Goal: Task Accomplishment & Management: Use online tool/utility

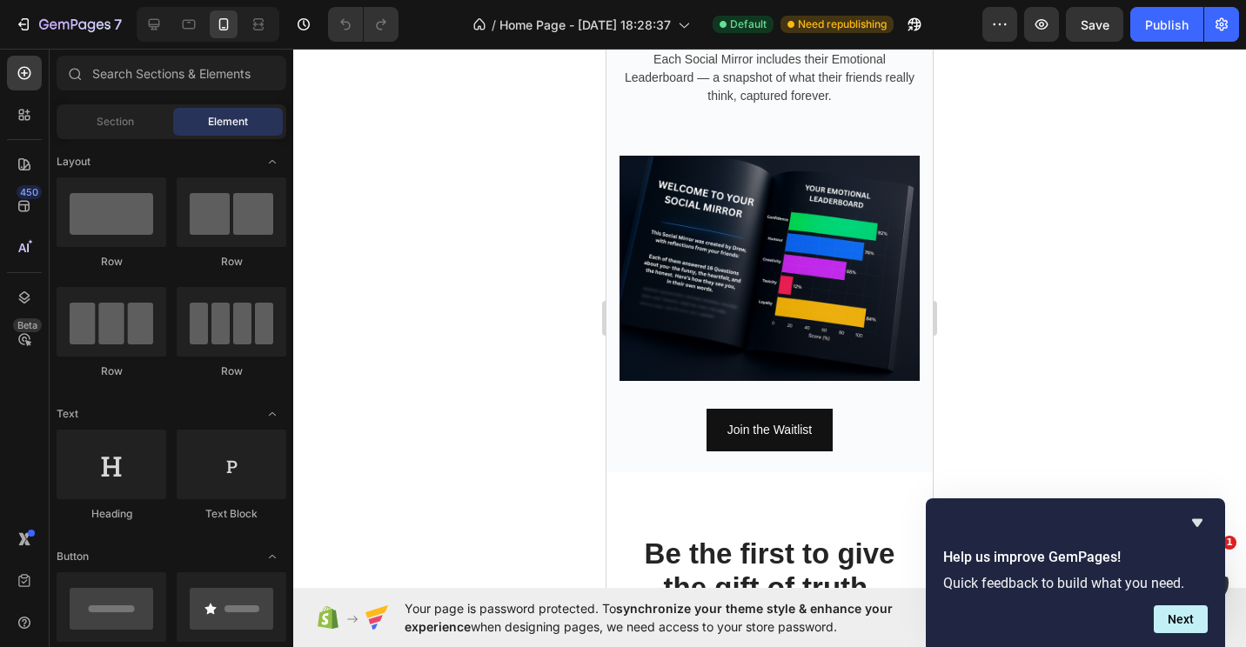
scroll to position [1931, 0]
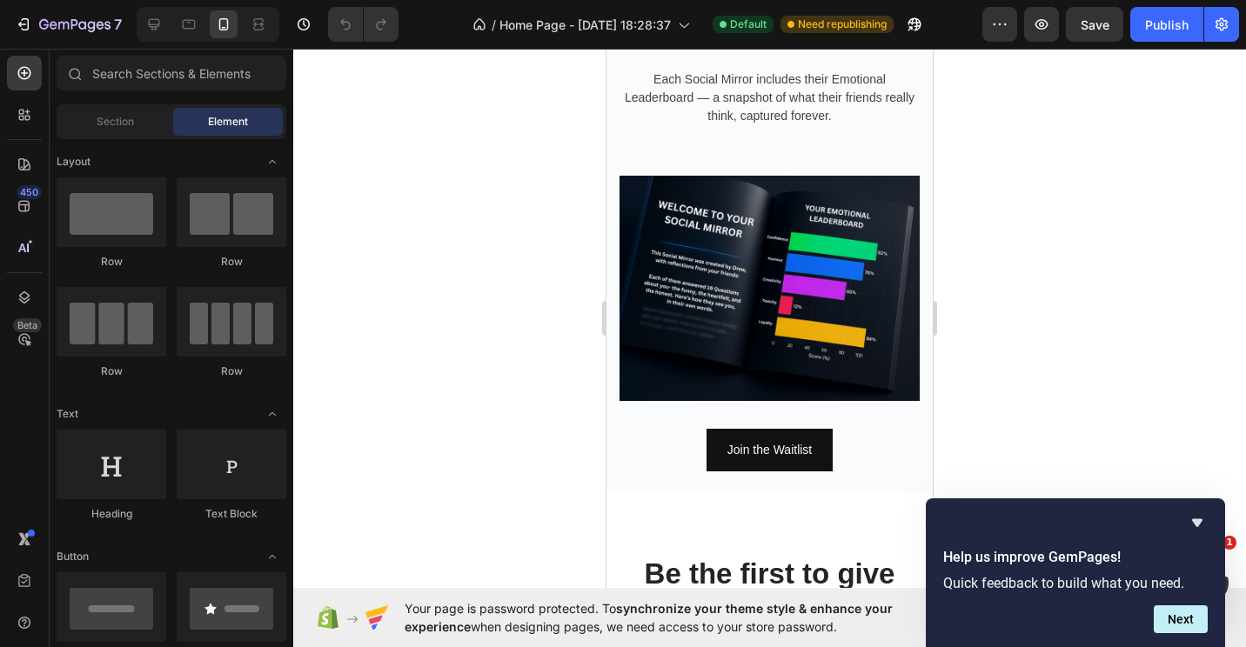
drag, startPoint x: 930, startPoint y: 202, endPoint x: 1551, endPoint y: 426, distance: 659.8
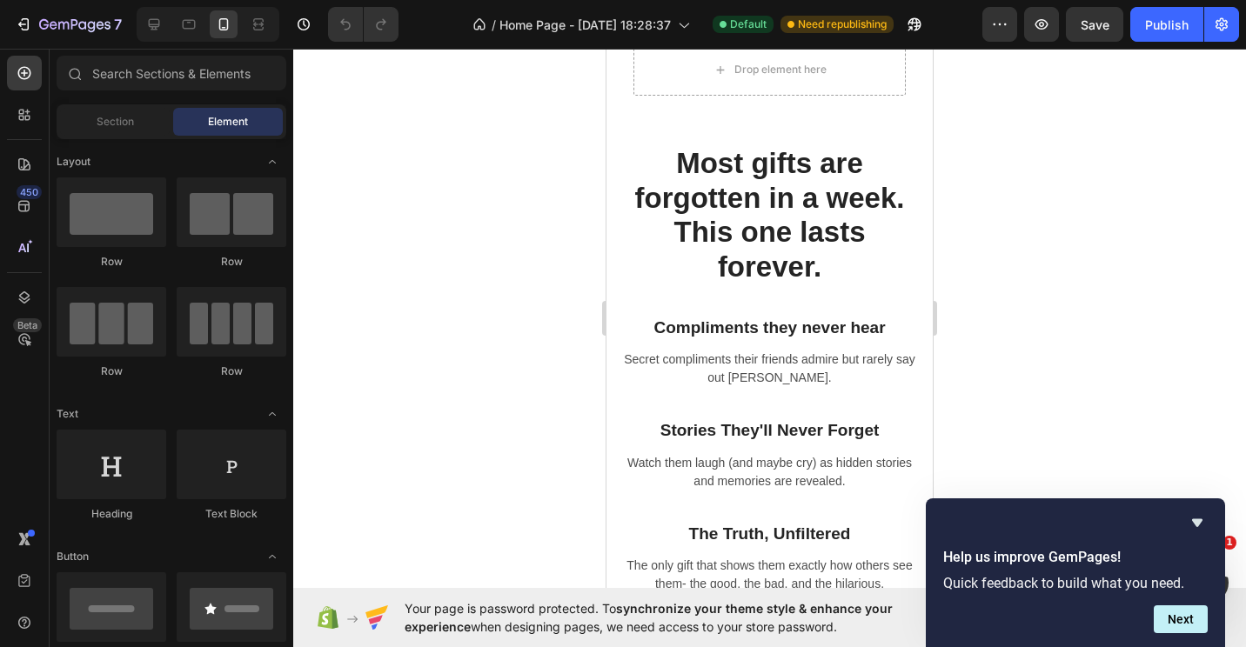
scroll to position [580, 0]
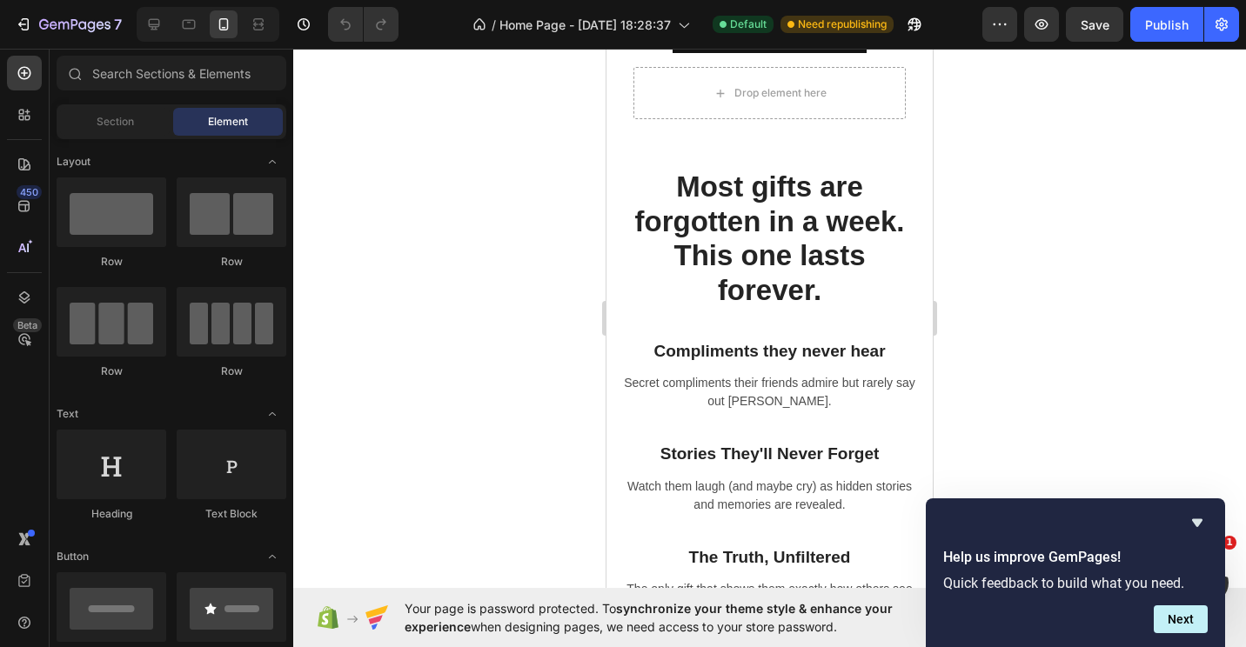
drag, startPoint x: 926, startPoint y: 398, endPoint x: 1548, endPoint y: 241, distance: 641.6
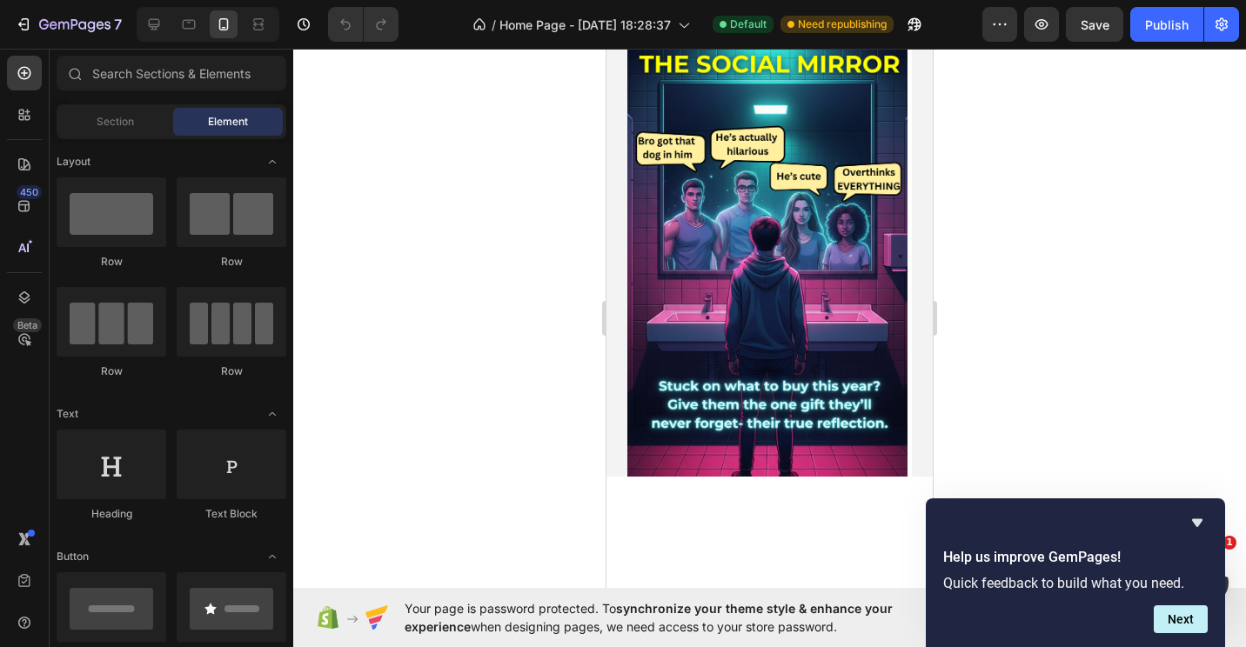
scroll to position [0, 0]
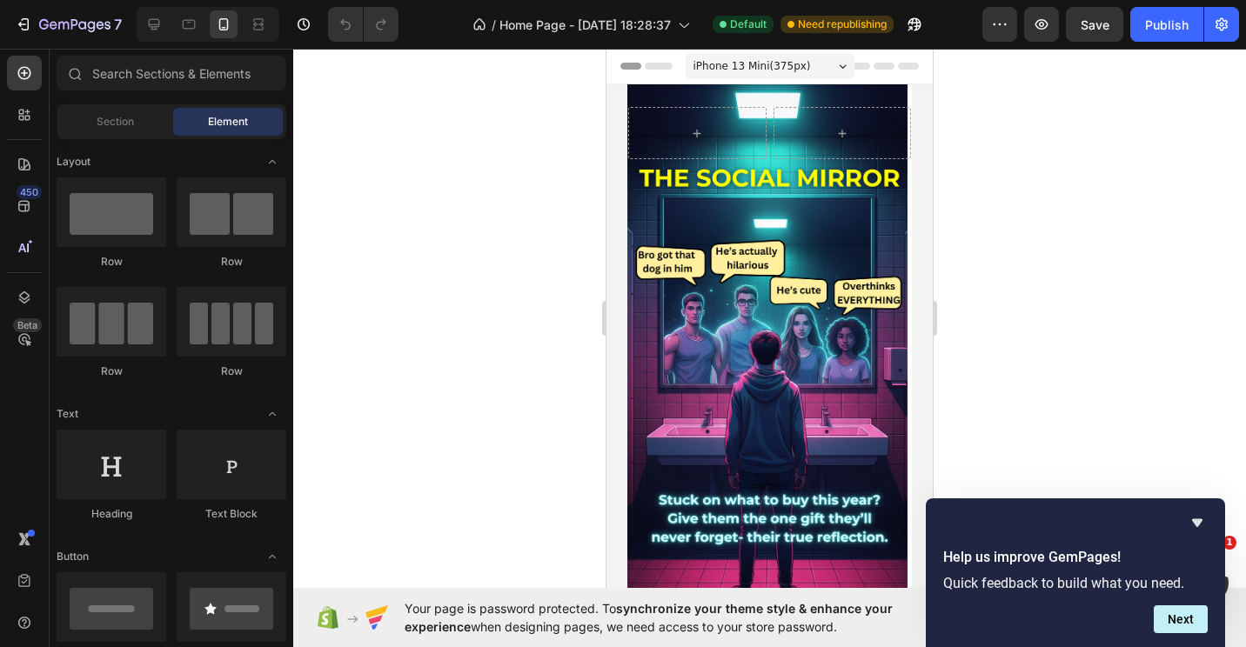
drag, startPoint x: 927, startPoint y: 200, endPoint x: 1551, endPoint y: 155, distance: 625.5
click at [438, 220] on div at bounding box center [769, 348] width 953 height 599
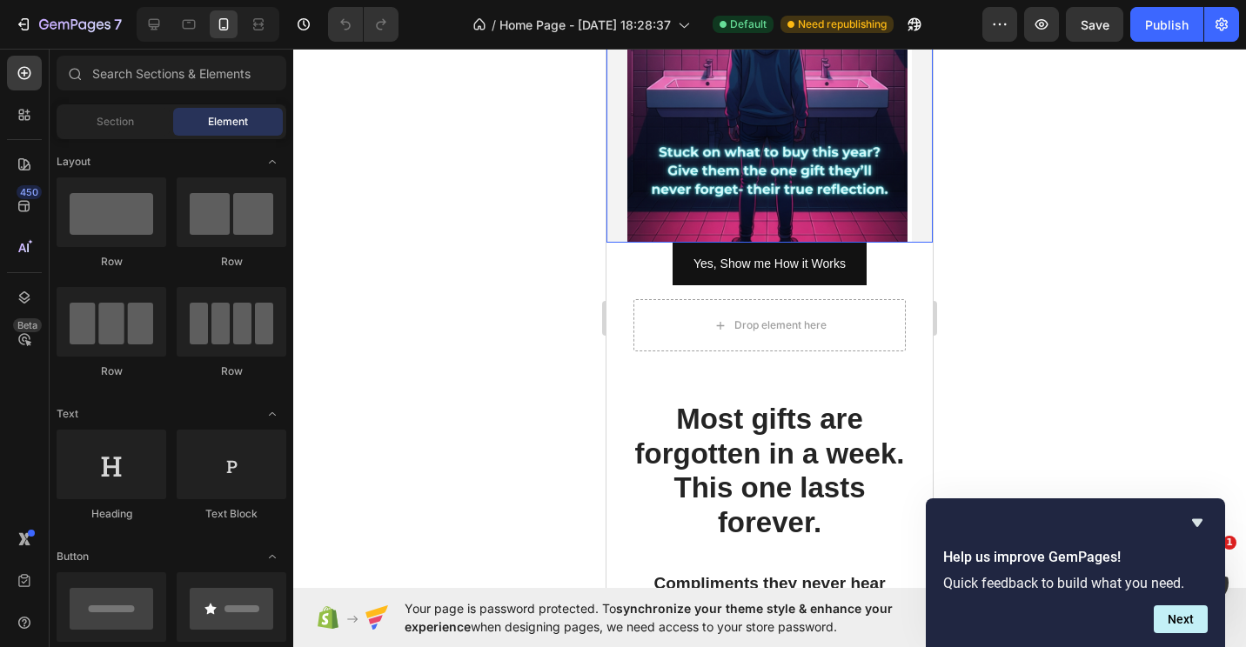
scroll to position [87, 0]
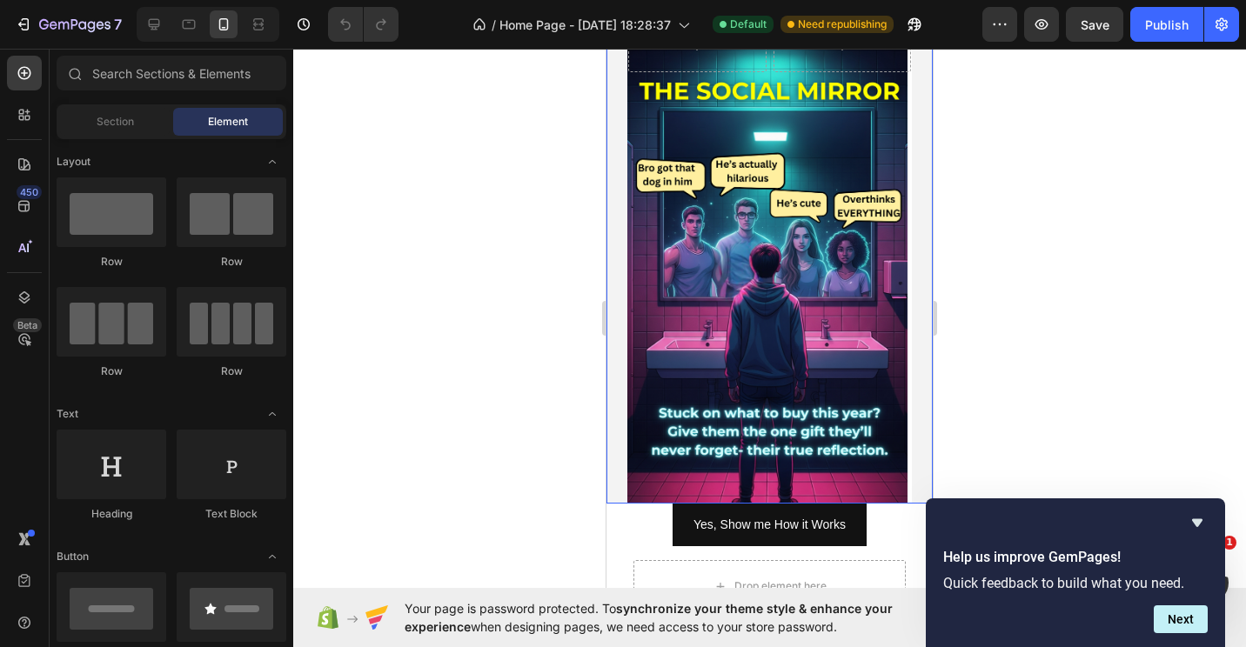
click at [756, 421] on div "Row Heading Text Block Row Row" at bounding box center [769, 250] width 326 height 506
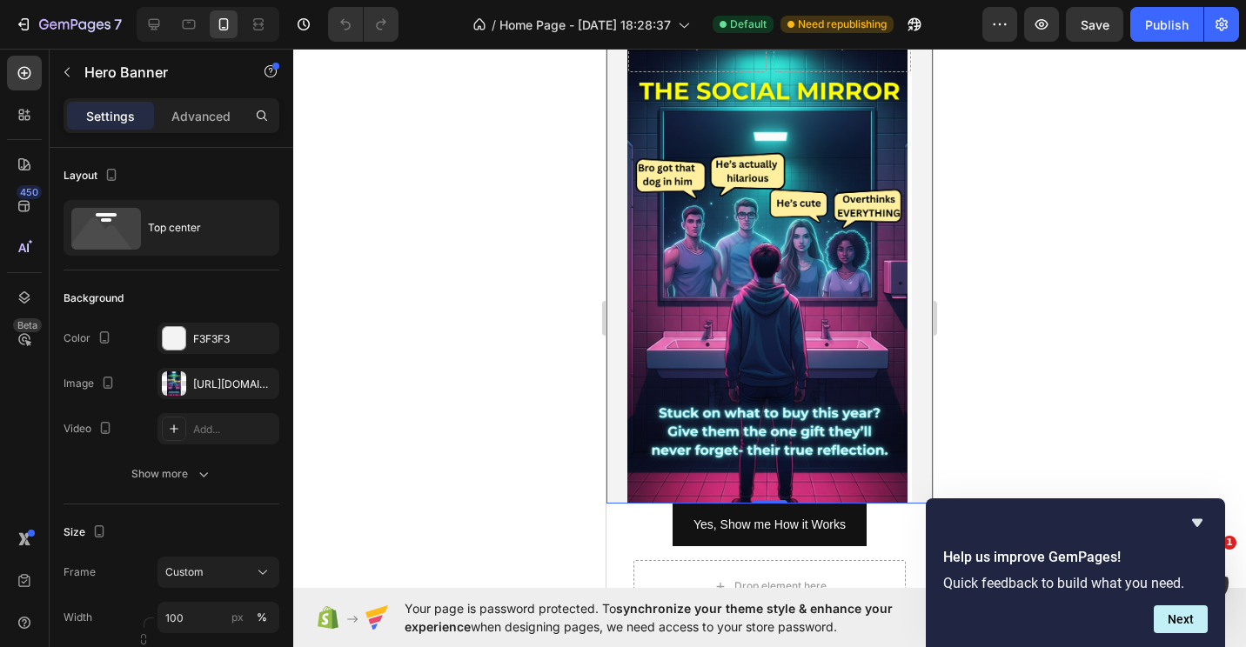
click at [532, 337] on div at bounding box center [769, 348] width 953 height 599
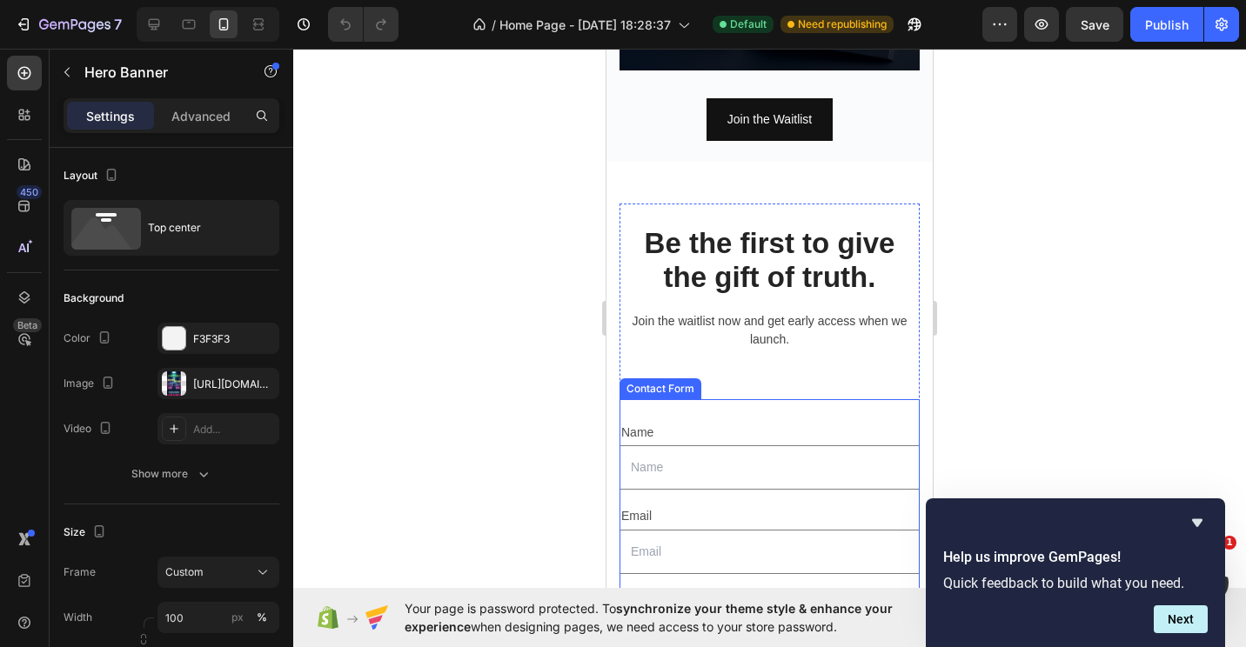
scroll to position [2262, 0]
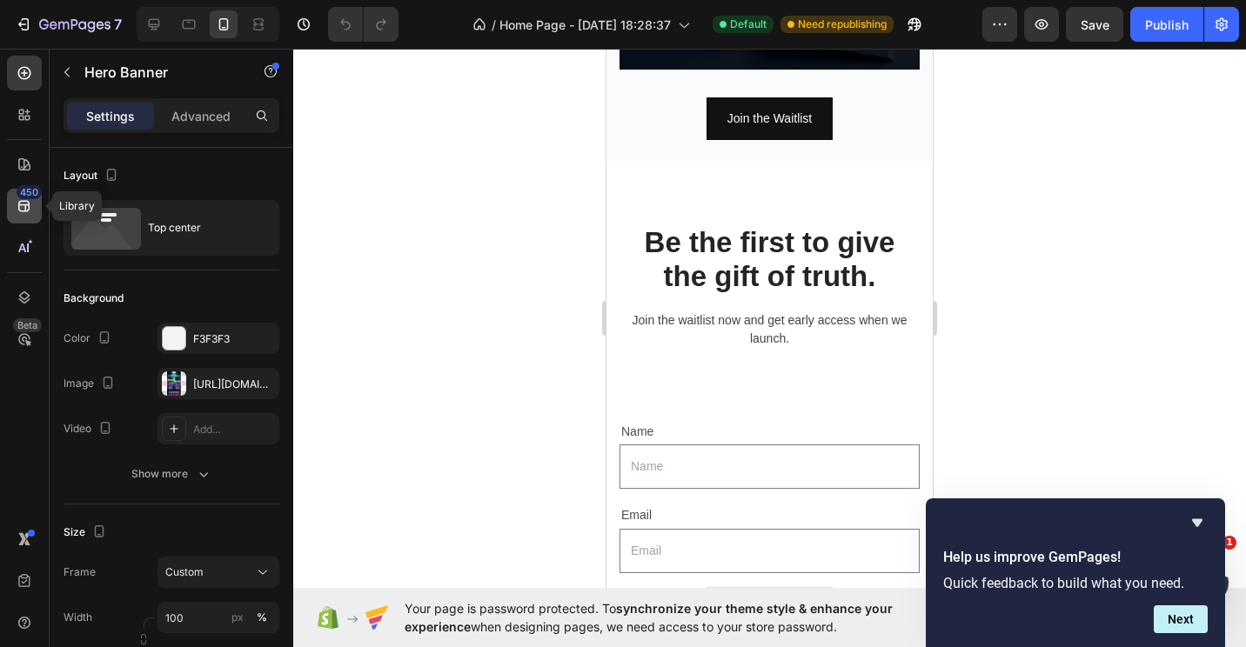
click at [17, 194] on div "450" at bounding box center [29, 192] width 25 height 14
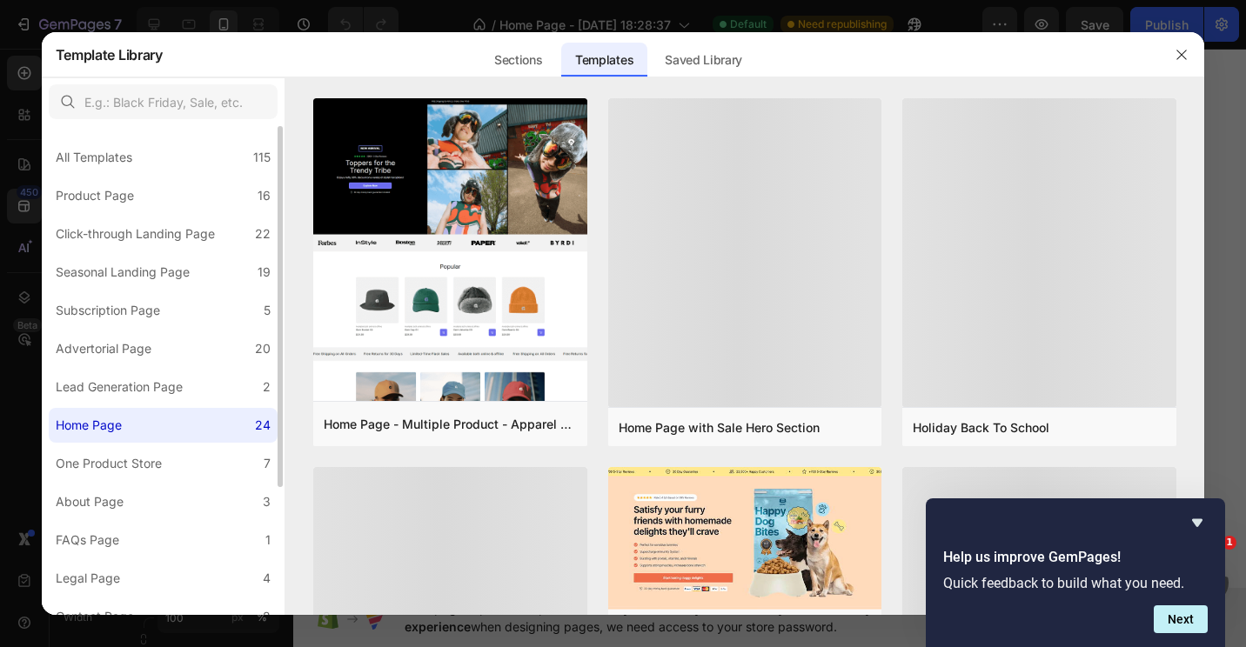
scroll to position [172, 0]
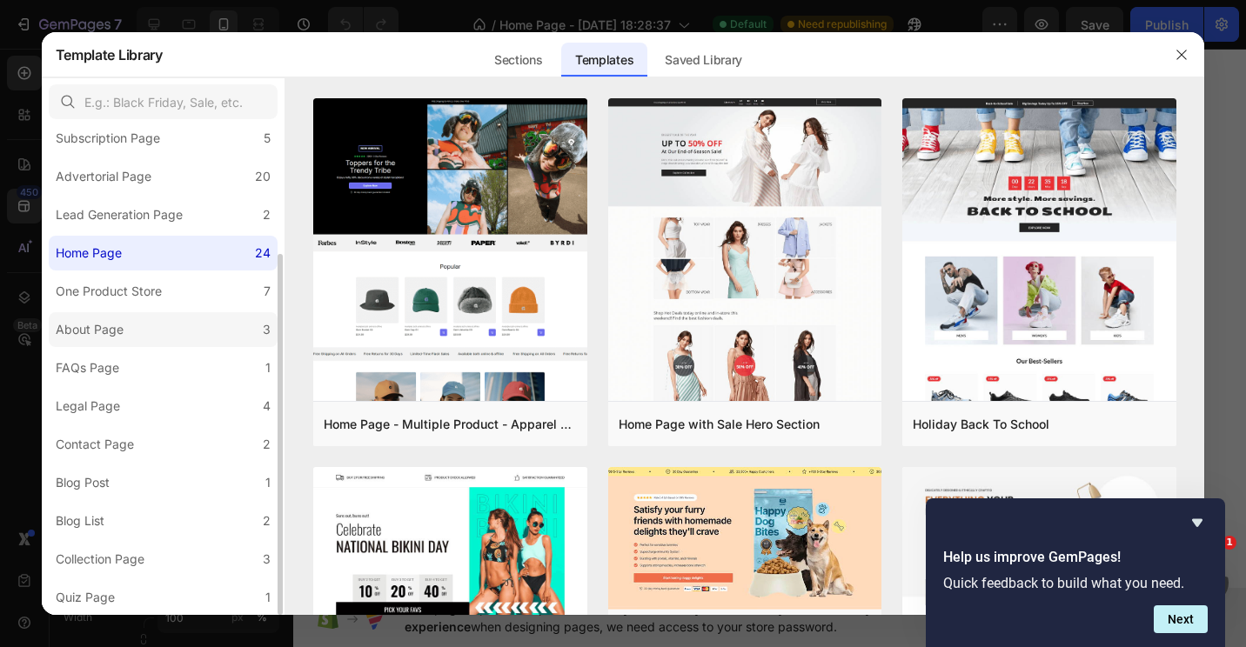
click at [126, 334] on div "About Page" at bounding box center [93, 329] width 75 height 21
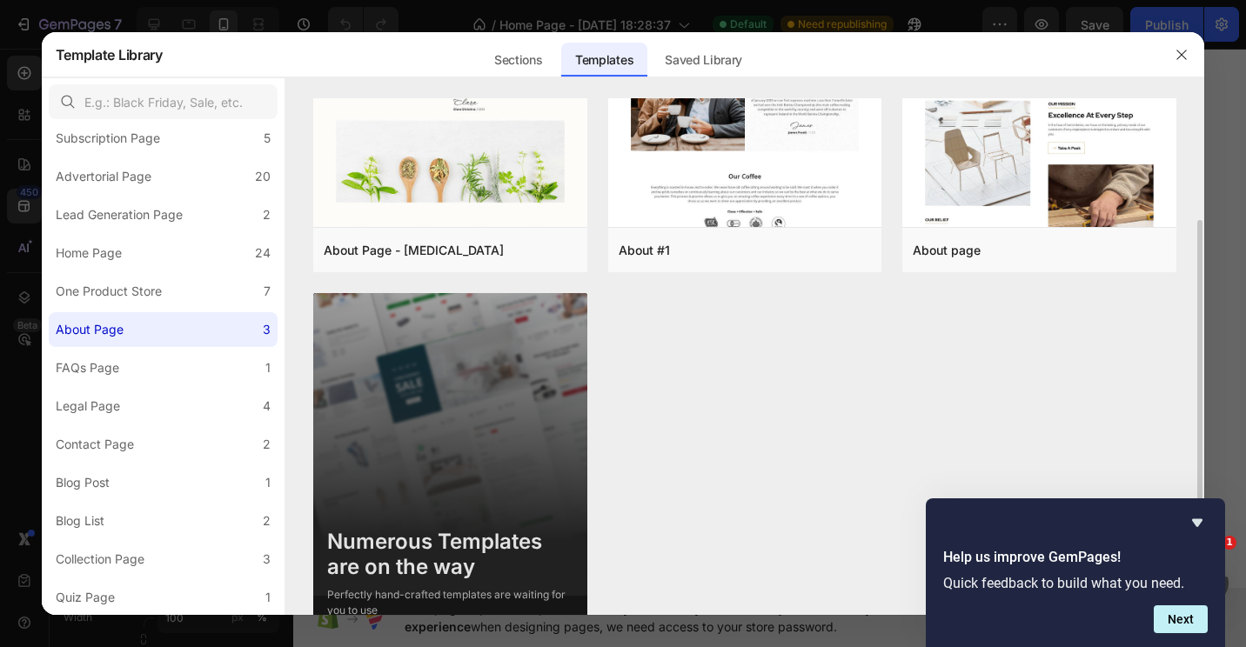
scroll to position [219, 0]
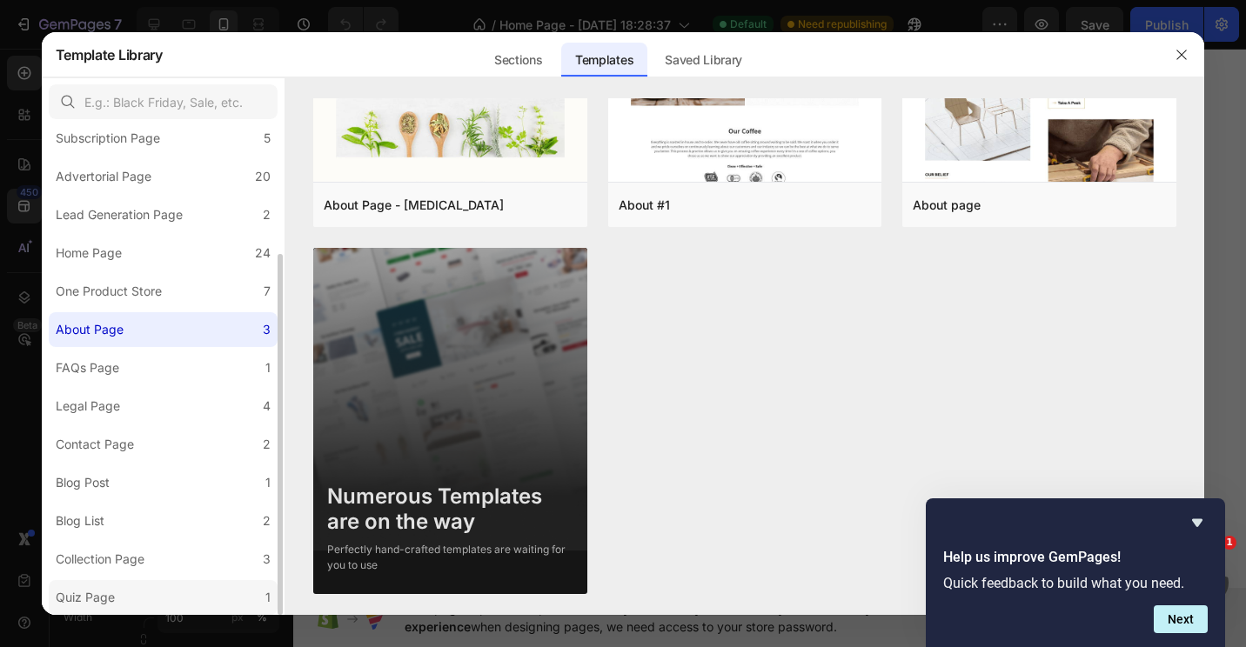
click at [111, 596] on div "Quiz Page" at bounding box center [85, 597] width 59 height 21
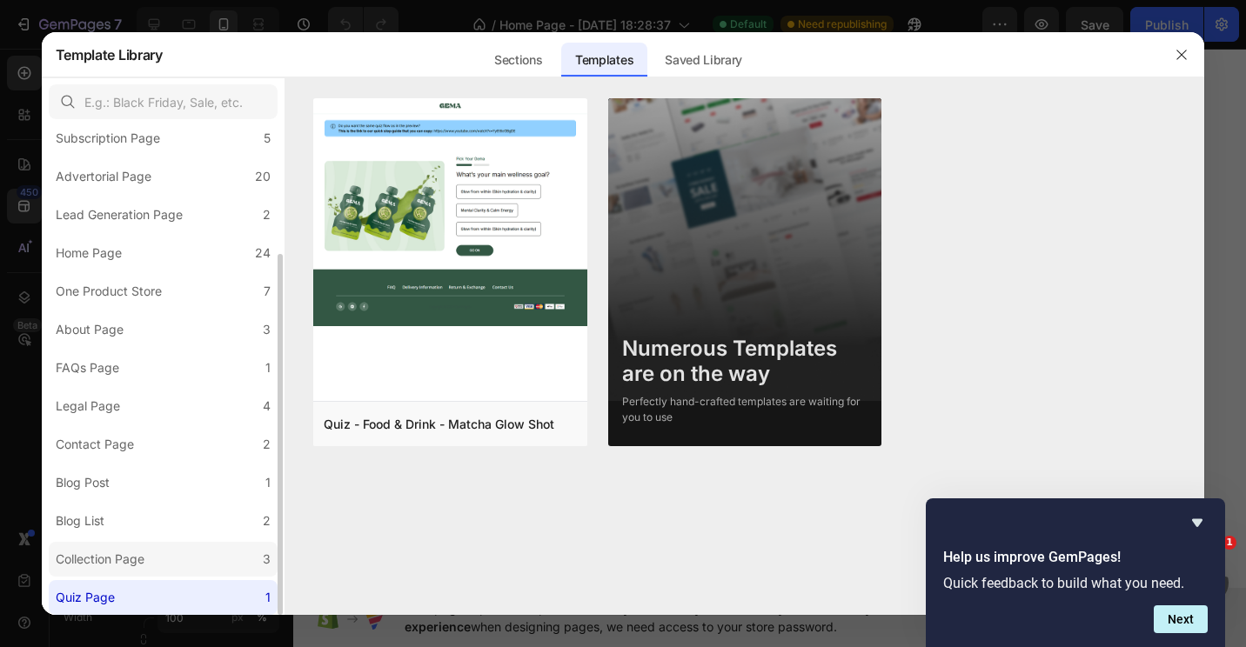
click at [87, 565] on div "Collection Page" at bounding box center [100, 559] width 89 height 21
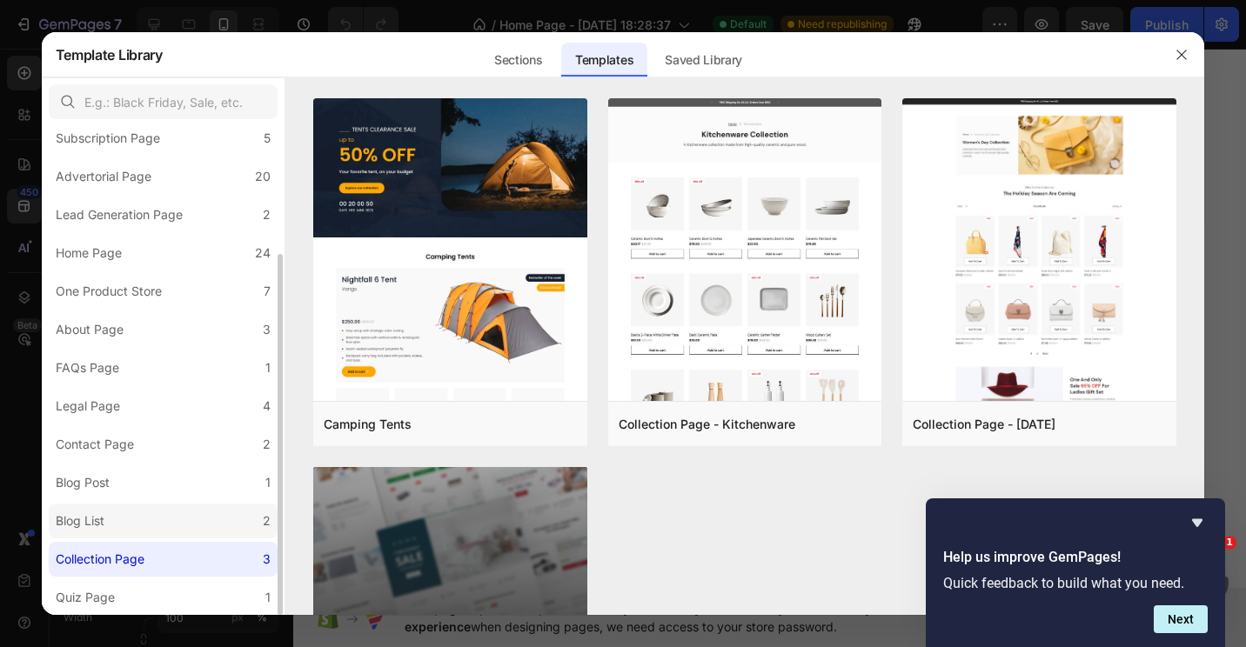
click at [110, 529] on div "Blog List" at bounding box center [84, 521] width 56 height 21
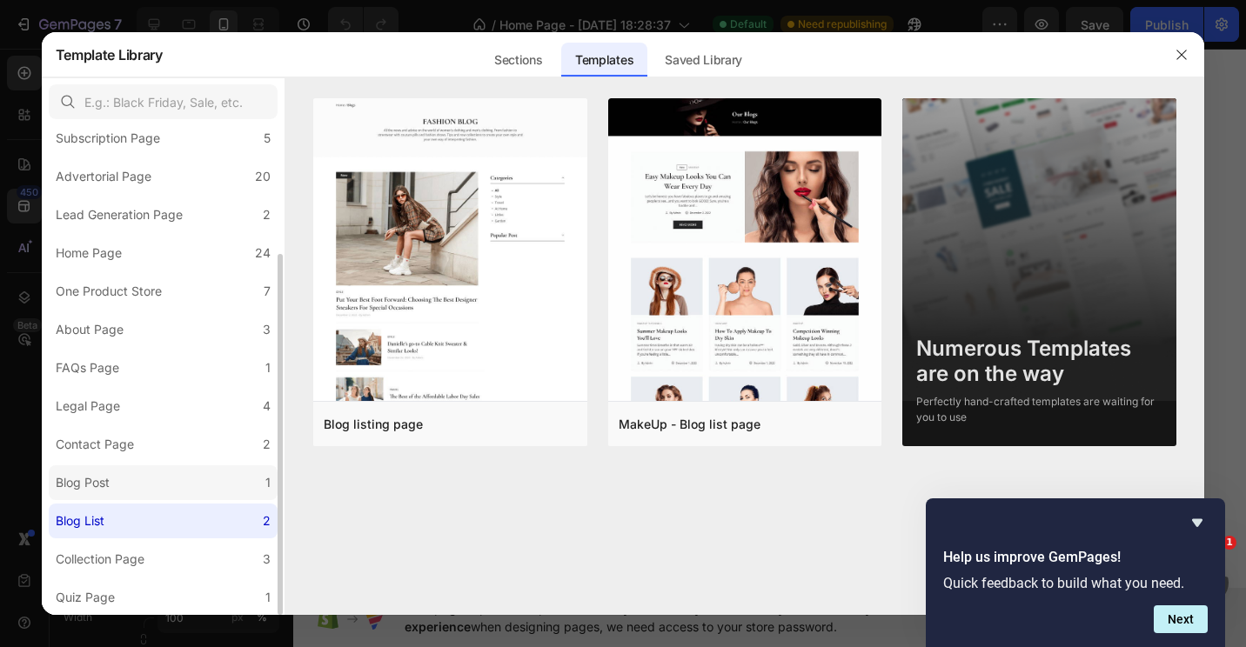
click at [110, 488] on div "Blog Post" at bounding box center [86, 482] width 61 height 21
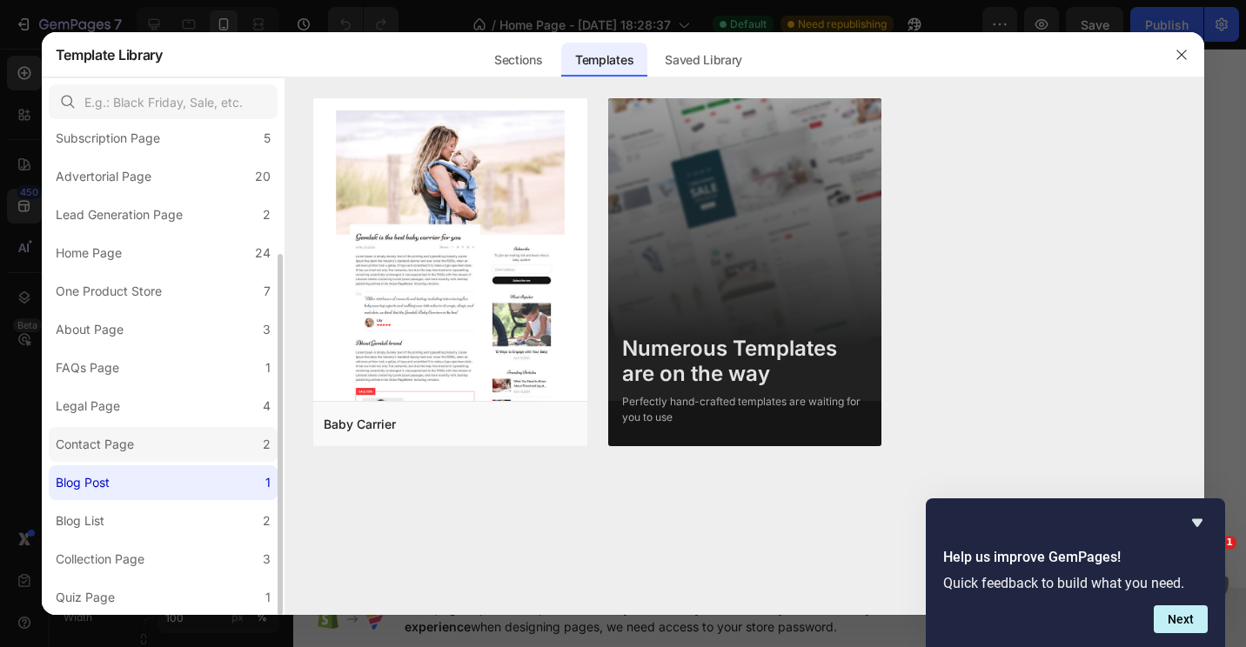
click at [102, 451] on div "Contact Page" at bounding box center [95, 444] width 78 height 21
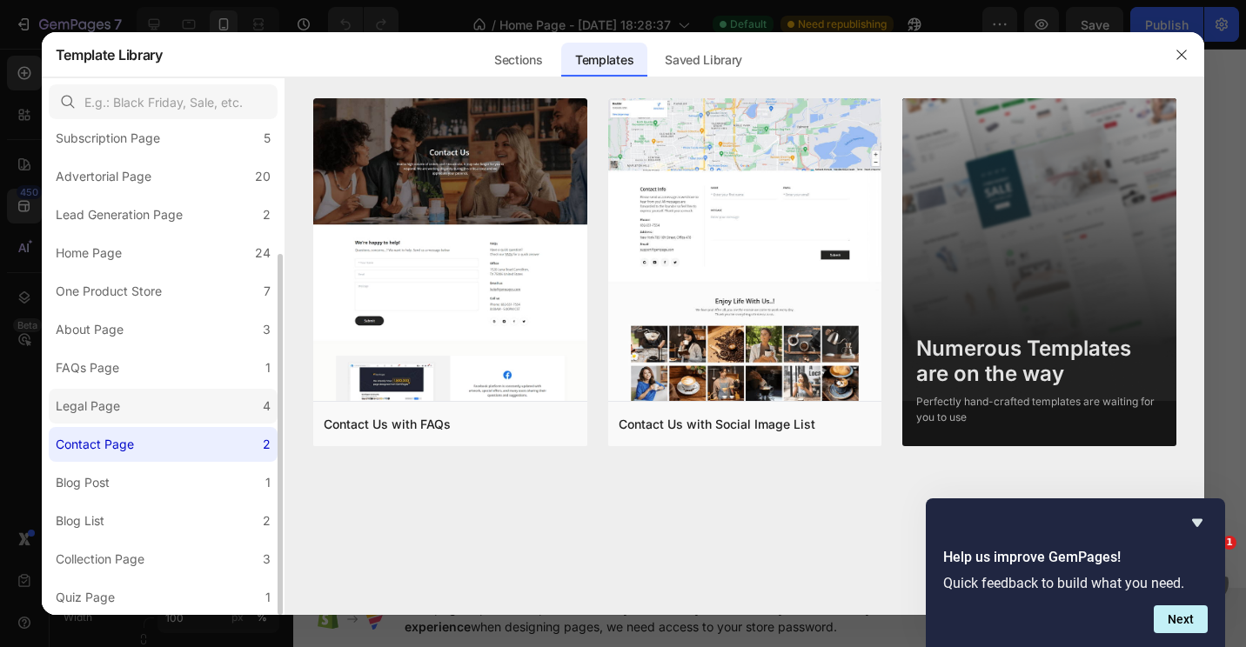
click at [101, 402] on div "Legal Page" at bounding box center [88, 406] width 64 height 21
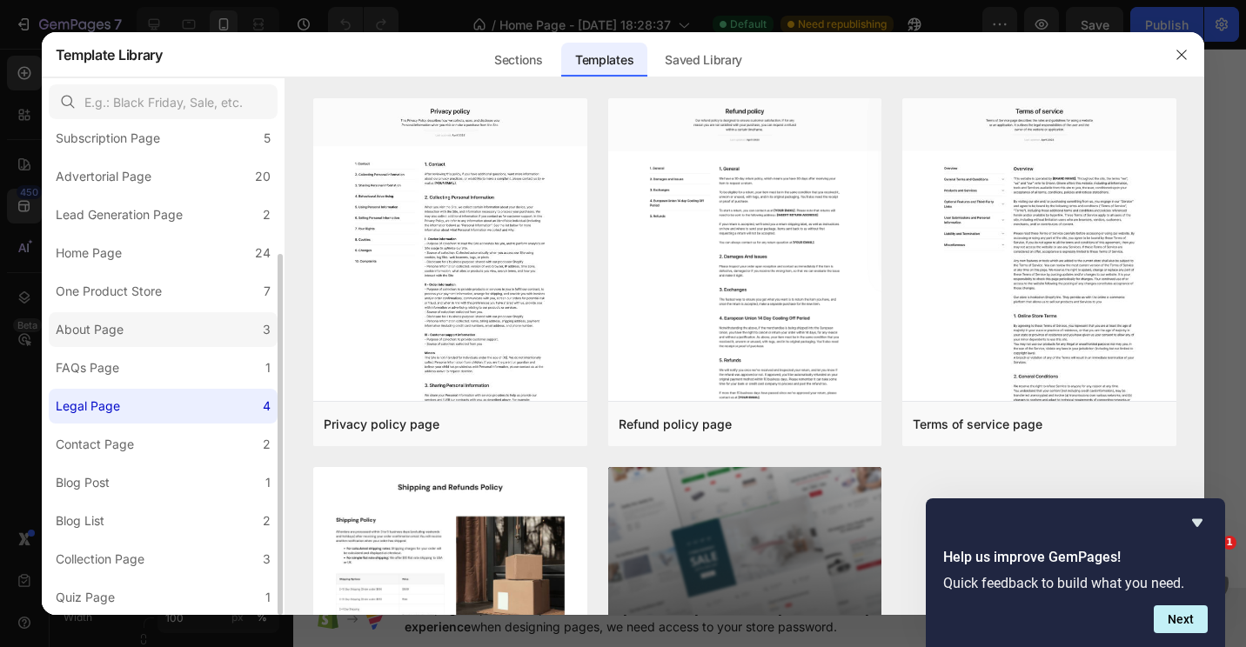
click at [111, 331] on div "About Page" at bounding box center [90, 329] width 68 height 21
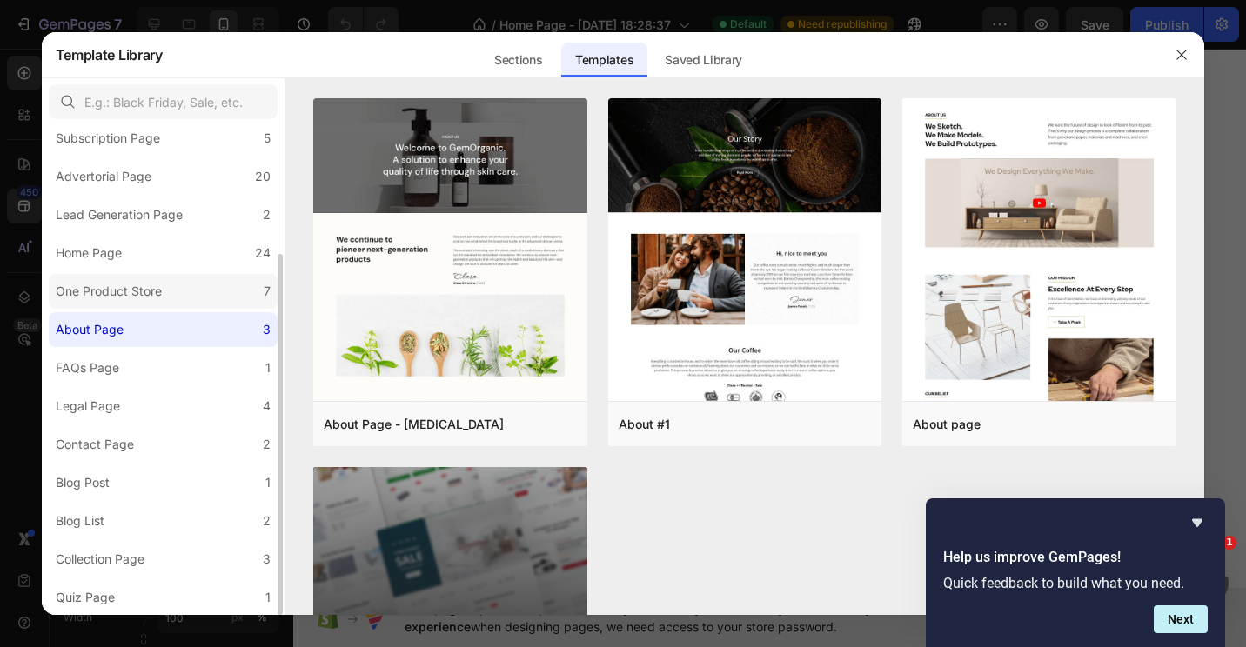
click at [140, 293] on div "One Product Store" at bounding box center [109, 291] width 106 height 21
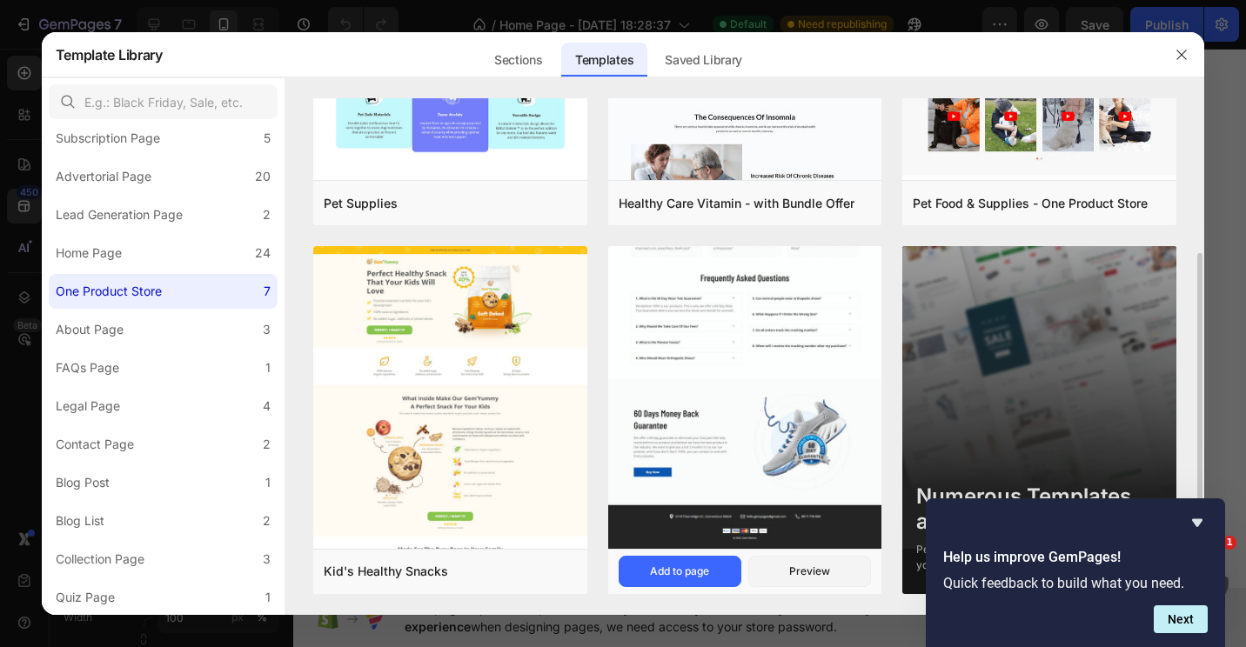
scroll to position [47, 0]
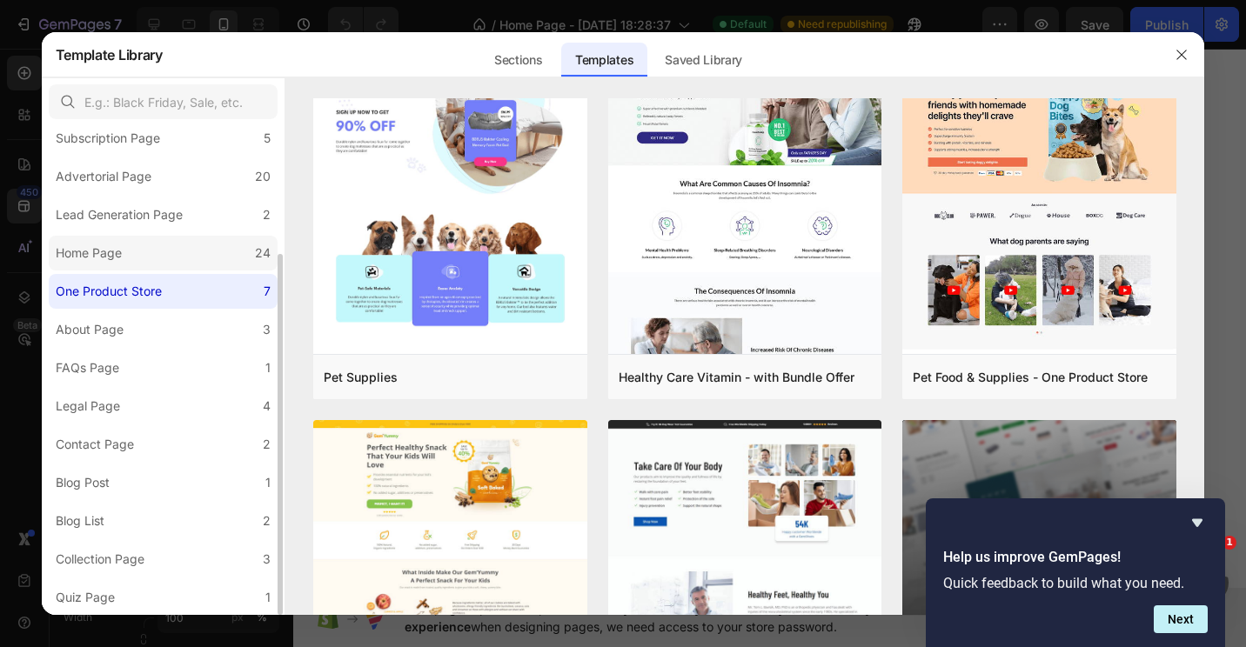
click at [135, 252] on label "Home Page 24" at bounding box center [163, 253] width 229 height 35
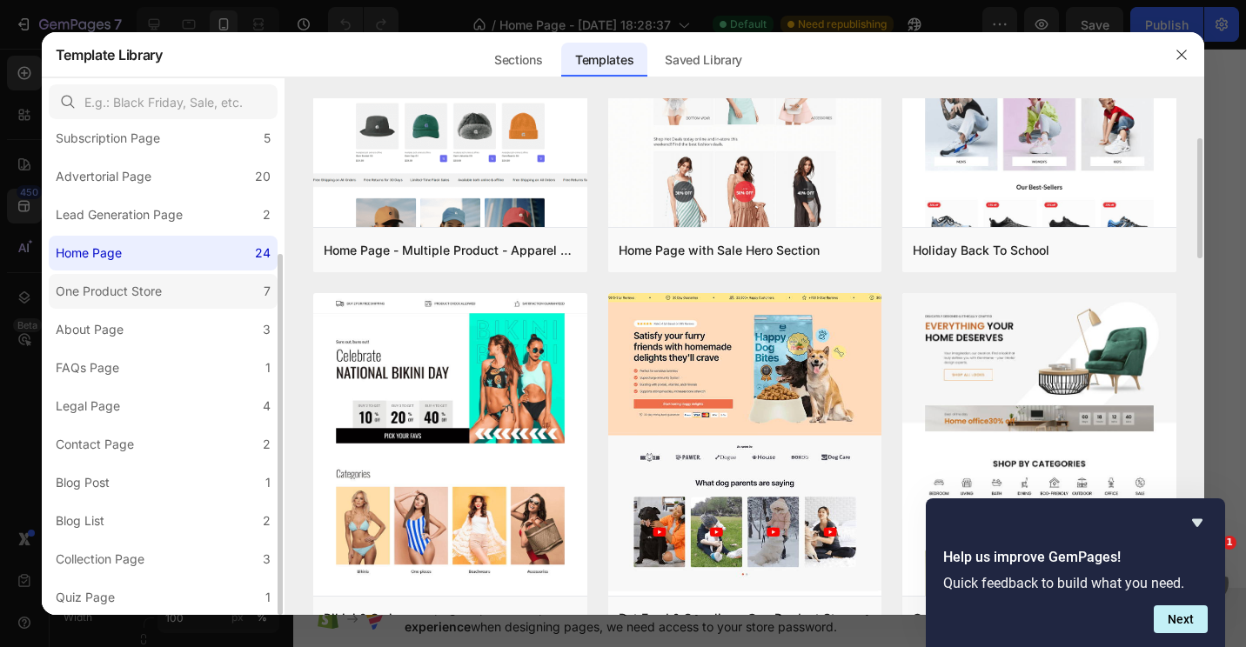
scroll to position [85, 0]
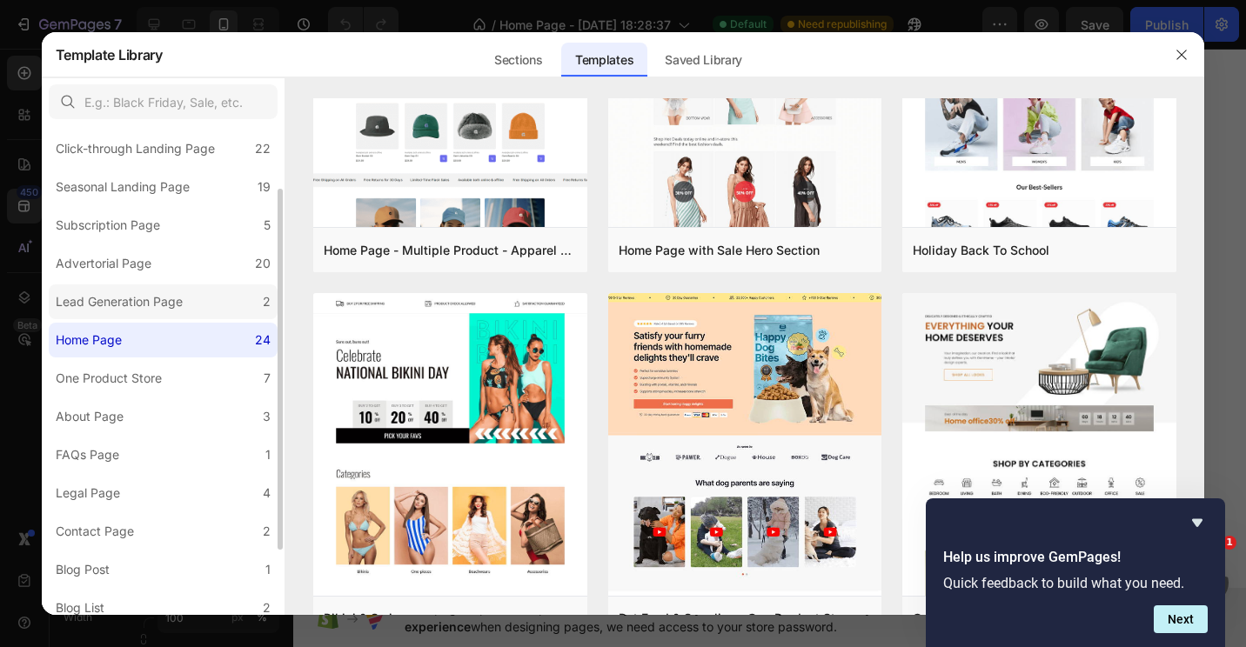
click at [136, 302] on div "Lead Generation Page" at bounding box center [119, 301] width 127 height 21
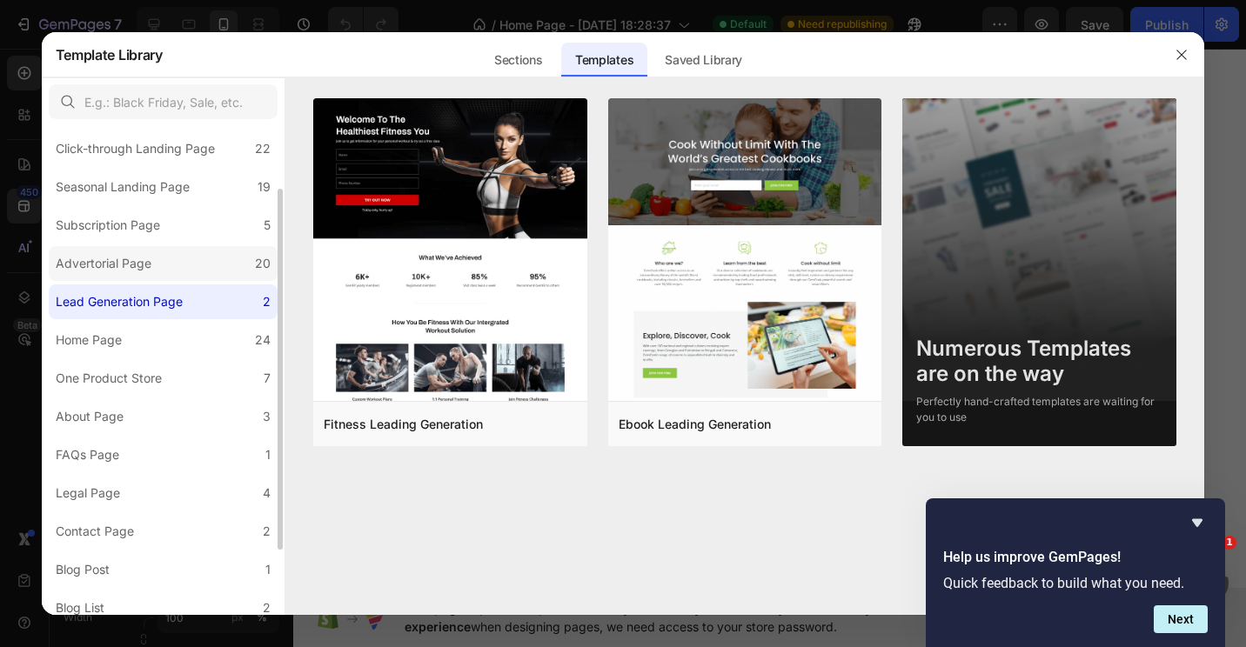
click at [124, 261] on div "Advertorial Page" at bounding box center [104, 263] width 96 height 21
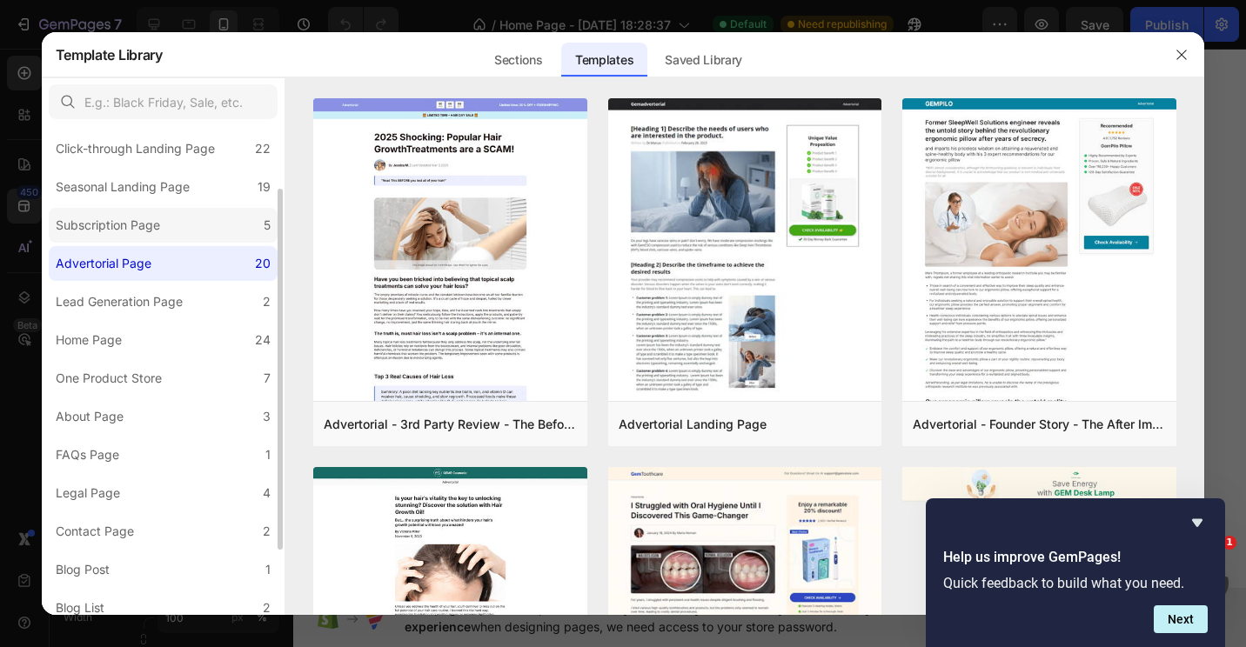
click at [125, 231] on div "Subscription Page" at bounding box center [108, 225] width 104 height 21
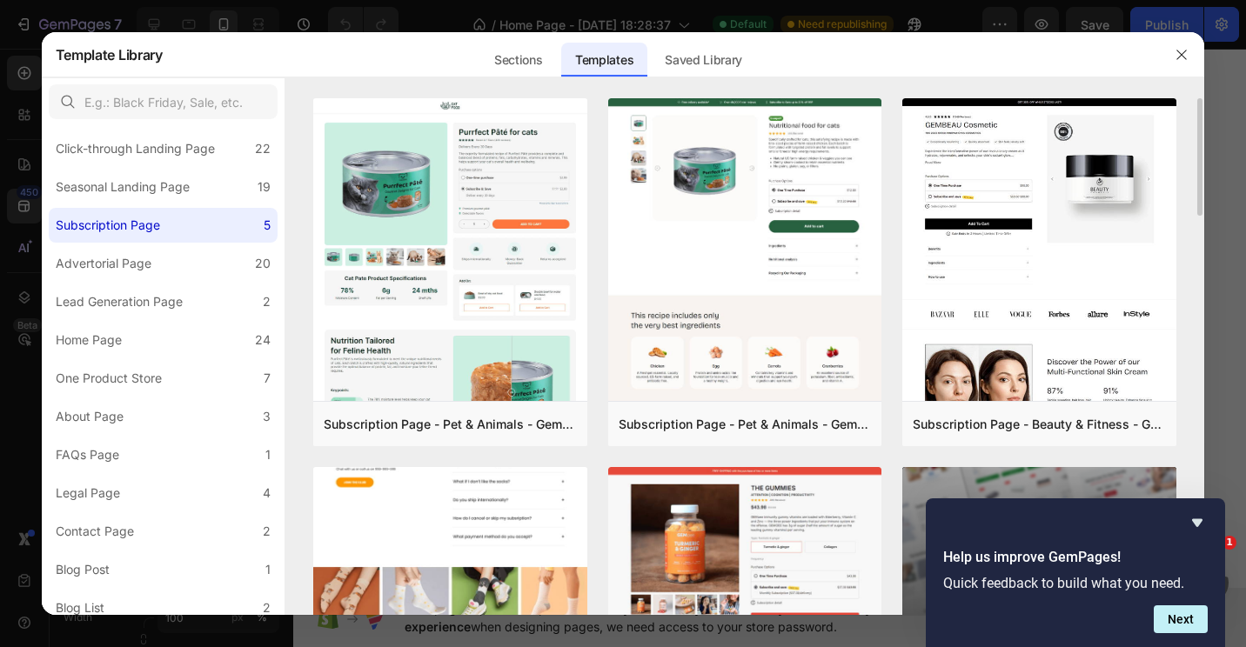
scroll to position [87, 0]
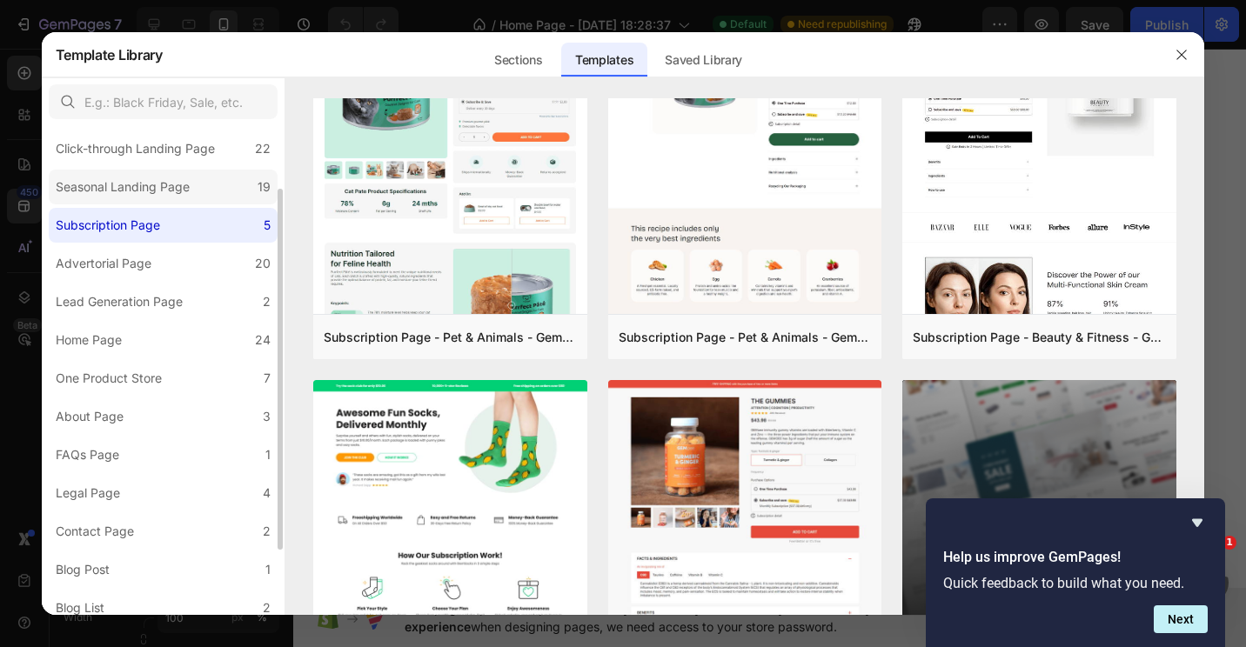
click at [155, 180] on div "Seasonal Landing Page" at bounding box center [123, 187] width 134 height 21
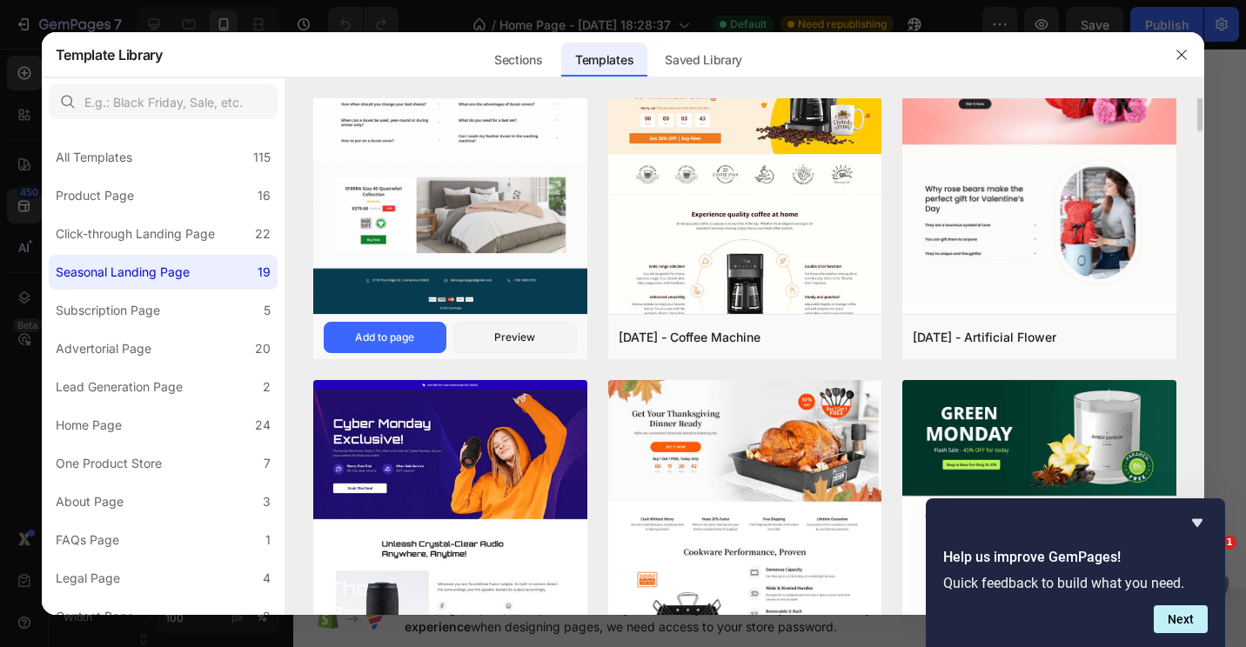
scroll to position [0, 0]
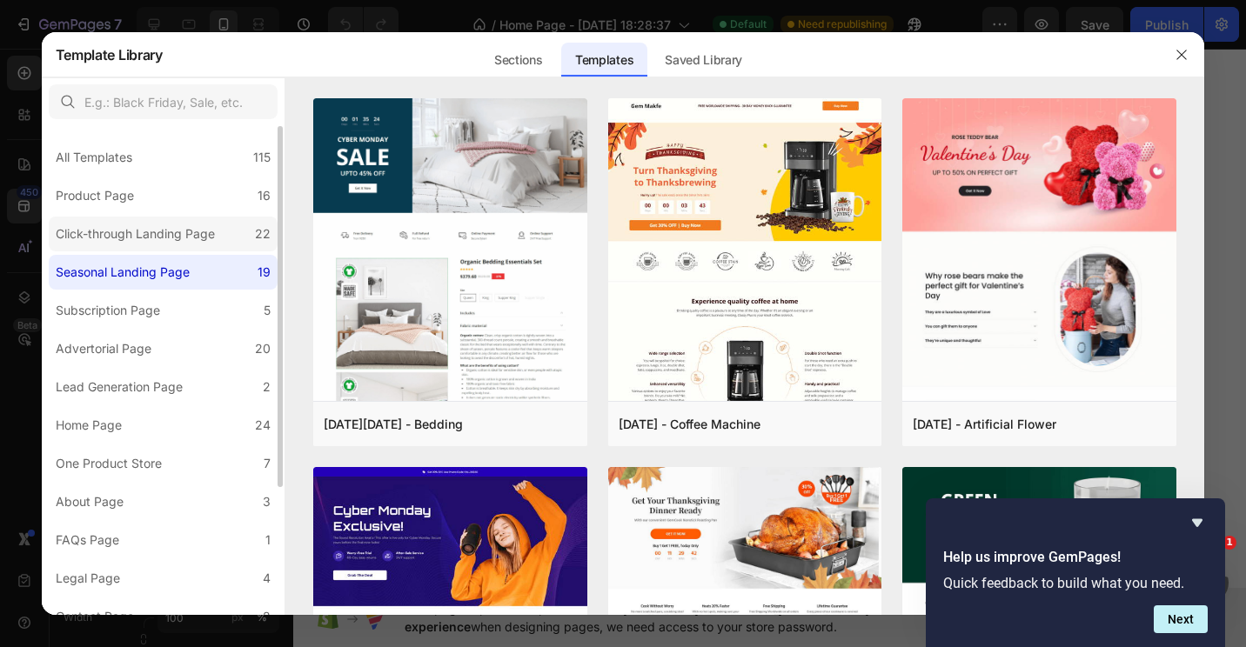
click at [123, 231] on div "Click-through Landing Page" at bounding box center [135, 234] width 159 height 21
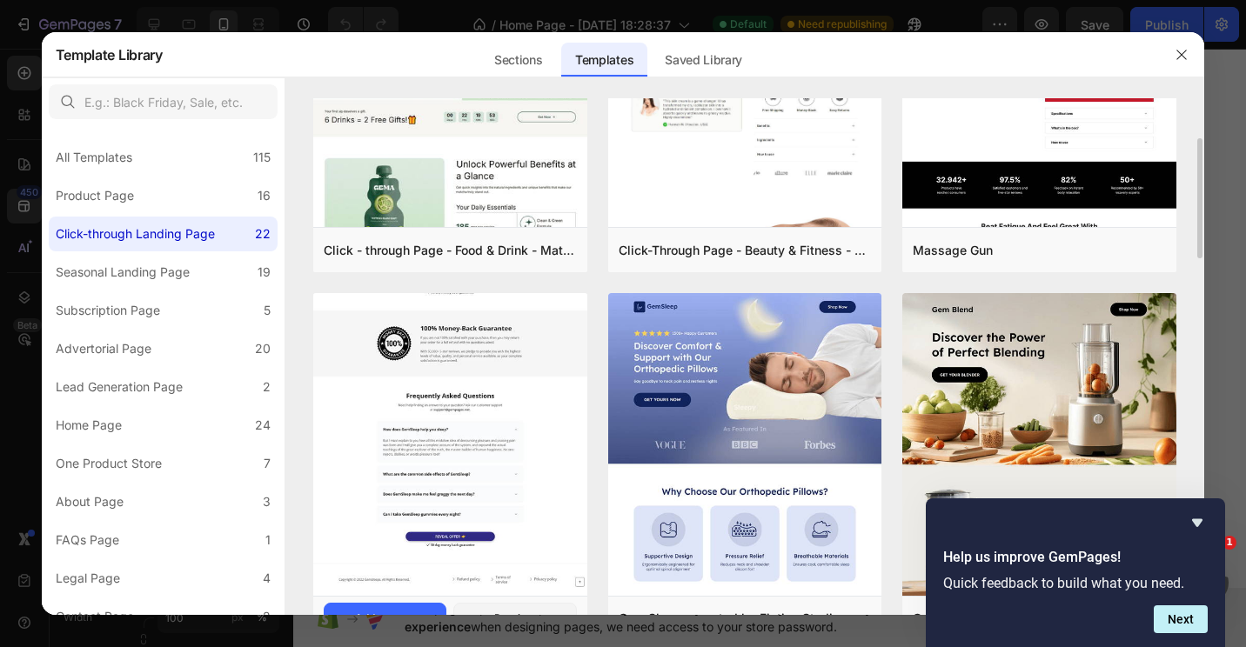
scroll to position [261, 0]
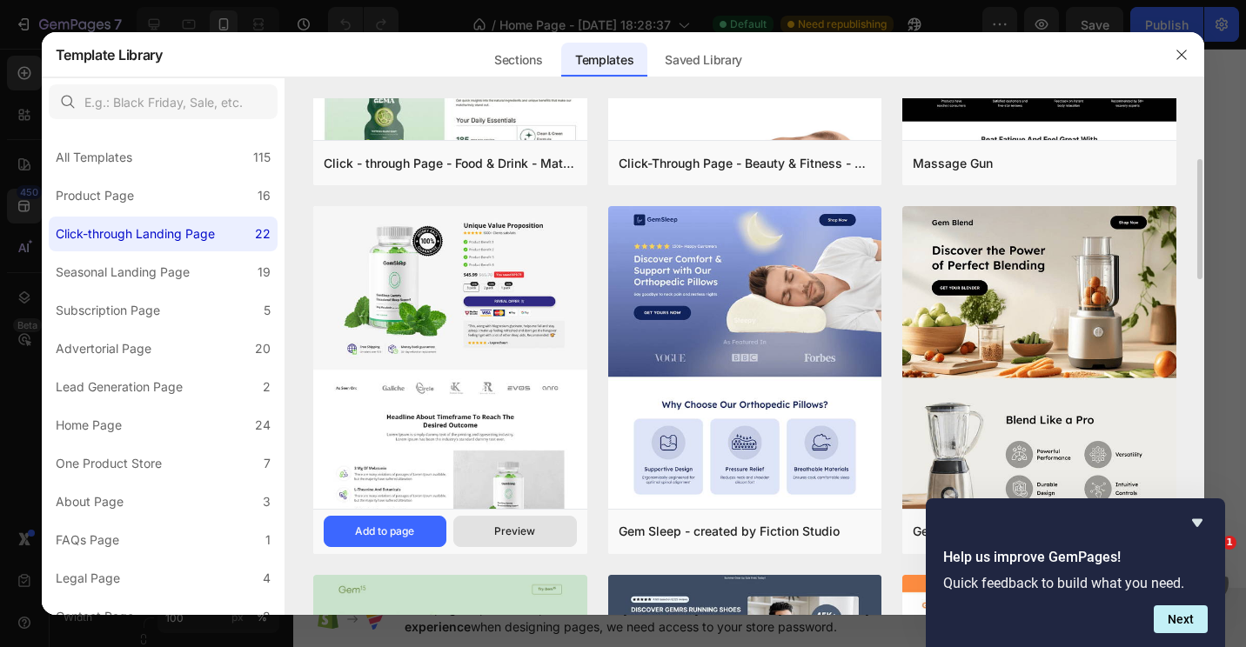
click at [527, 527] on div "Preview" at bounding box center [514, 532] width 41 height 16
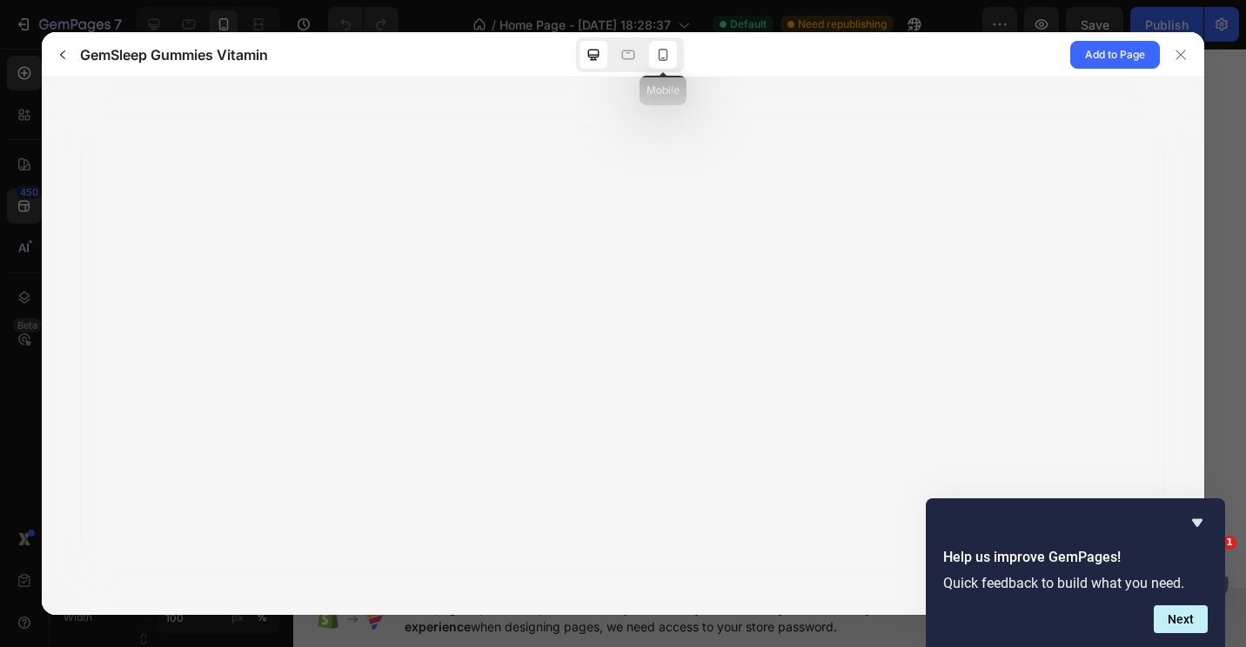
click at [667, 59] on icon at bounding box center [662, 54] width 17 height 17
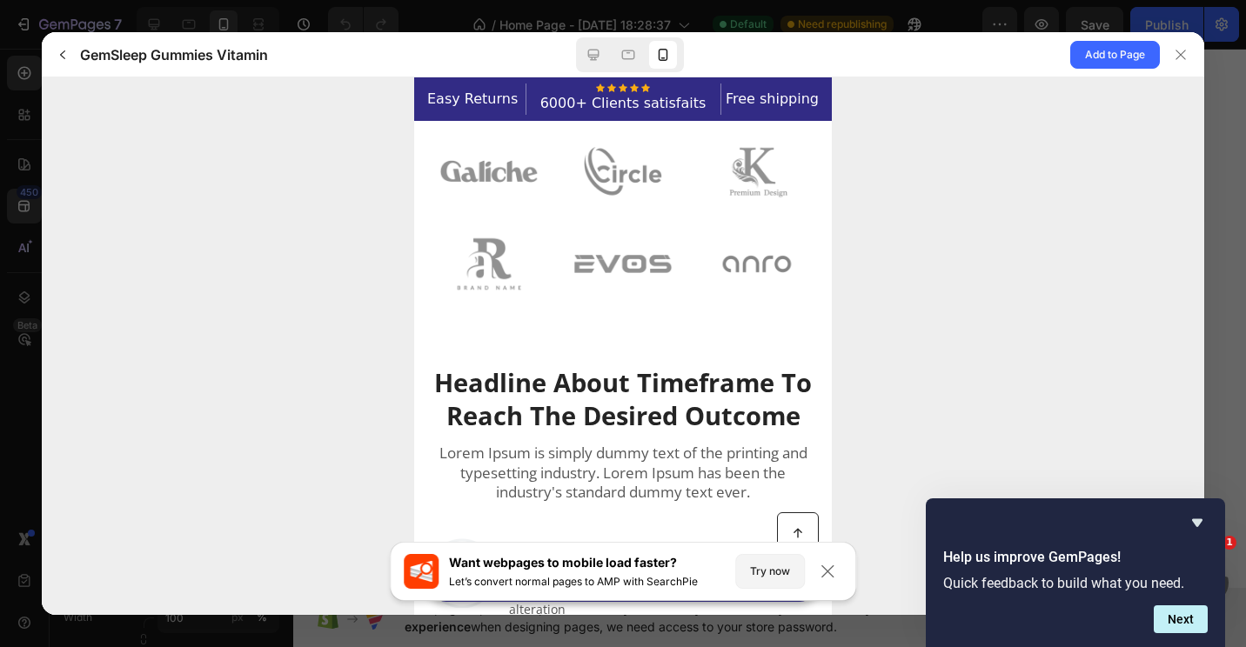
scroll to position [783, 0]
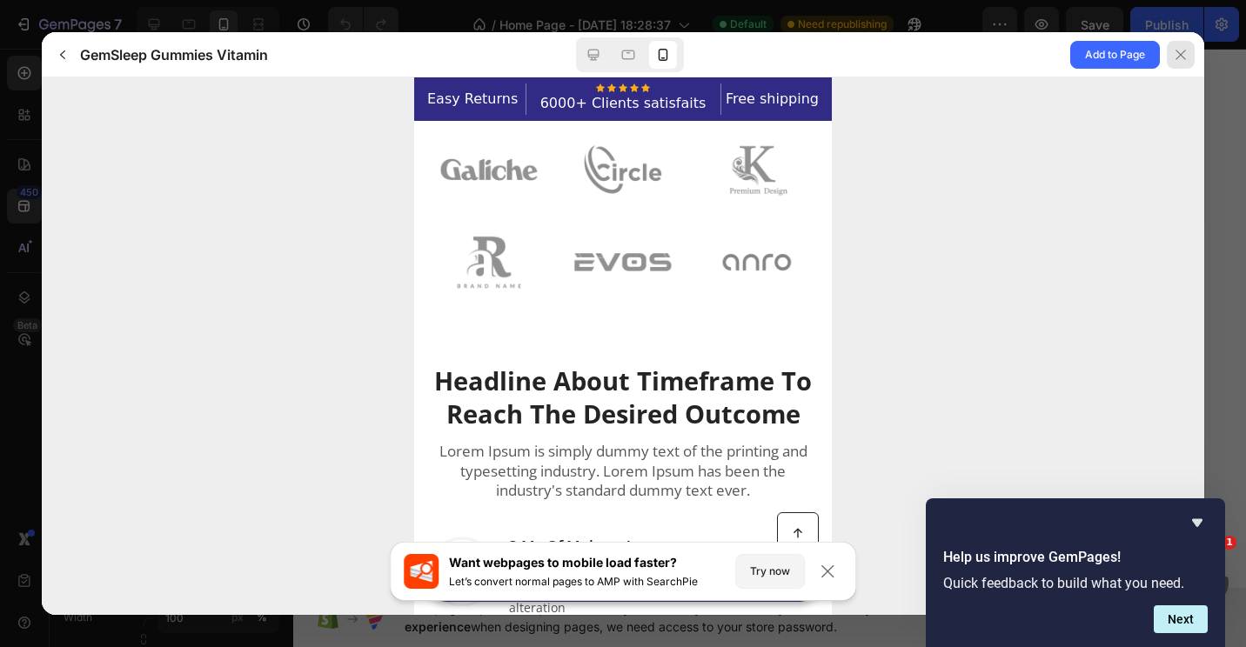
click at [1182, 44] on div at bounding box center [1181, 55] width 28 height 28
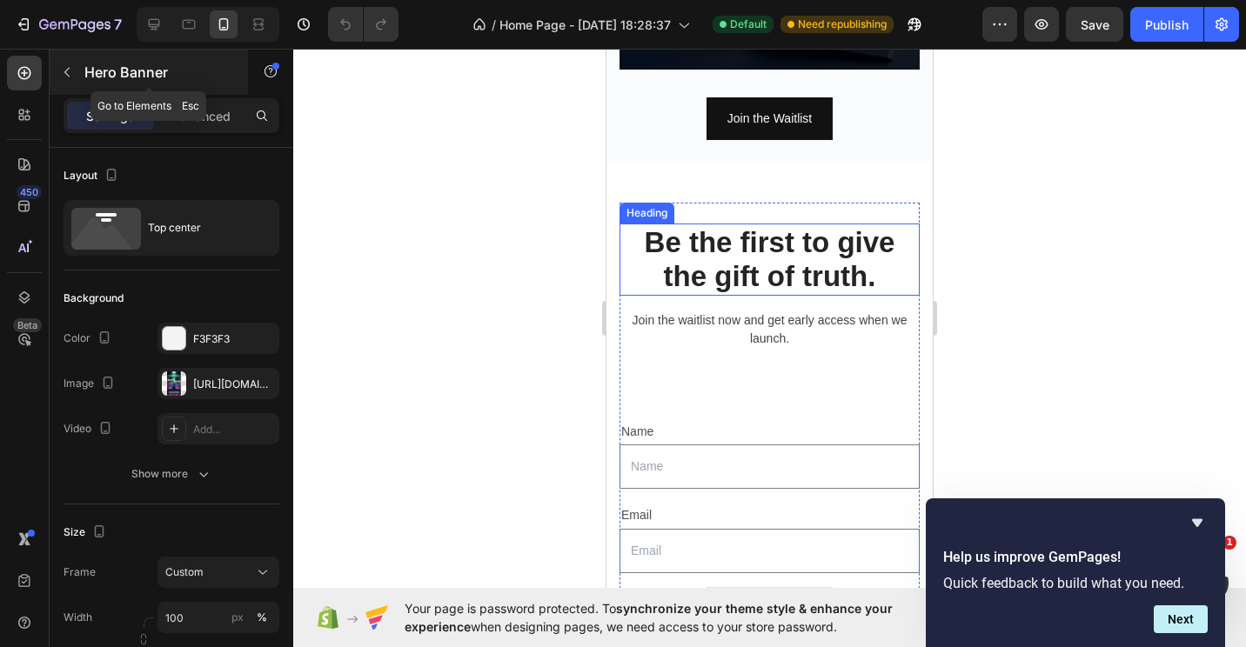
click at [76, 70] on button "button" at bounding box center [67, 72] width 28 height 28
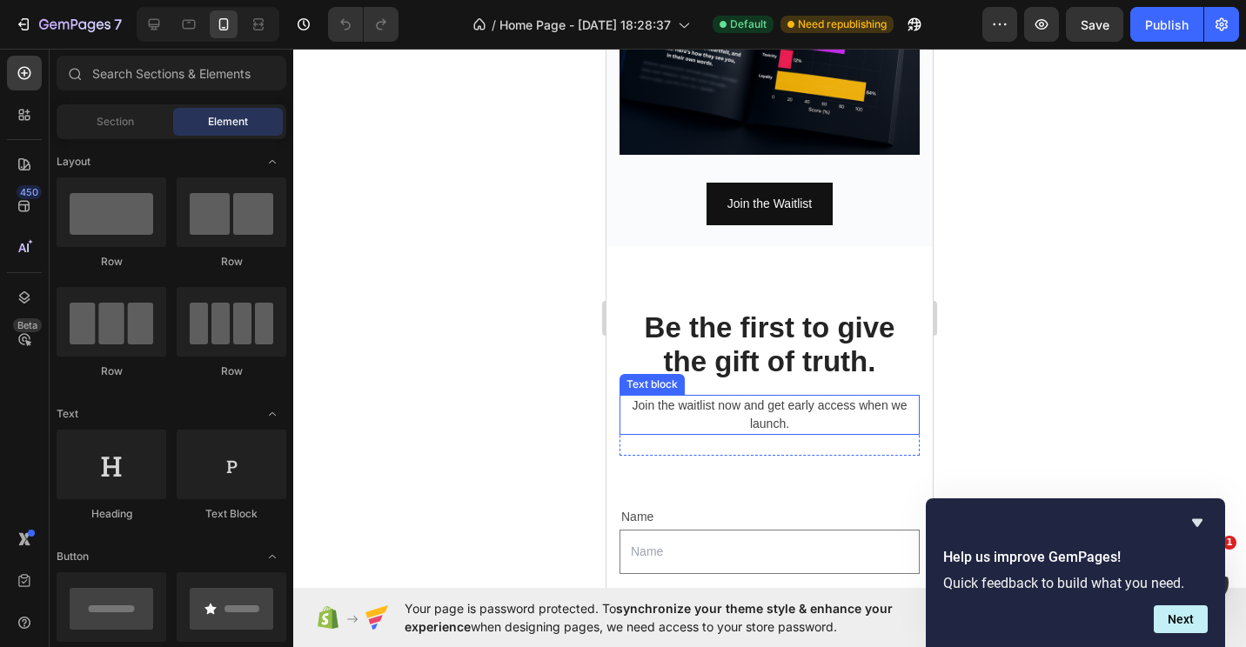
scroll to position [2175, 0]
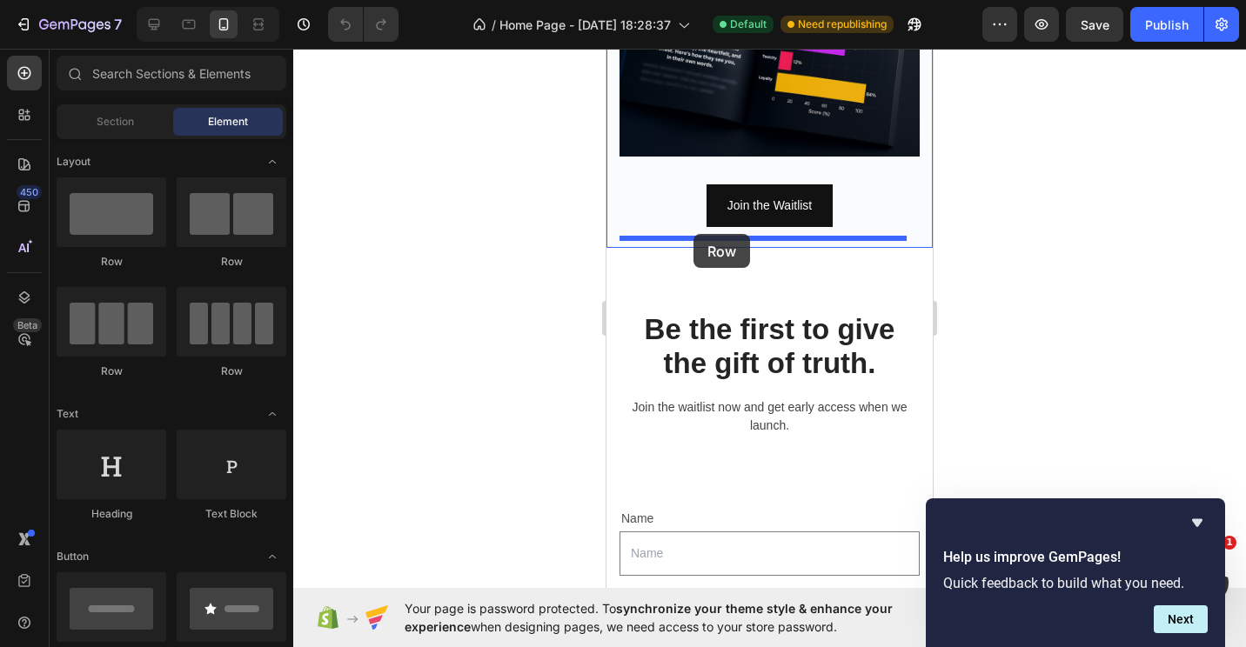
drag, startPoint x: 725, startPoint y: 265, endPoint x: 693, endPoint y: 234, distance: 44.3
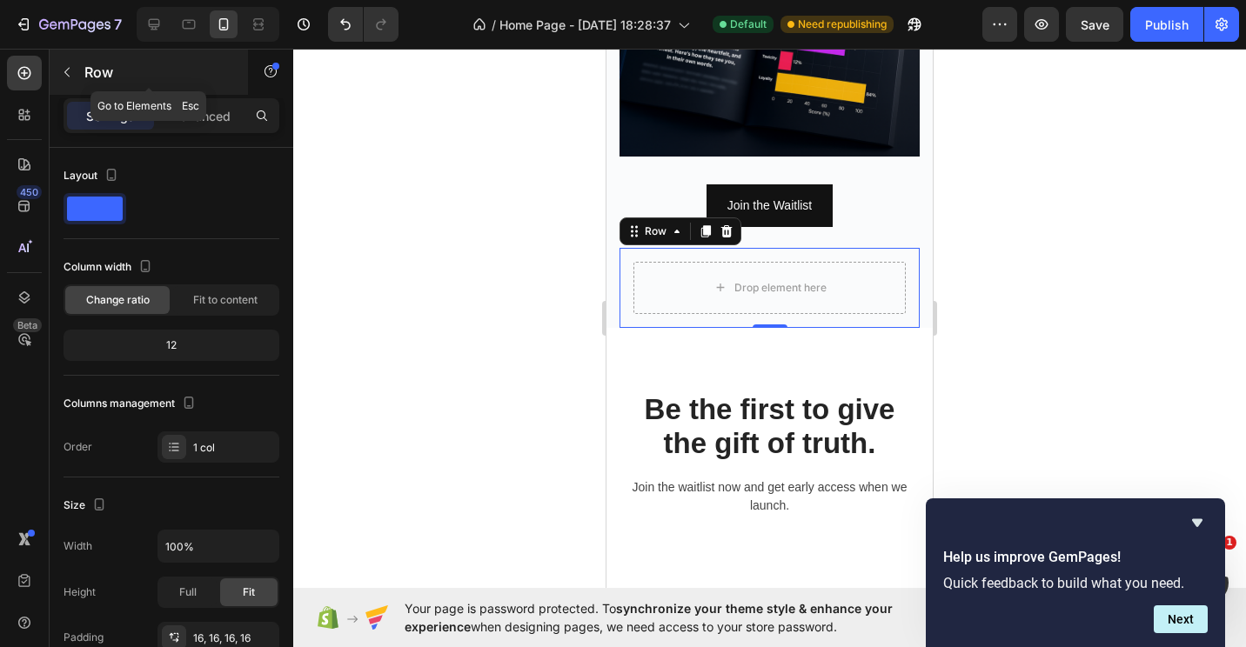
click at [65, 74] on icon "button" at bounding box center [67, 72] width 14 height 14
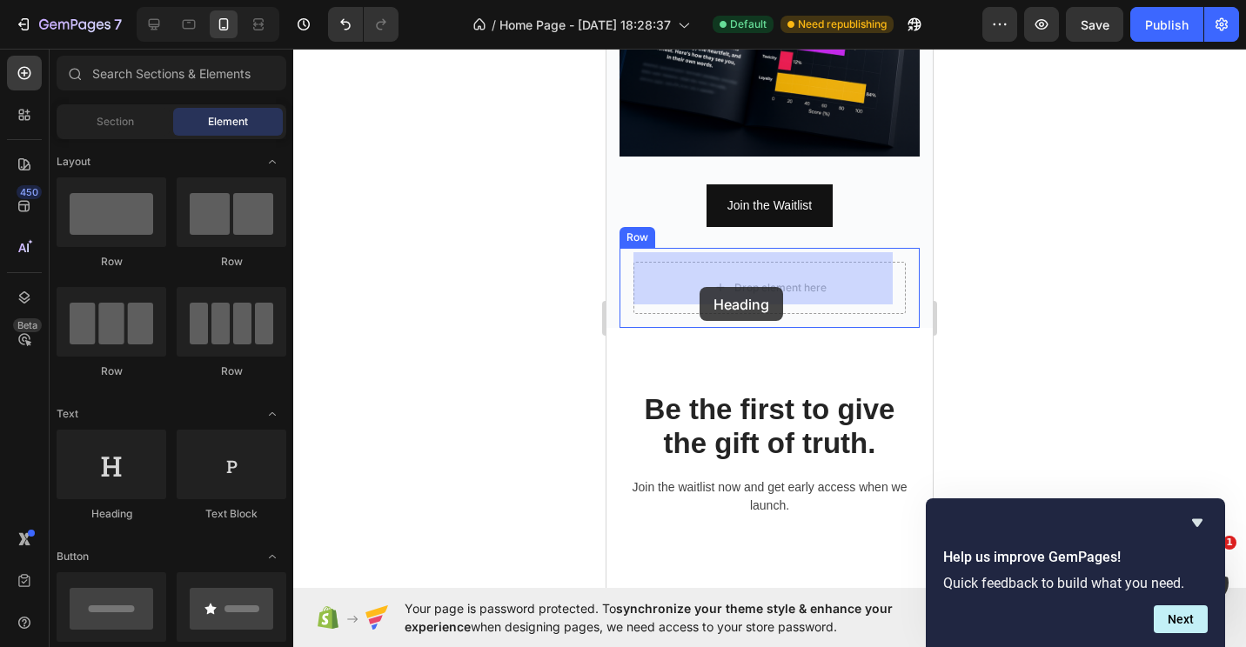
drag, startPoint x: 707, startPoint y: 523, endPoint x: 700, endPoint y: 289, distance: 234.2
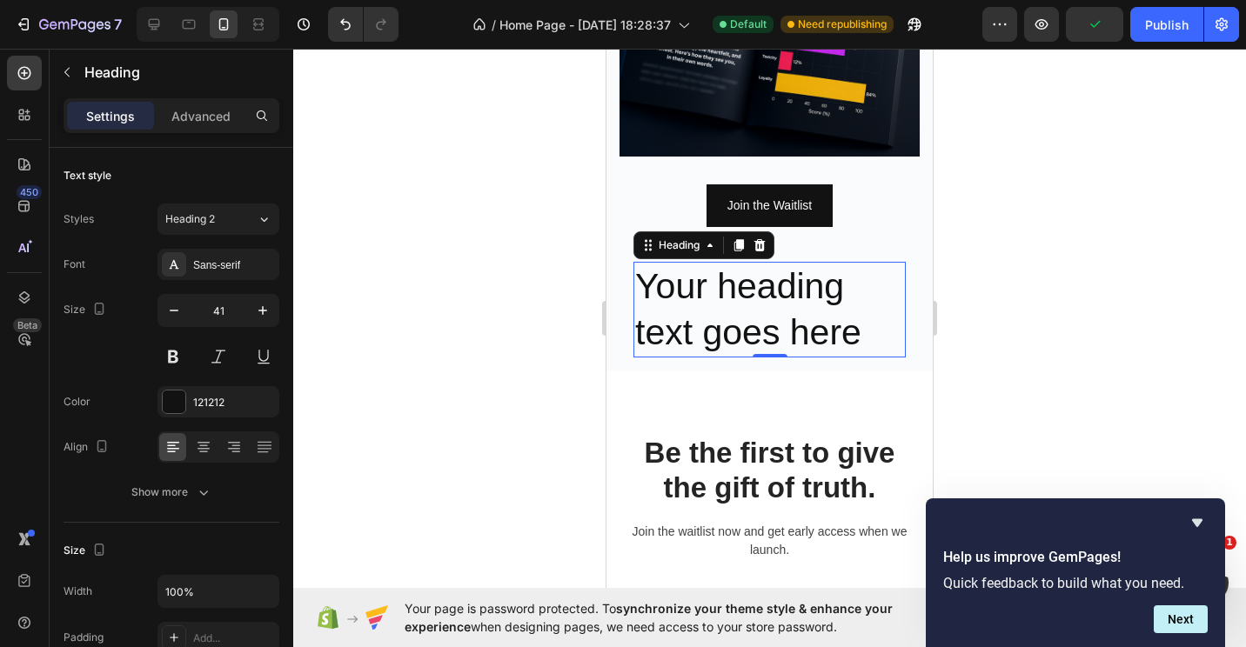
click at [854, 319] on h2 "Your heading text goes here" at bounding box center [769, 310] width 272 height 97
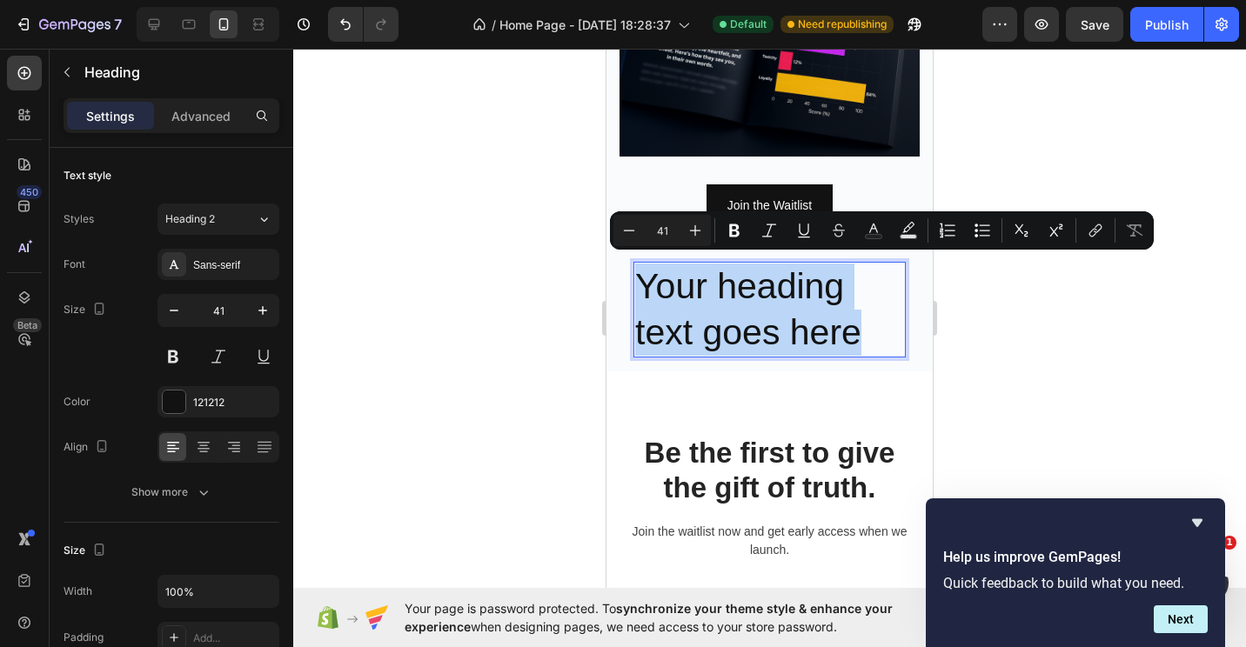
drag, startPoint x: 854, startPoint y: 319, endPoint x: 678, endPoint y: 338, distance: 176.8
click at [634, 273] on h2 "Your heading text goes here" at bounding box center [769, 310] width 272 height 97
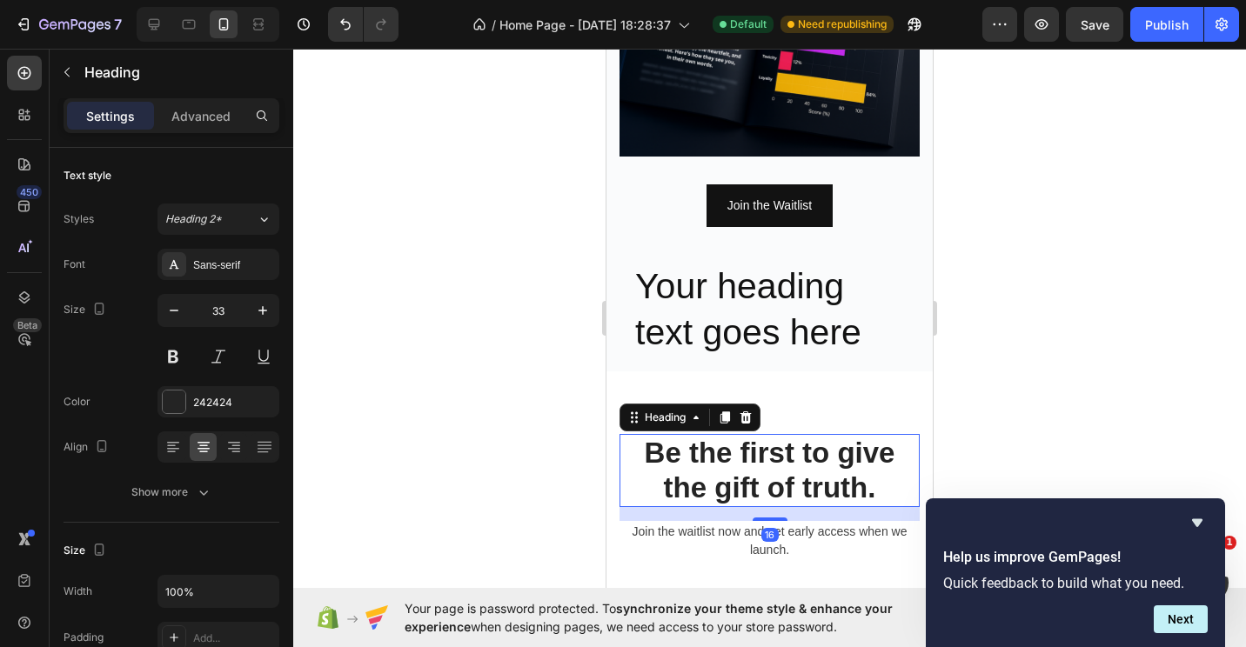
click at [740, 451] on h2 "Be the first to give the gift of truth." at bounding box center [770, 470] width 300 height 72
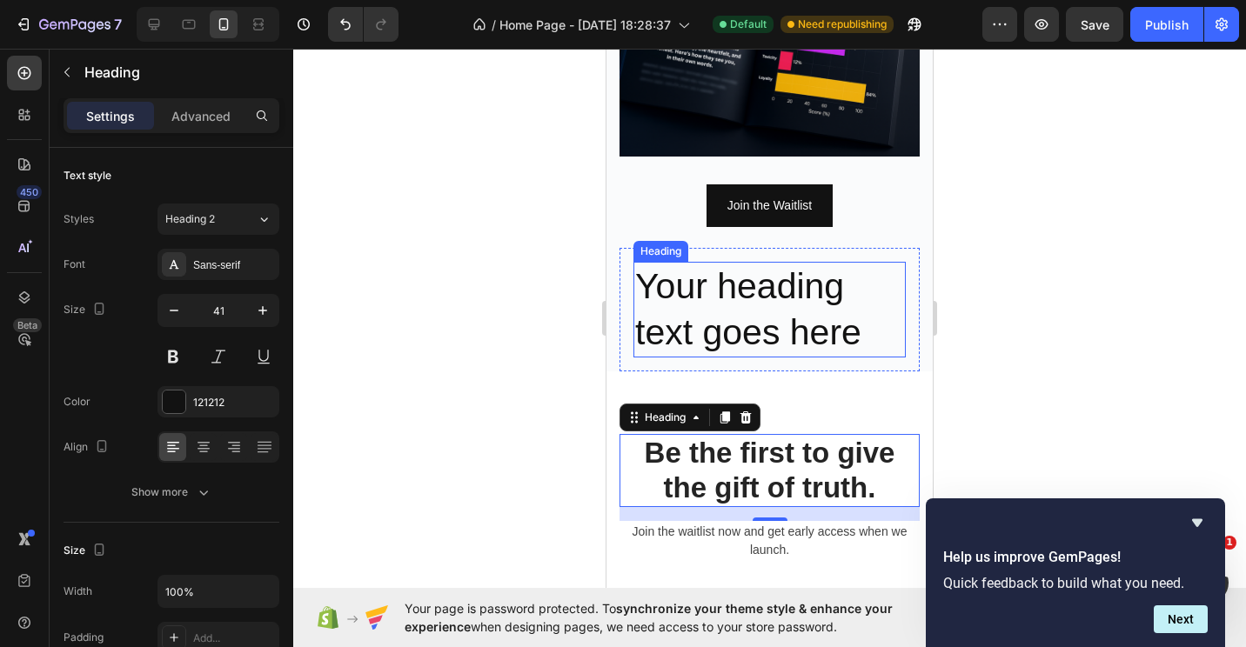
click at [794, 302] on p "Your heading text goes here" at bounding box center [769, 310] width 269 height 93
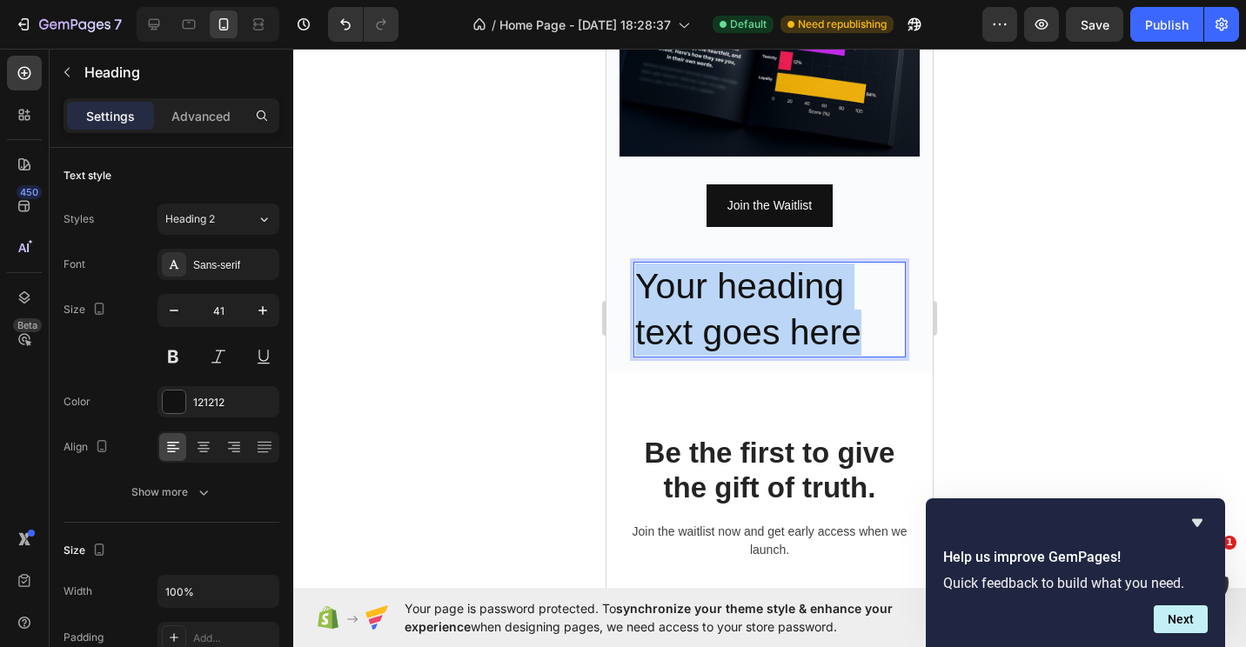
drag, startPoint x: 871, startPoint y: 314, endPoint x: 634, endPoint y: 257, distance: 243.5
click at [634, 262] on h2 "Your heading text goes here" at bounding box center [769, 310] width 272 height 97
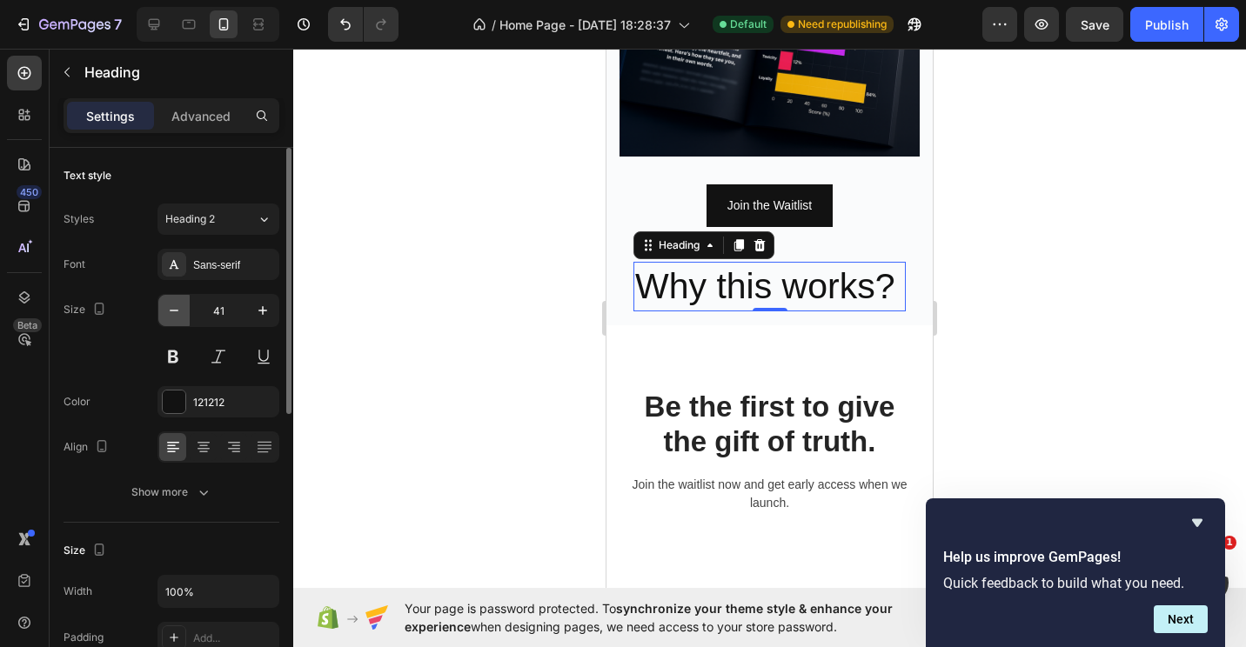
click at [188, 312] on button "button" at bounding box center [173, 310] width 31 height 31
type input "39"
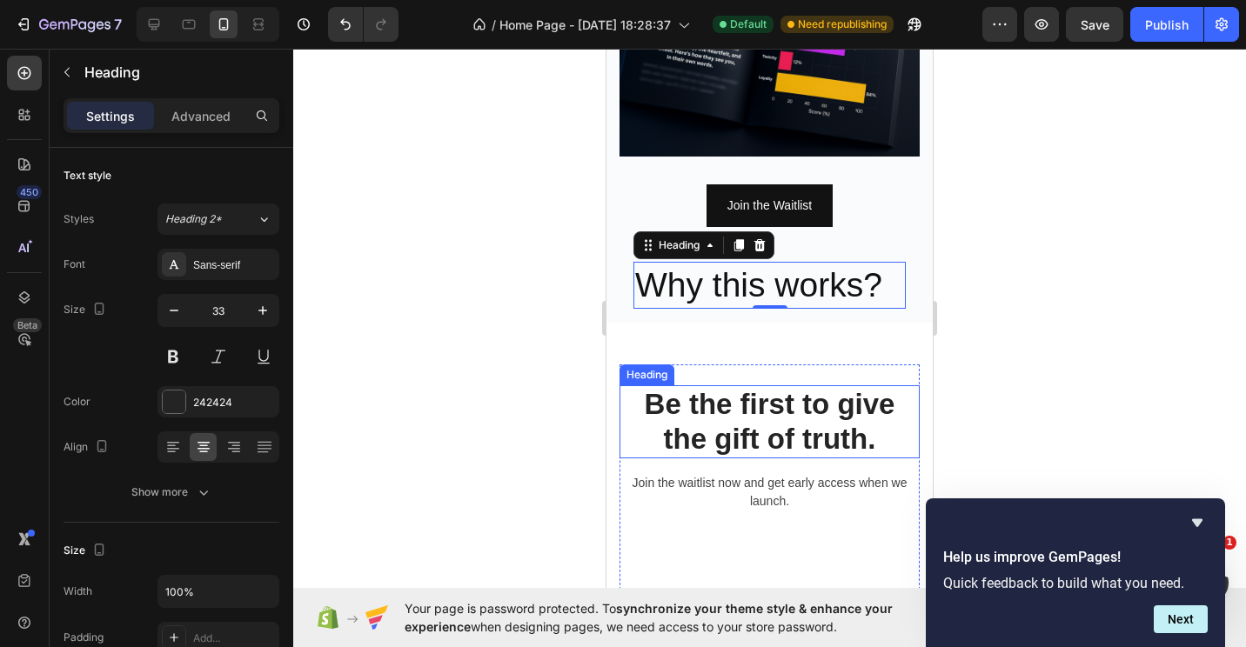
click at [740, 416] on h2 "Be the first to give the gift of truth." at bounding box center [770, 421] width 300 height 72
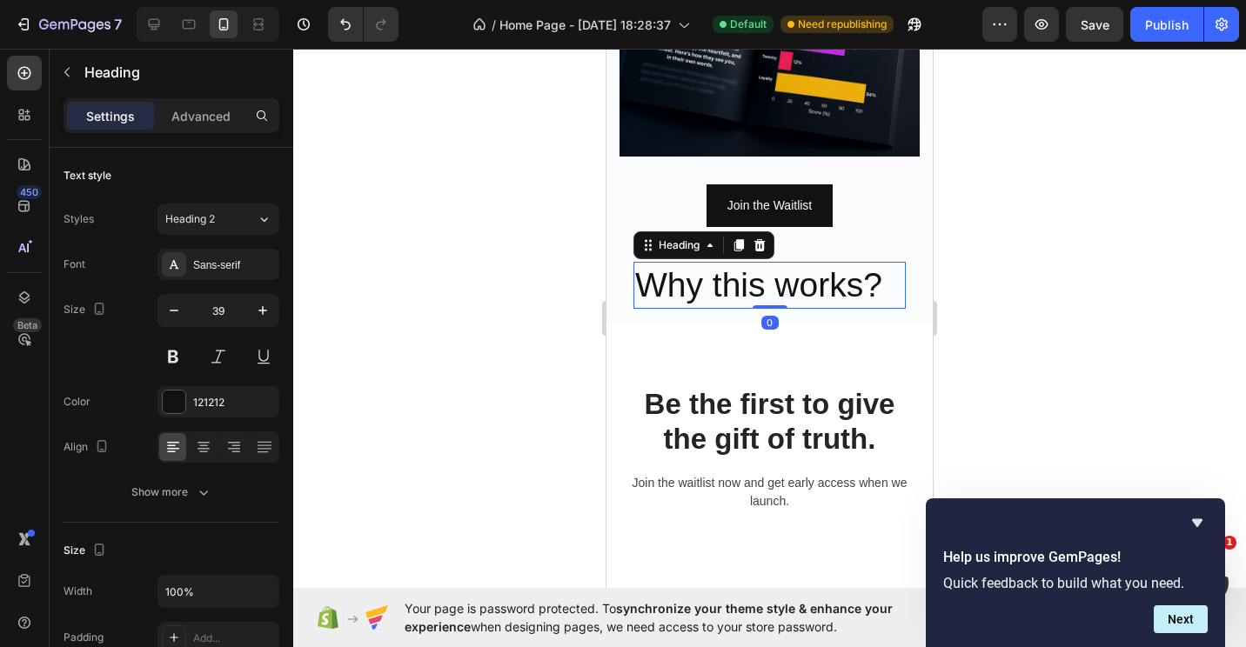
click at [753, 278] on p "Why this works?" at bounding box center [769, 286] width 269 height 44
click at [178, 304] on icon "button" at bounding box center [173, 310] width 17 height 17
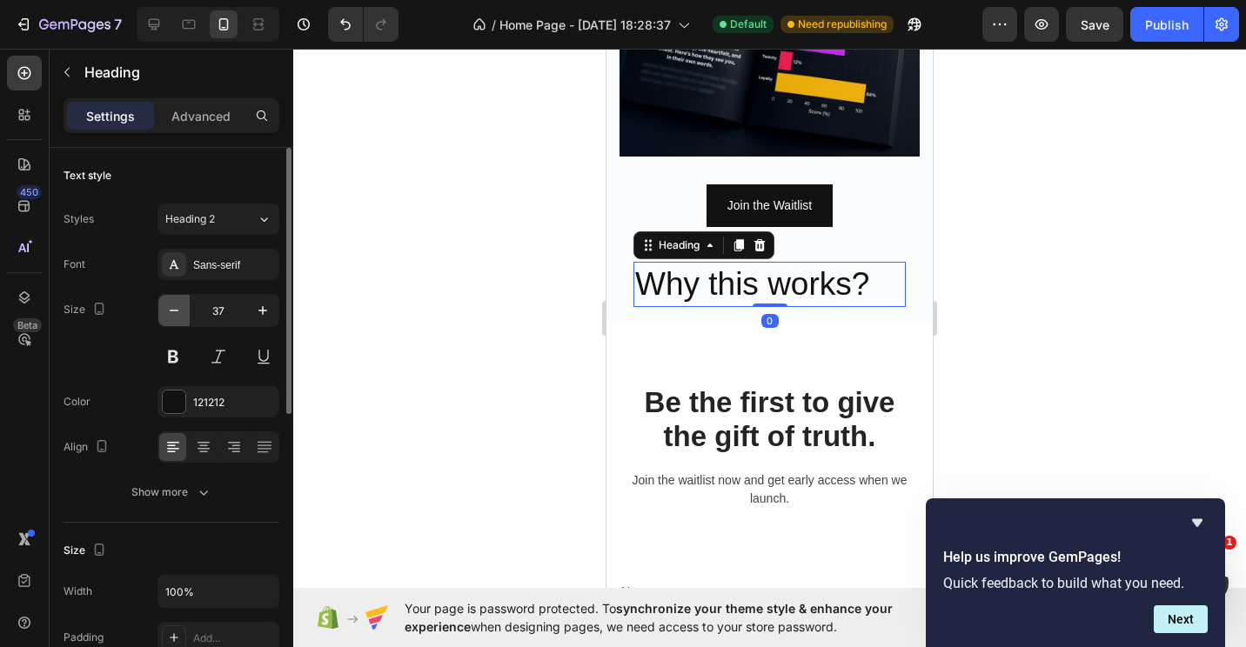
click at [178, 304] on icon "button" at bounding box center [173, 310] width 17 height 17
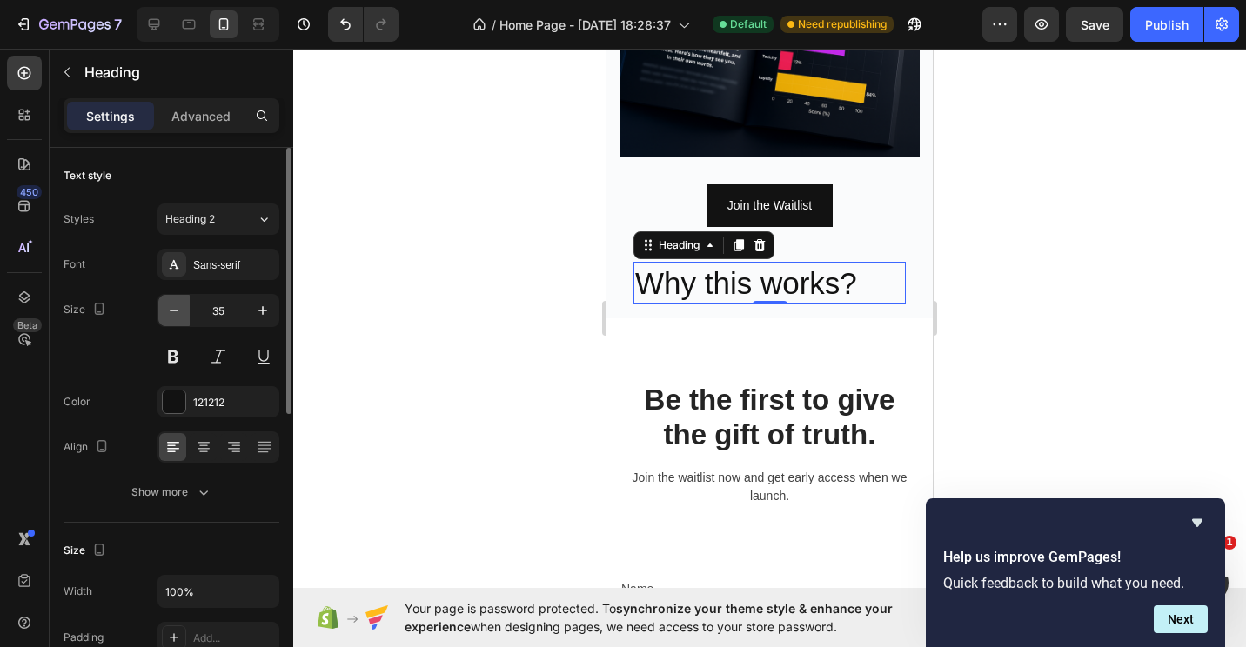
click at [178, 304] on icon "button" at bounding box center [173, 310] width 17 height 17
type input "33"
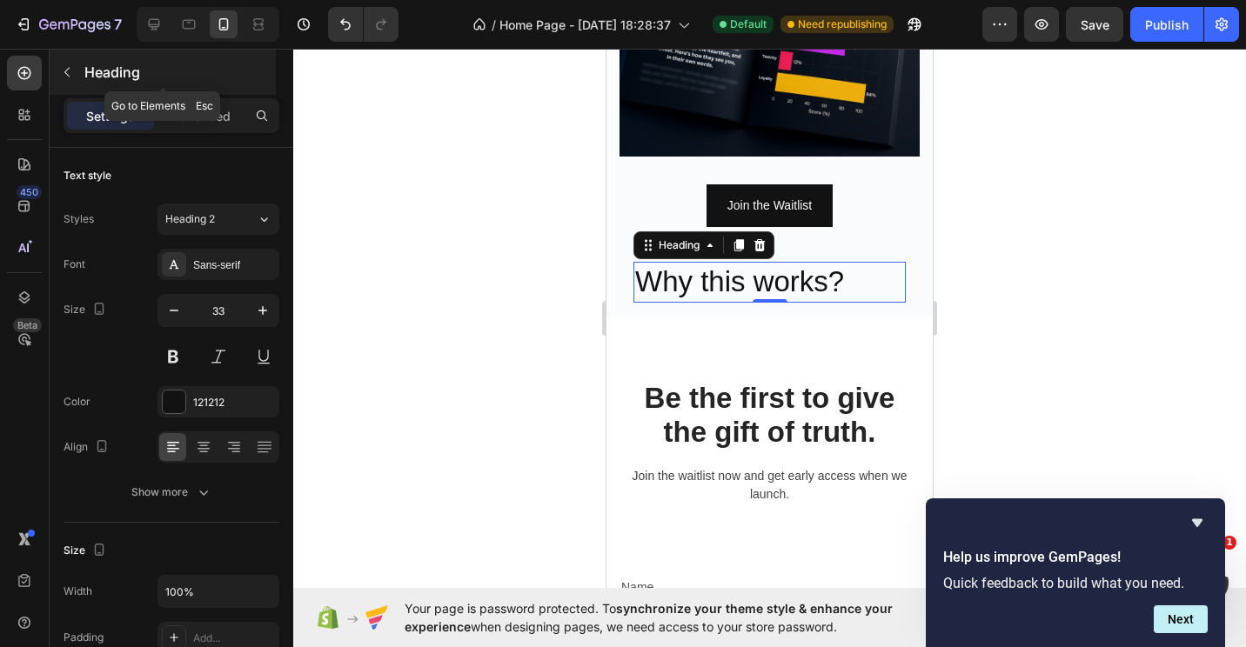
click at [53, 64] on button "button" at bounding box center [67, 72] width 28 height 28
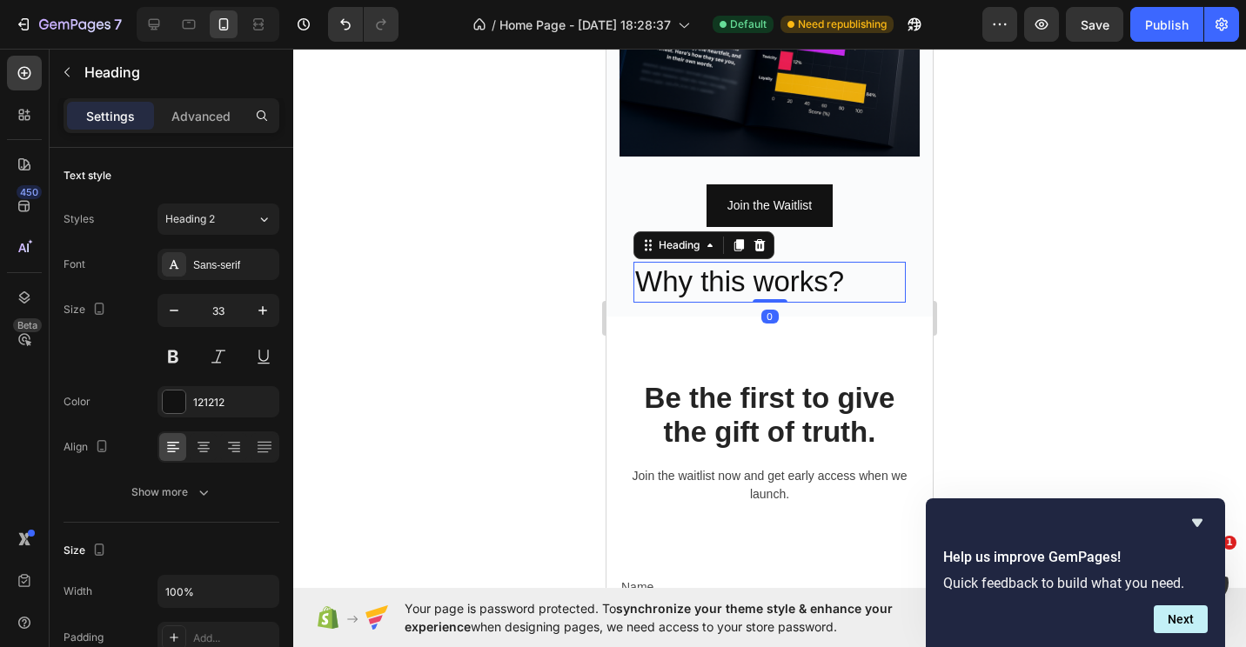
click at [702, 271] on p "Why this works?" at bounding box center [769, 282] width 269 height 37
click at [166, 353] on button at bounding box center [172, 356] width 31 height 31
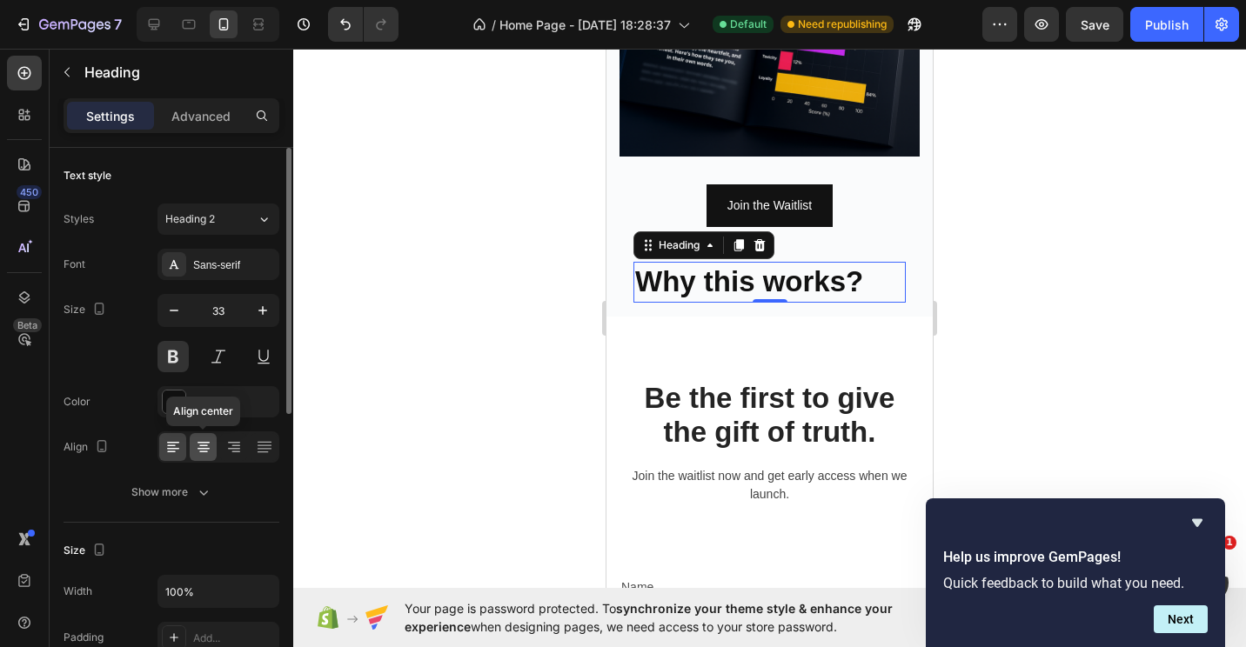
click at [209, 446] on icon at bounding box center [203, 447] width 17 height 17
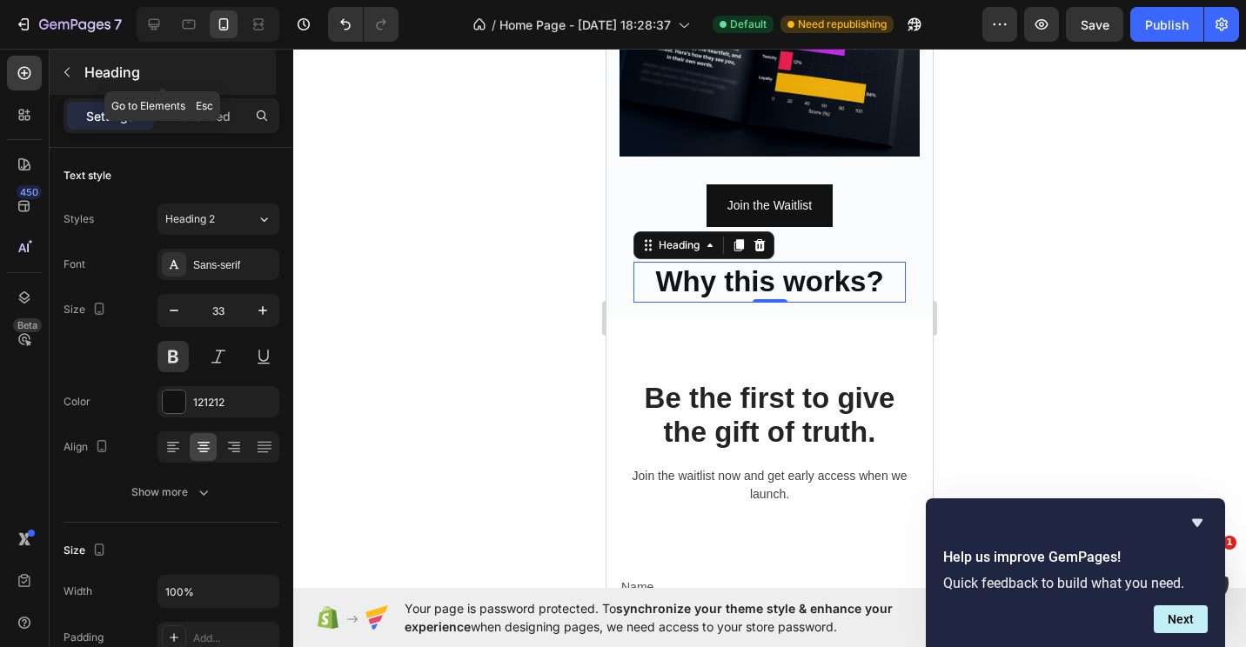
click at [54, 71] on button "button" at bounding box center [67, 72] width 28 height 28
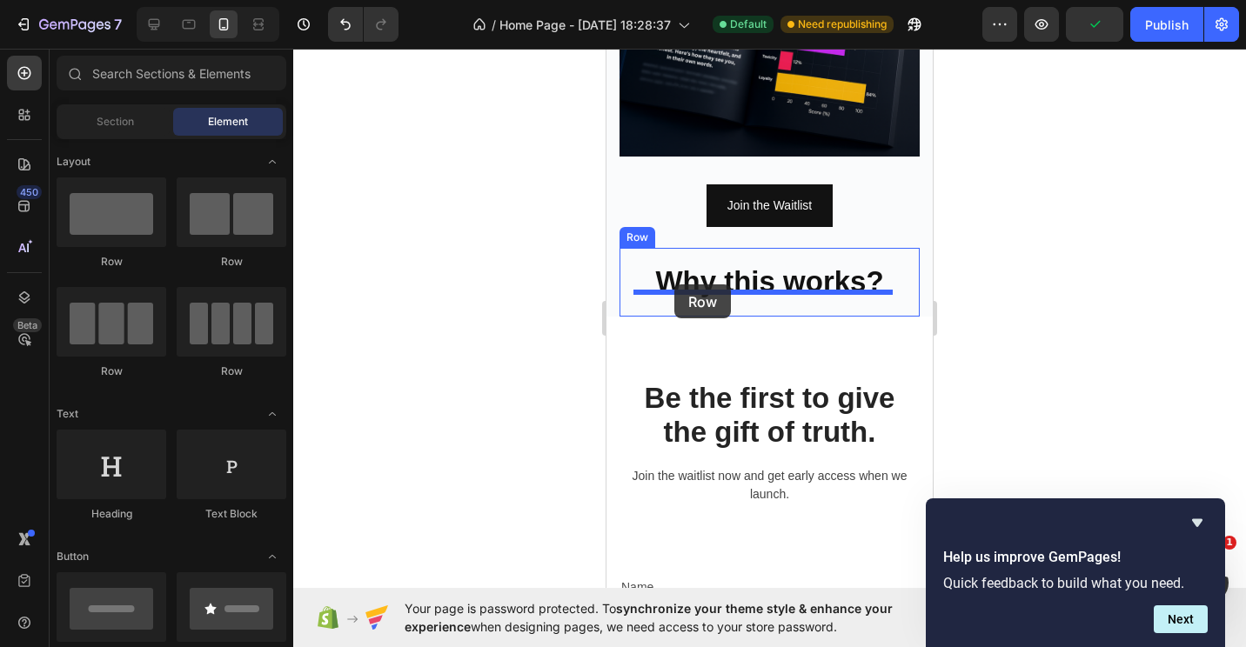
drag, startPoint x: 848, startPoint y: 256, endPoint x: 674, endPoint y: 285, distance: 176.4
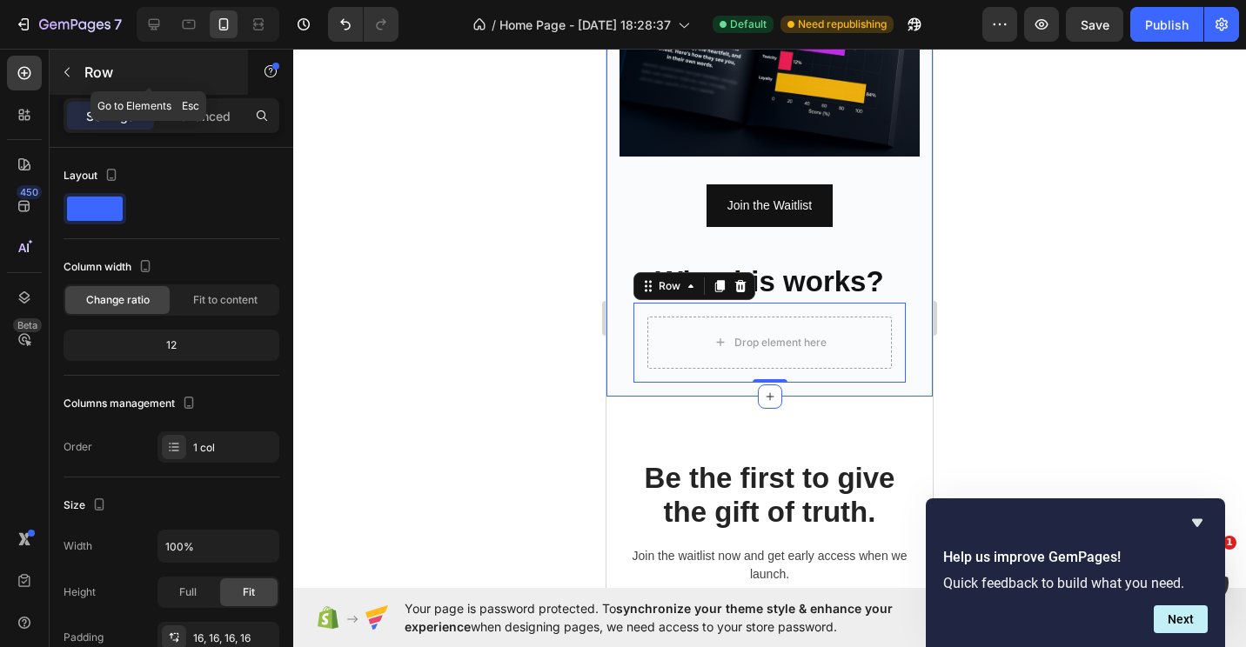
click at [65, 70] on icon "button" at bounding box center [67, 72] width 14 height 14
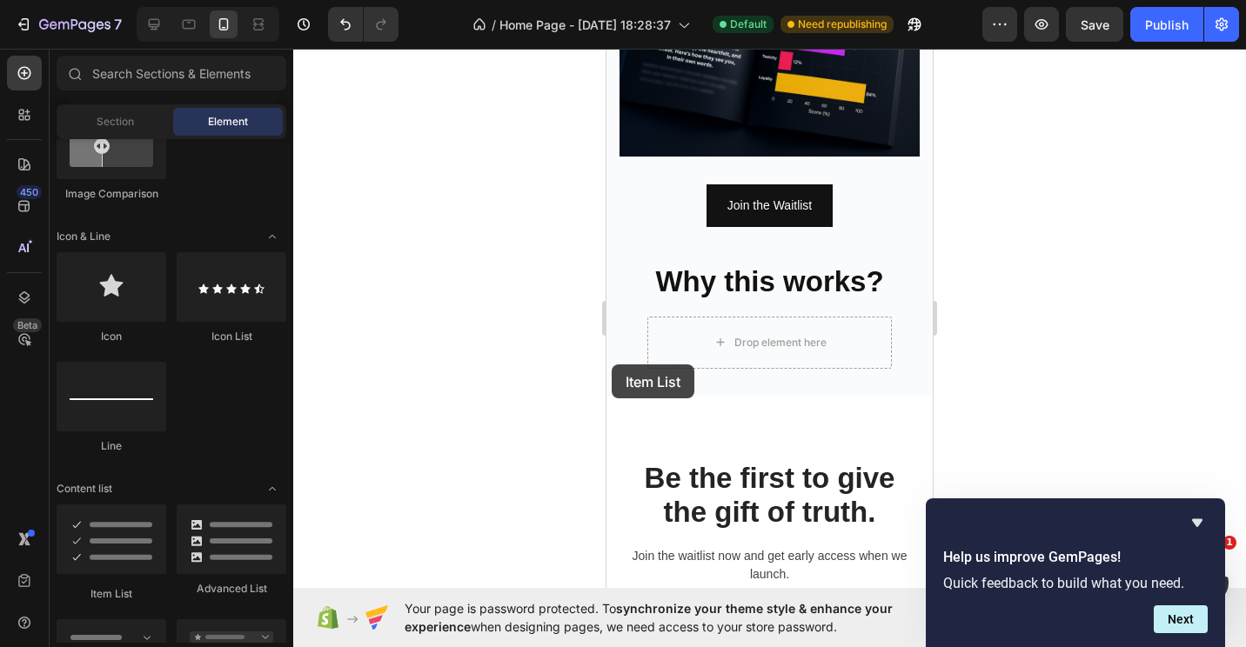
scroll to position [2355, 0]
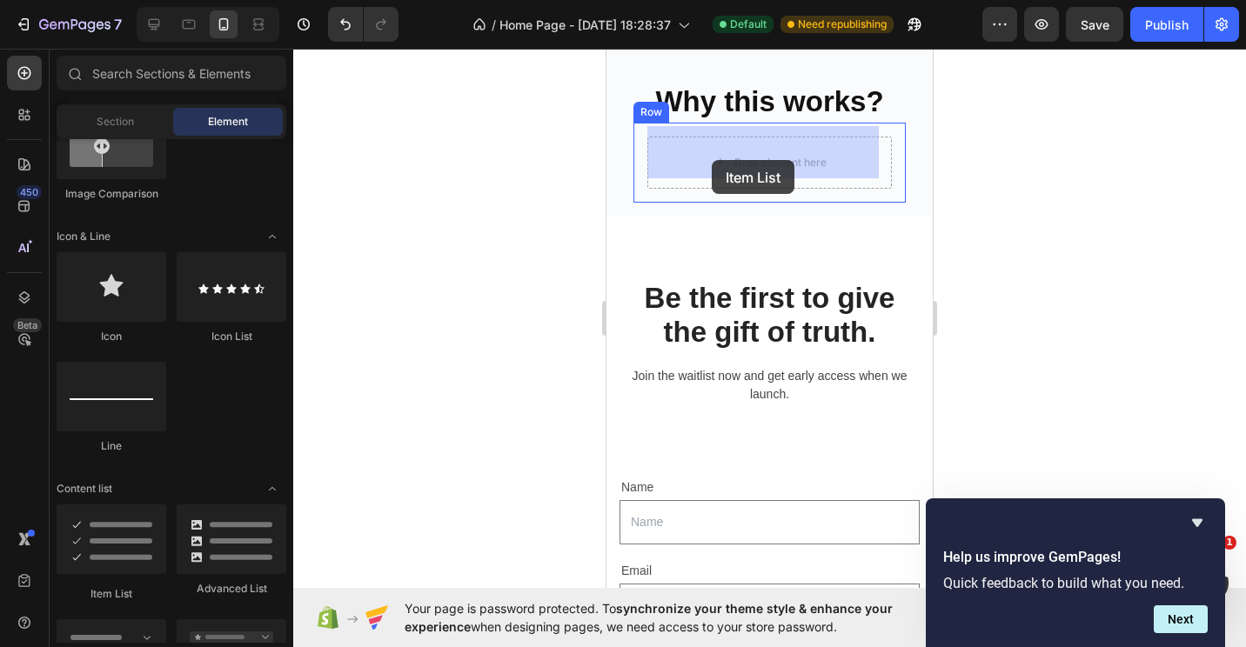
drag, startPoint x: 757, startPoint y: 591, endPoint x: 712, endPoint y: 160, distance: 433.1
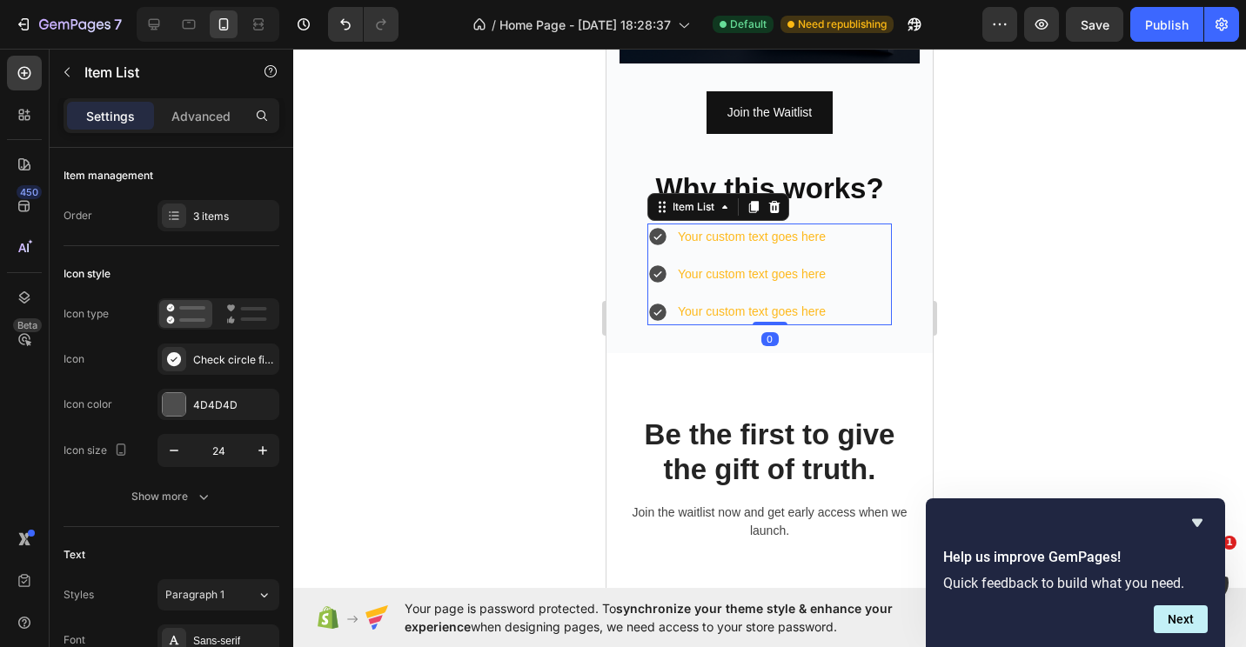
scroll to position [2268, 0]
click at [660, 228] on icon at bounding box center [657, 236] width 17 height 17
click at [656, 228] on icon at bounding box center [657, 236] width 17 height 17
click at [683, 234] on div "Your custom text goes here" at bounding box center [751, 237] width 153 height 27
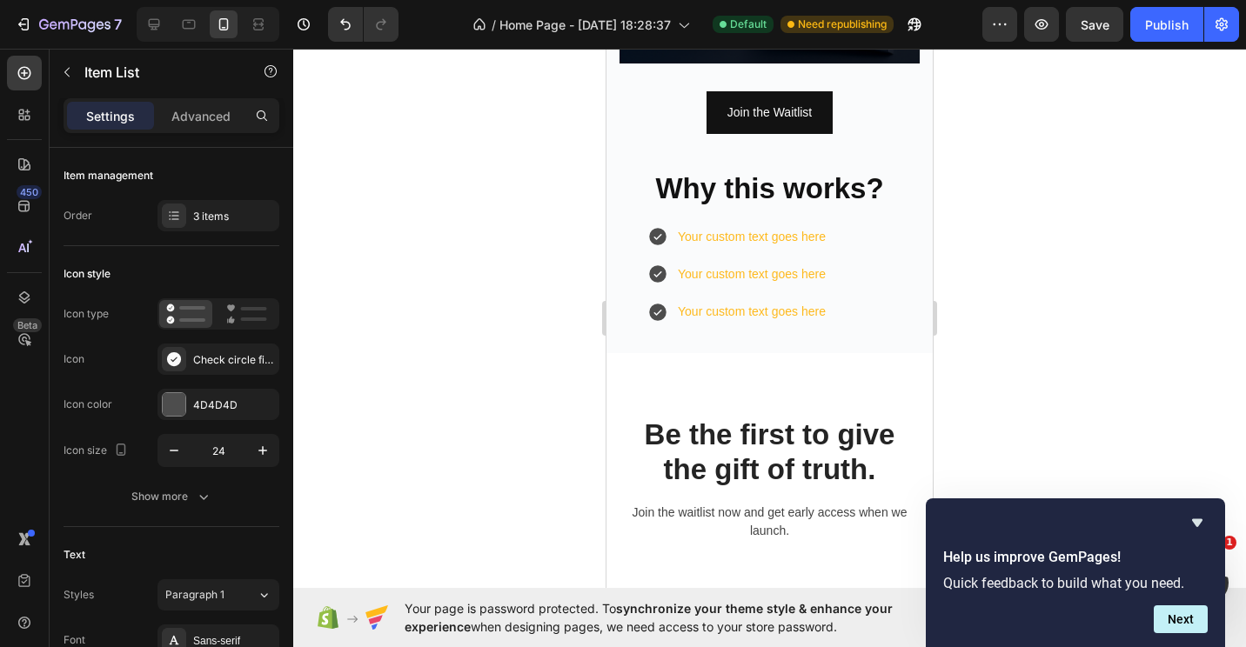
click at [651, 229] on icon at bounding box center [657, 236] width 17 height 17
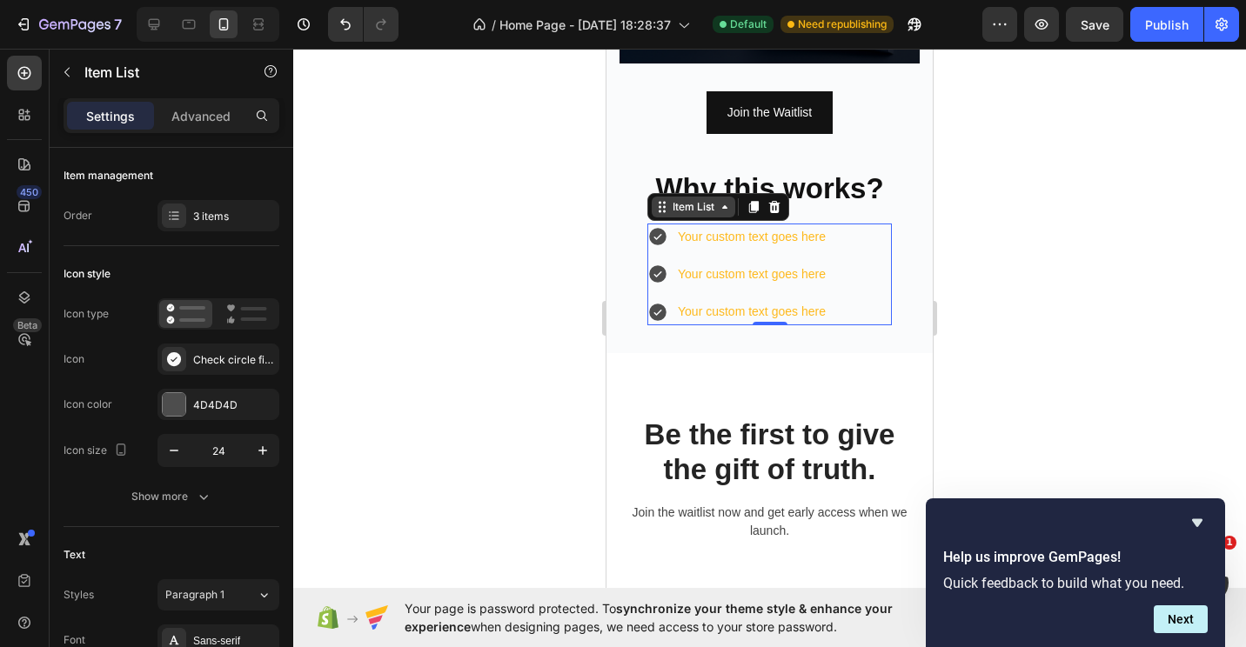
click at [679, 202] on div "Item List" at bounding box center [693, 207] width 49 height 16
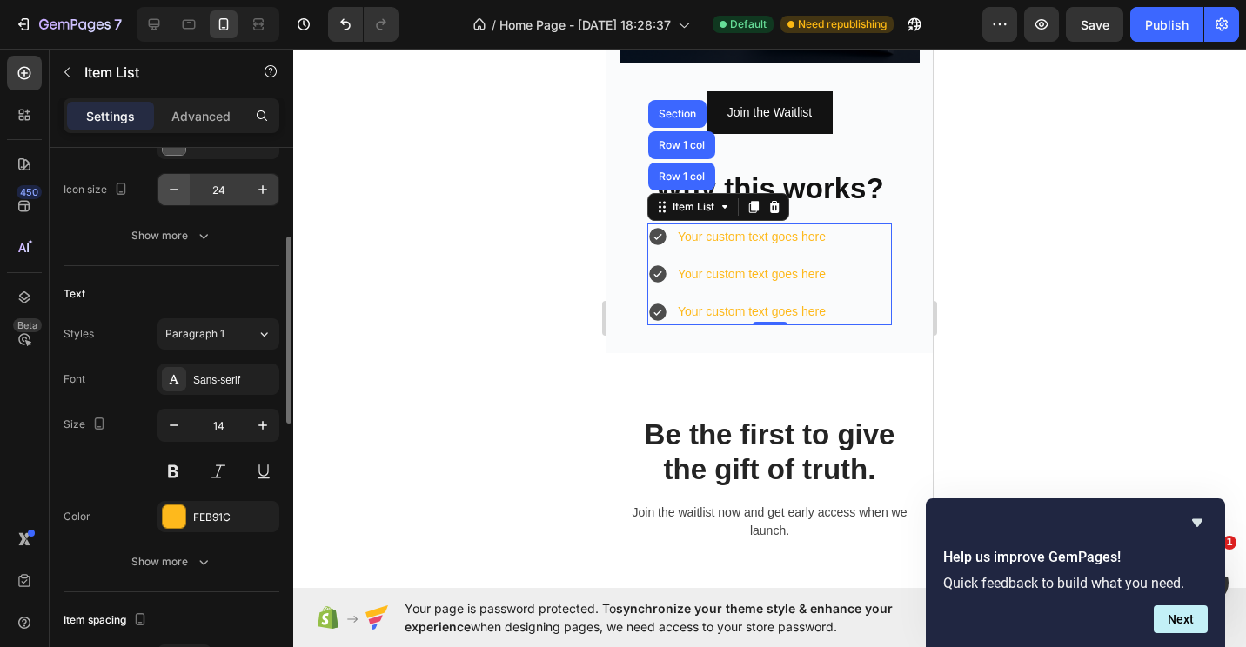
scroll to position [87, 0]
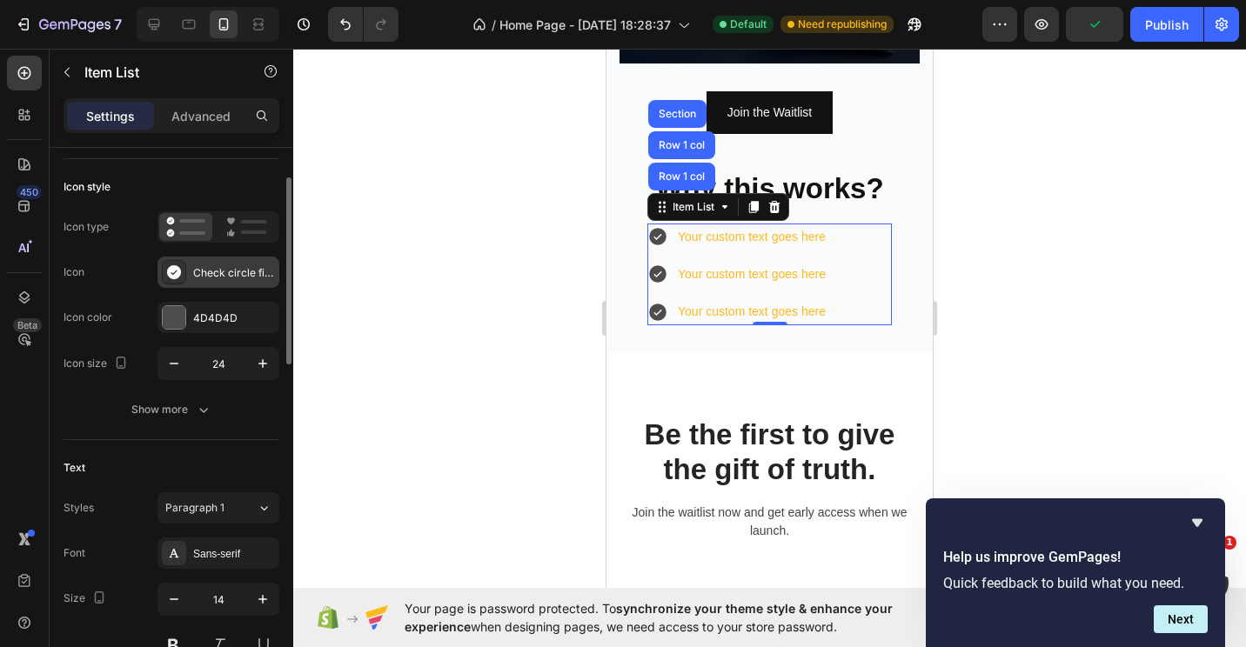
click at [201, 272] on div "Check circle filled" at bounding box center [234, 273] width 82 height 16
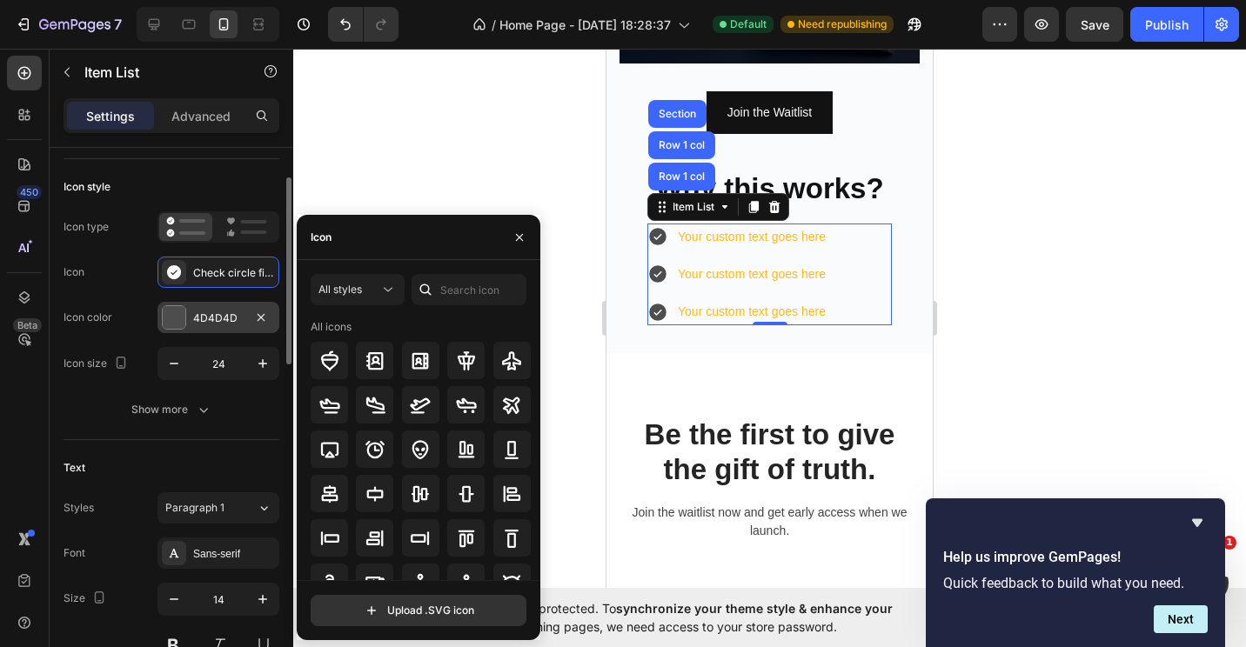
click at [182, 306] on div at bounding box center [174, 317] width 23 height 23
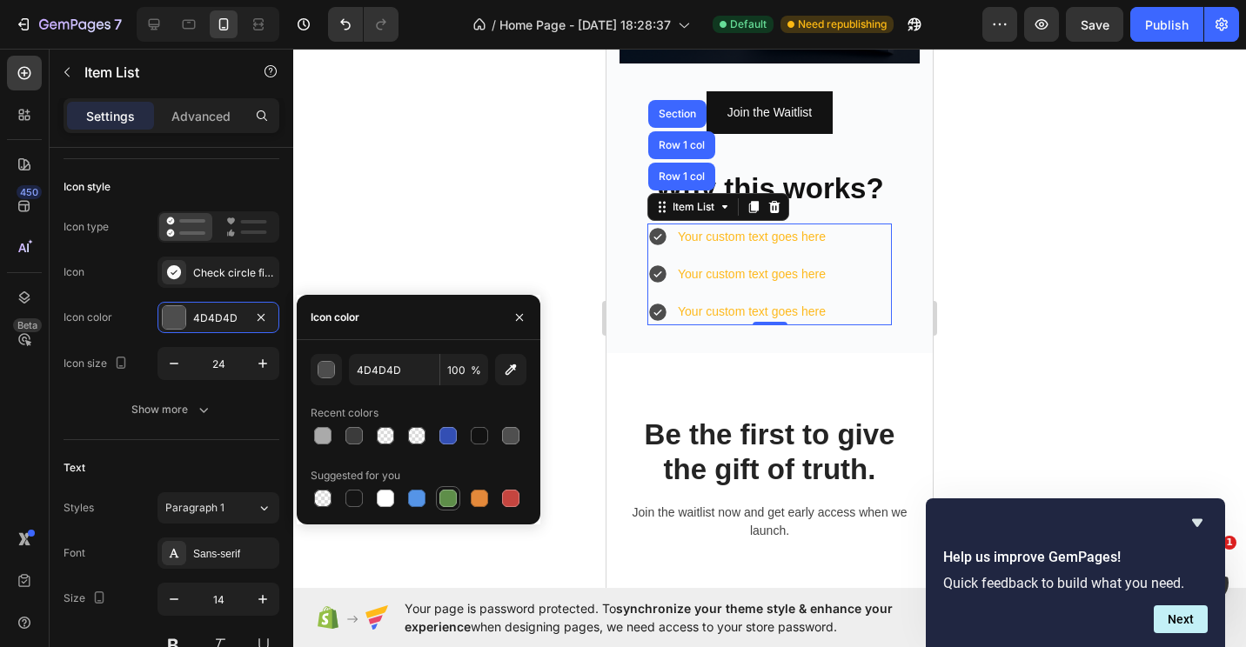
click at [449, 493] on div at bounding box center [447, 498] width 17 height 17
click at [514, 370] on icon "button" at bounding box center [511, 370] width 11 height 11
click at [238, 315] on div "3B3B3B" at bounding box center [218, 319] width 50 height 16
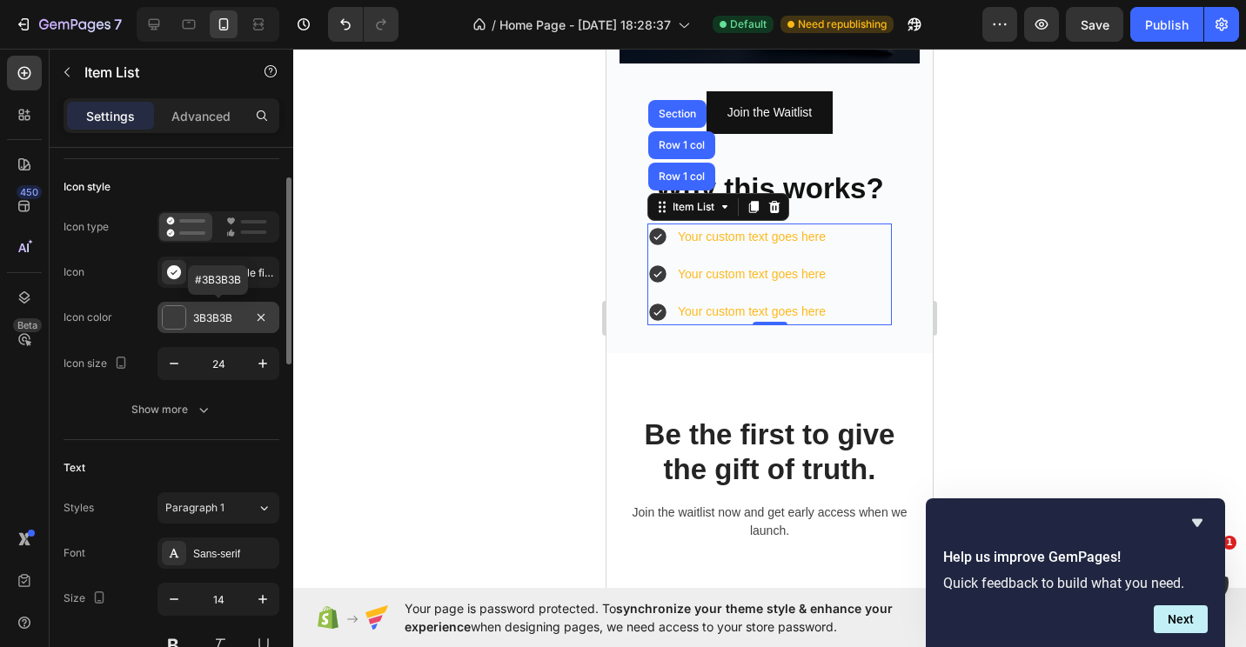
click at [231, 318] on div "3B3B3B" at bounding box center [218, 319] width 50 height 16
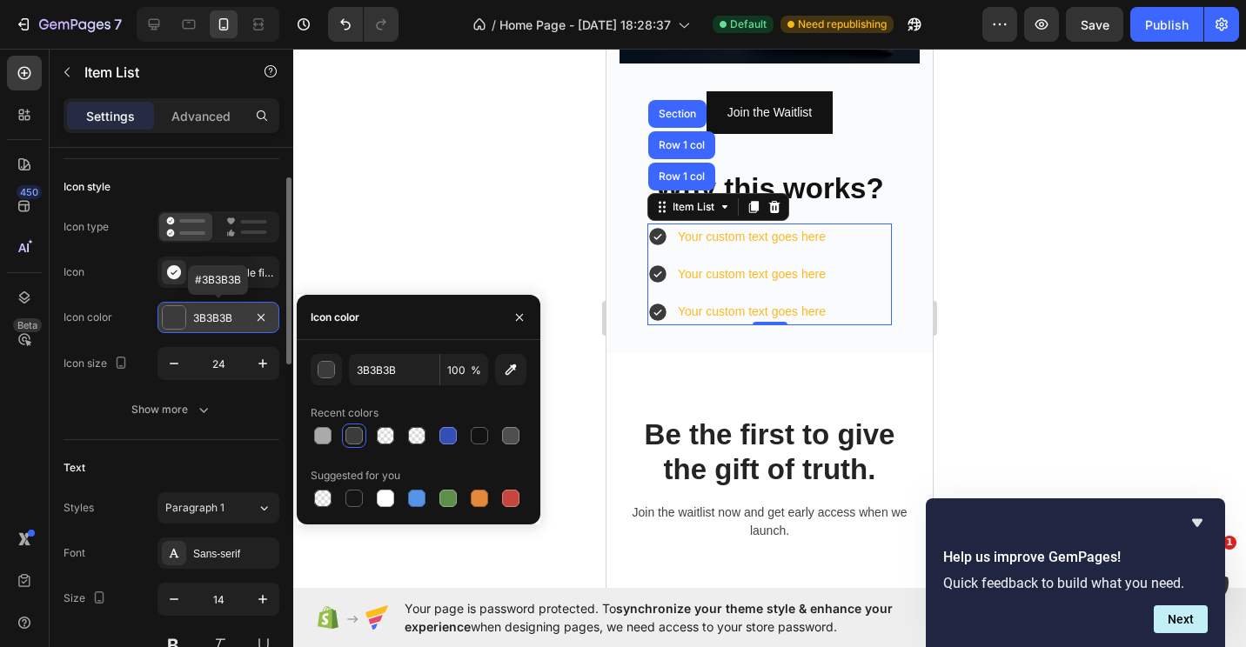
click at [231, 318] on div "3B3B3B" at bounding box center [218, 319] width 50 height 16
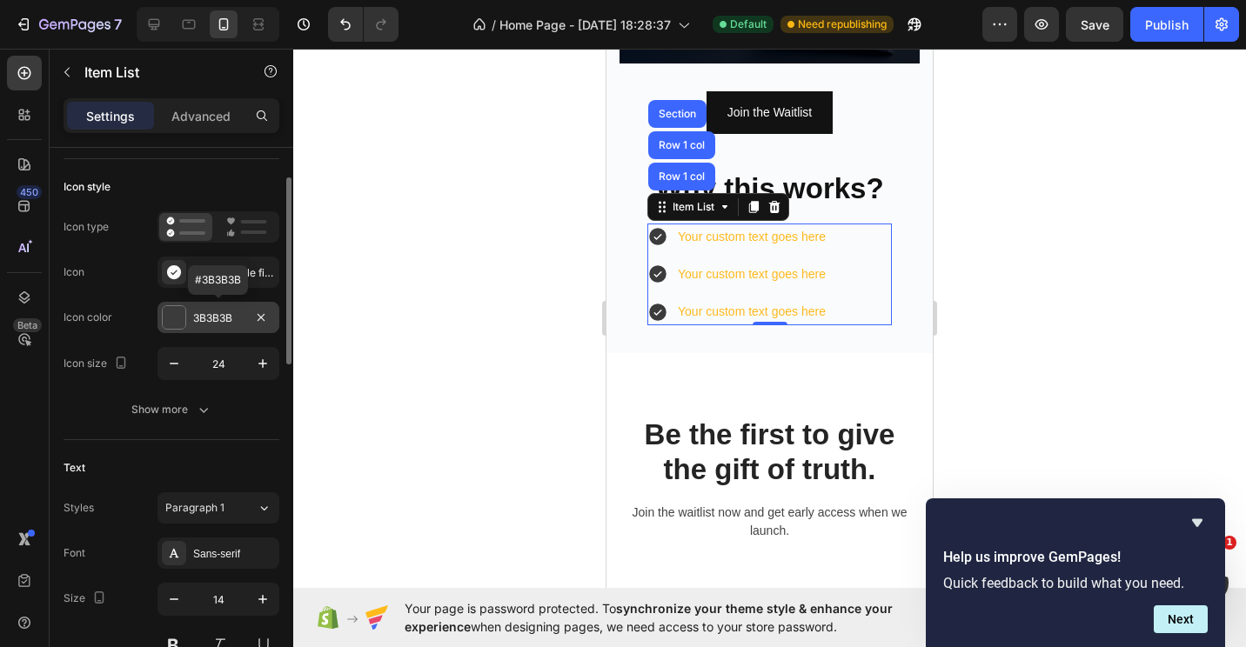
click at [231, 318] on div "3B3B3B" at bounding box center [218, 319] width 50 height 16
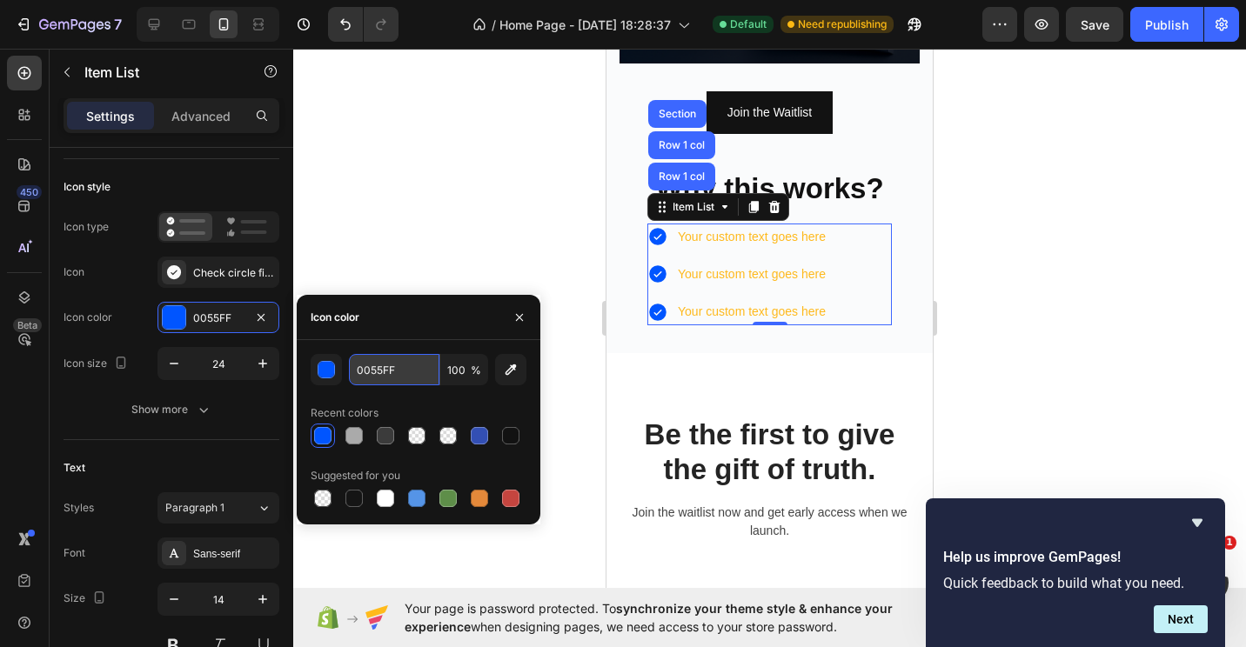
click at [406, 368] on input "0055FF" at bounding box center [394, 369] width 90 height 31
type input "0"
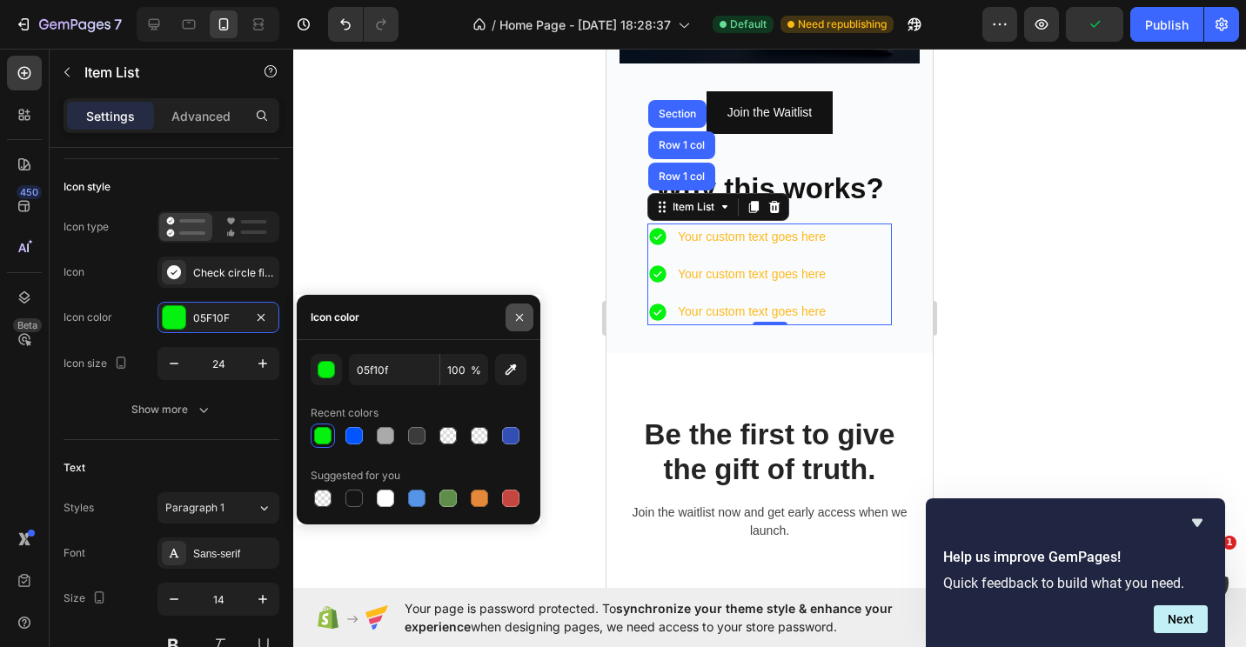
type input "05F10F"
click at [523, 316] on icon "button" at bounding box center [520, 318] width 14 height 14
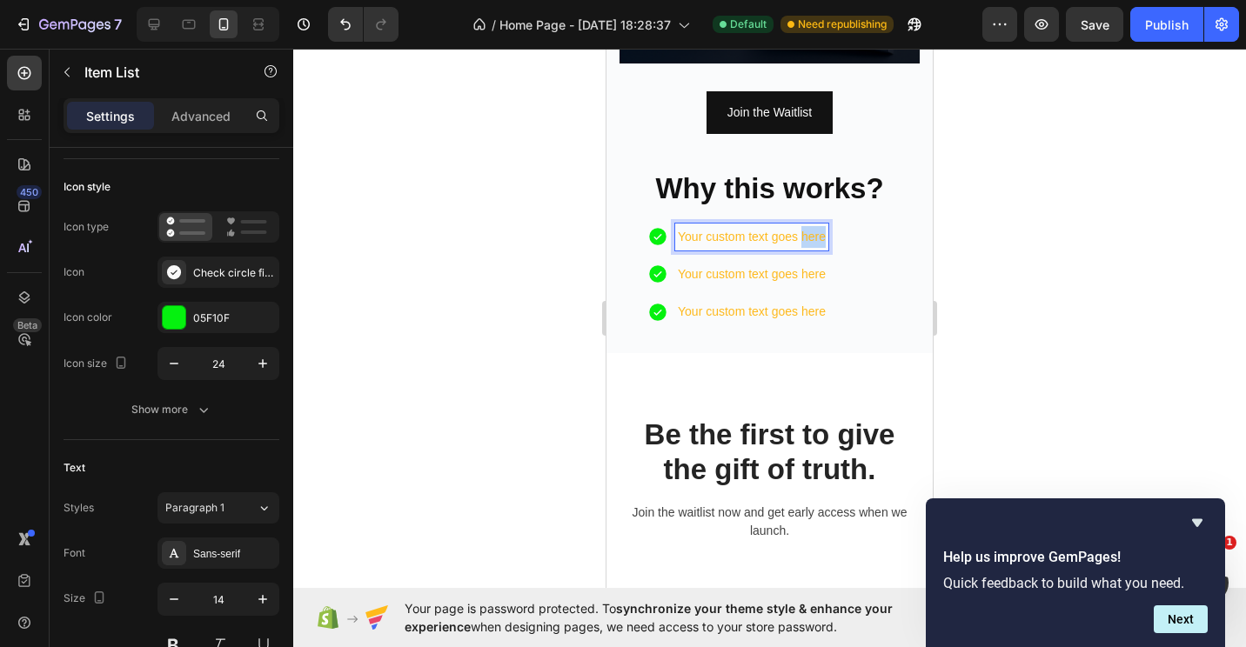
click at [820, 226] on p "Your custom text goes here" at bounding box center [752, 237] width 148 height 22
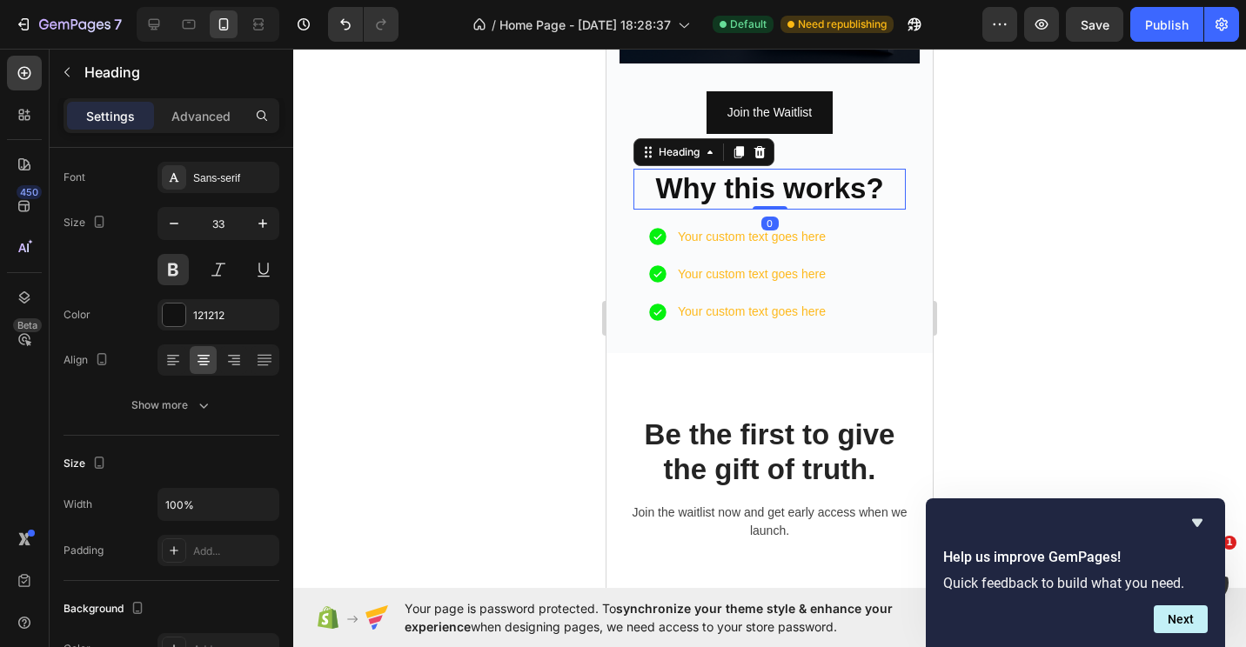
click at [861, 171] on p "Why this works?" at bounding box center [769, 189] width 269 height 37
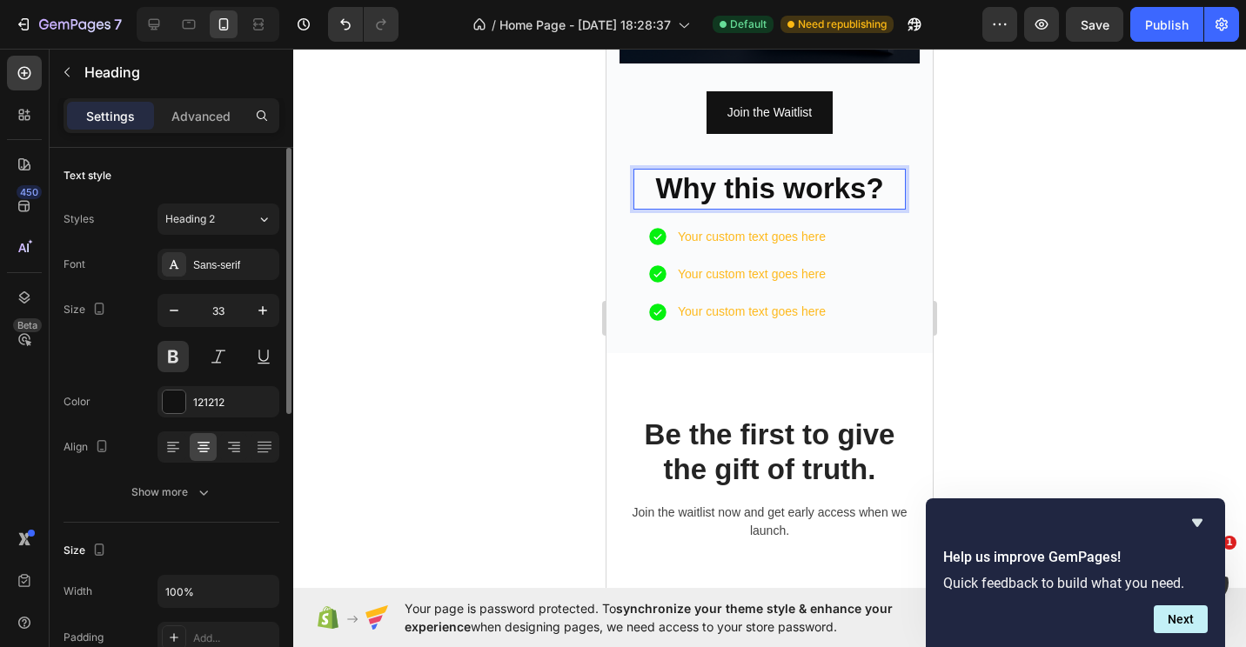
click at [861, 184] on p "Why this works?" at bounding box center [769, 189] width 269 height 37
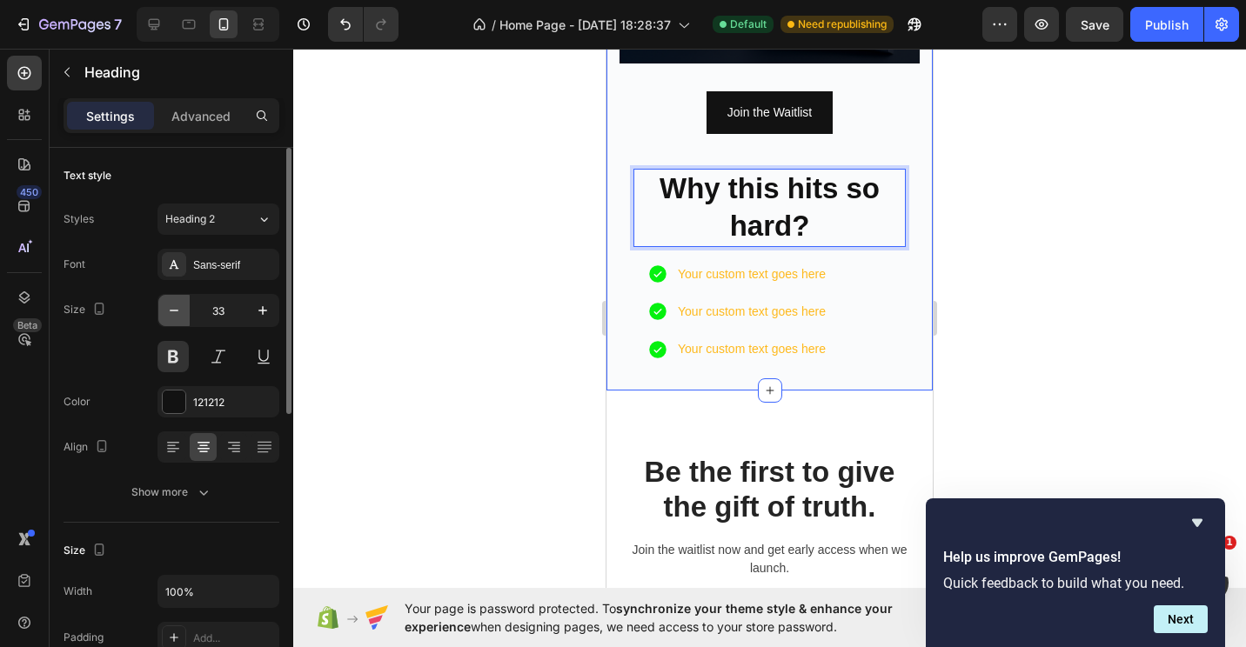
click at [173, 305] on icon "button" at bounding box center [173, 310] width 17 height 17
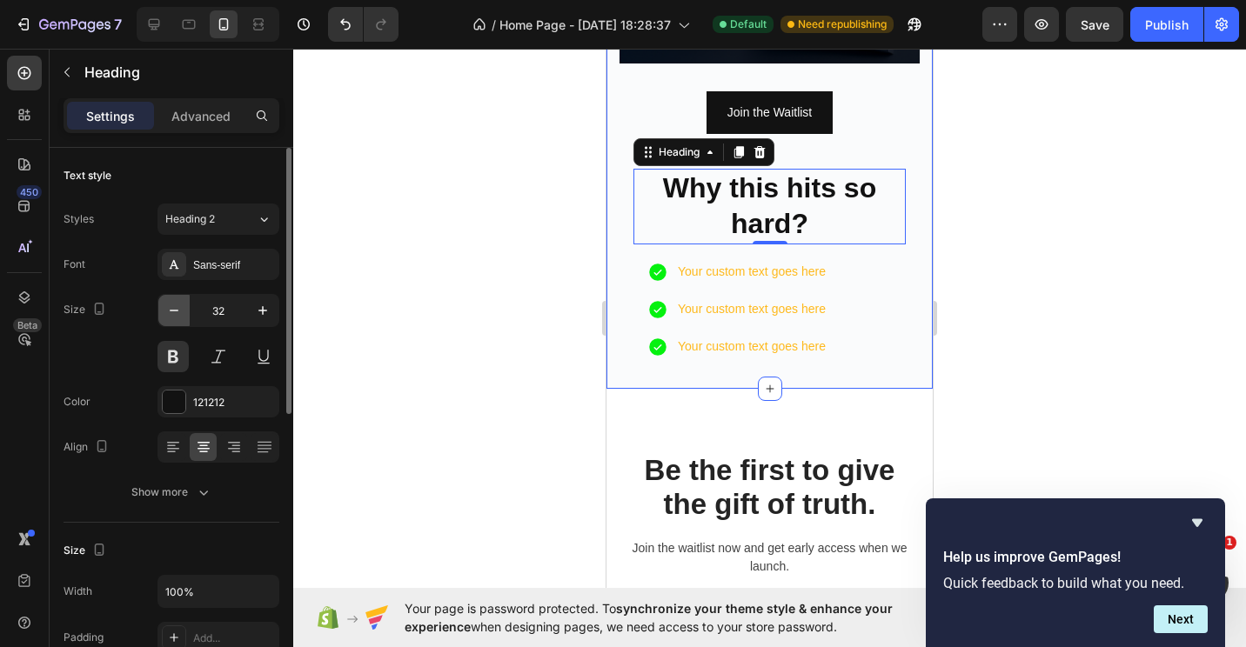
click at [173, 305] on icon "button" at bounding box center [173, 310] width 17 height 17
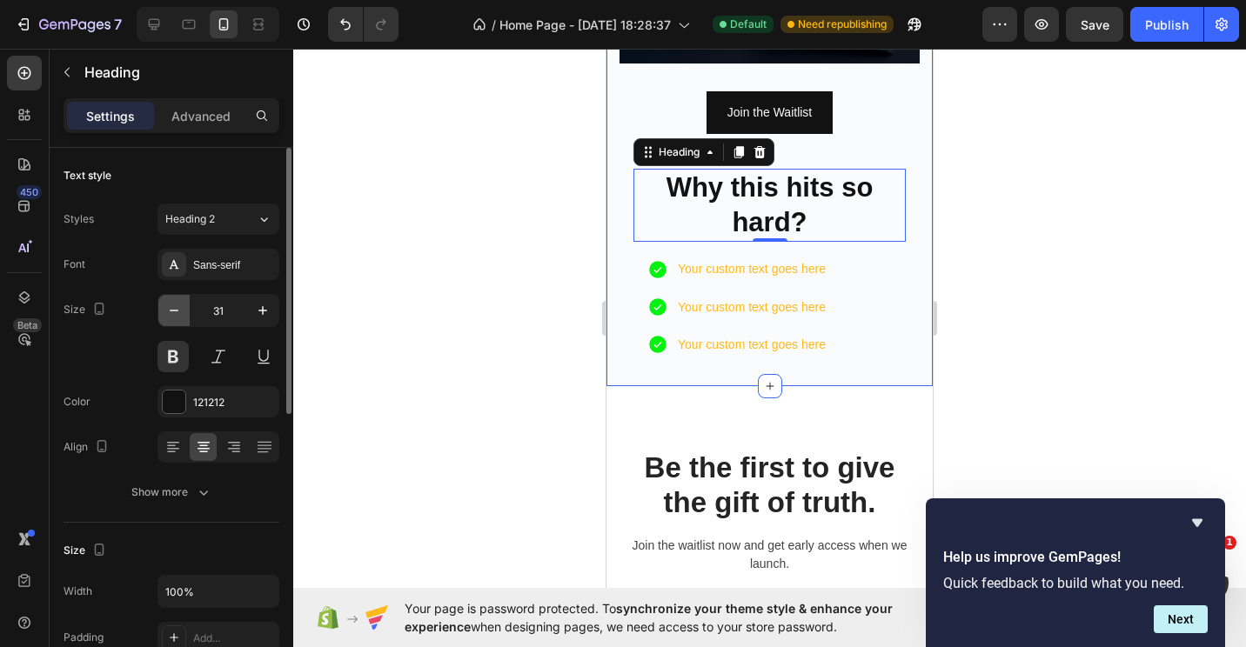
click at [173, 305] on icon "button" at bounding box center [173, 310] width 17 height 17
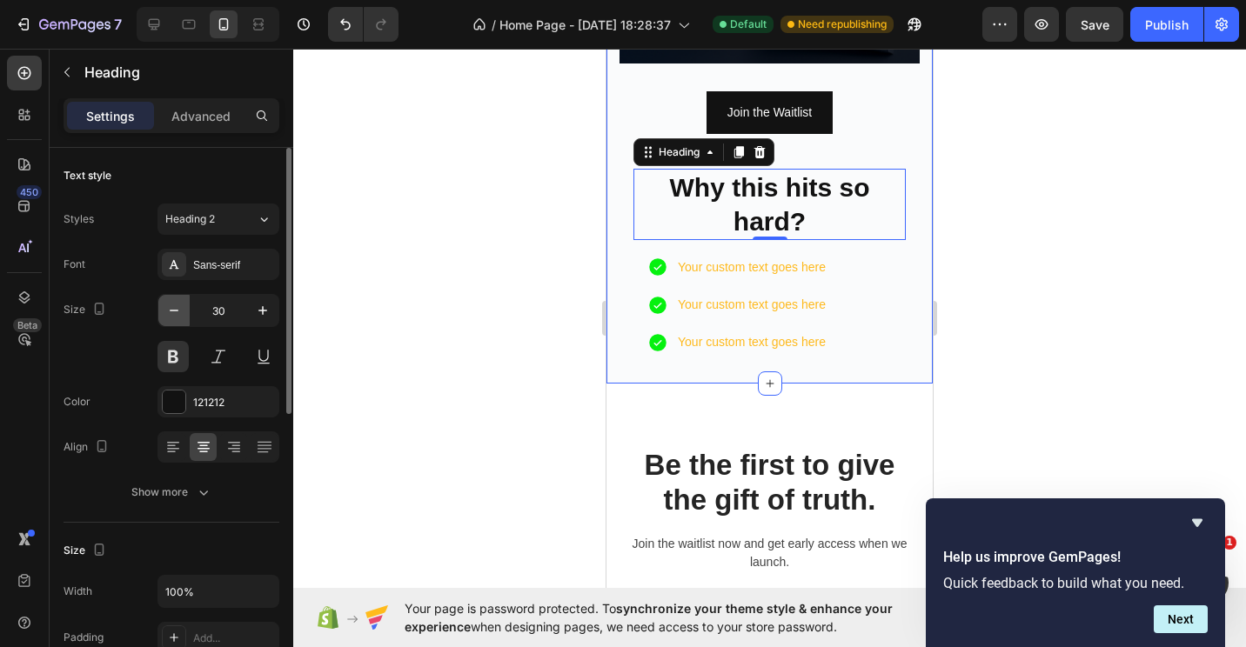
click at [173, 305] on icon "button" at bounding box center [173, 310] width 17 height 17
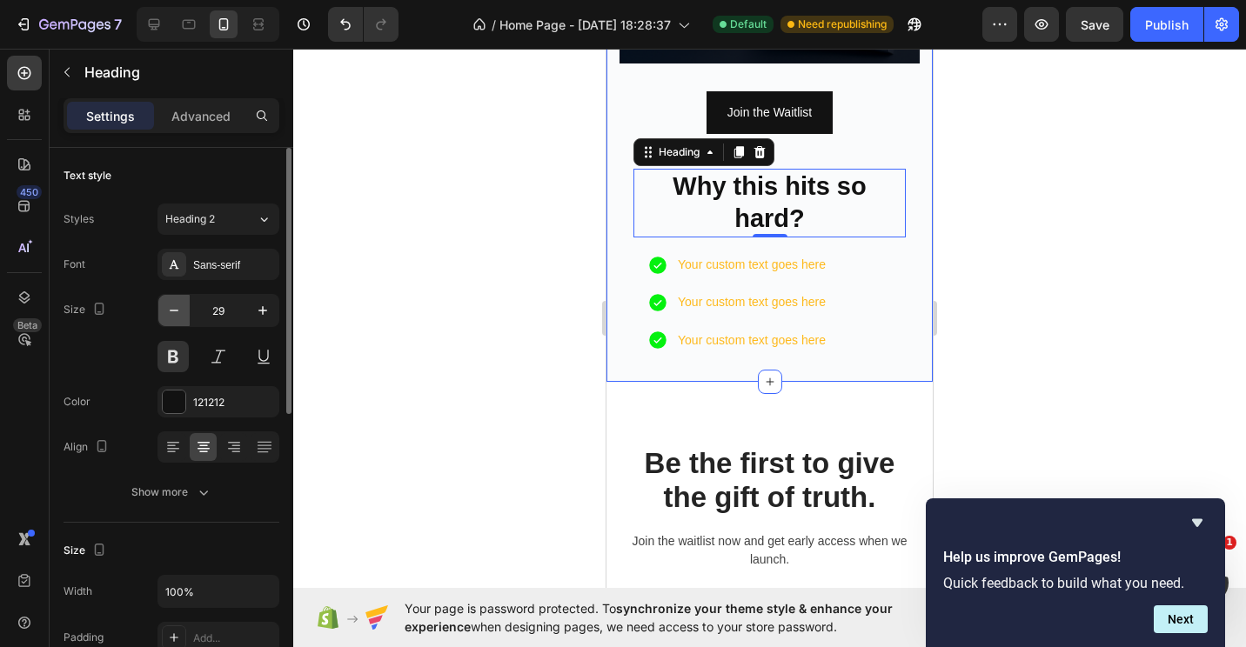
click at [173, 305] on icon "button" at bounding box center [173, 310] width 17 height 17
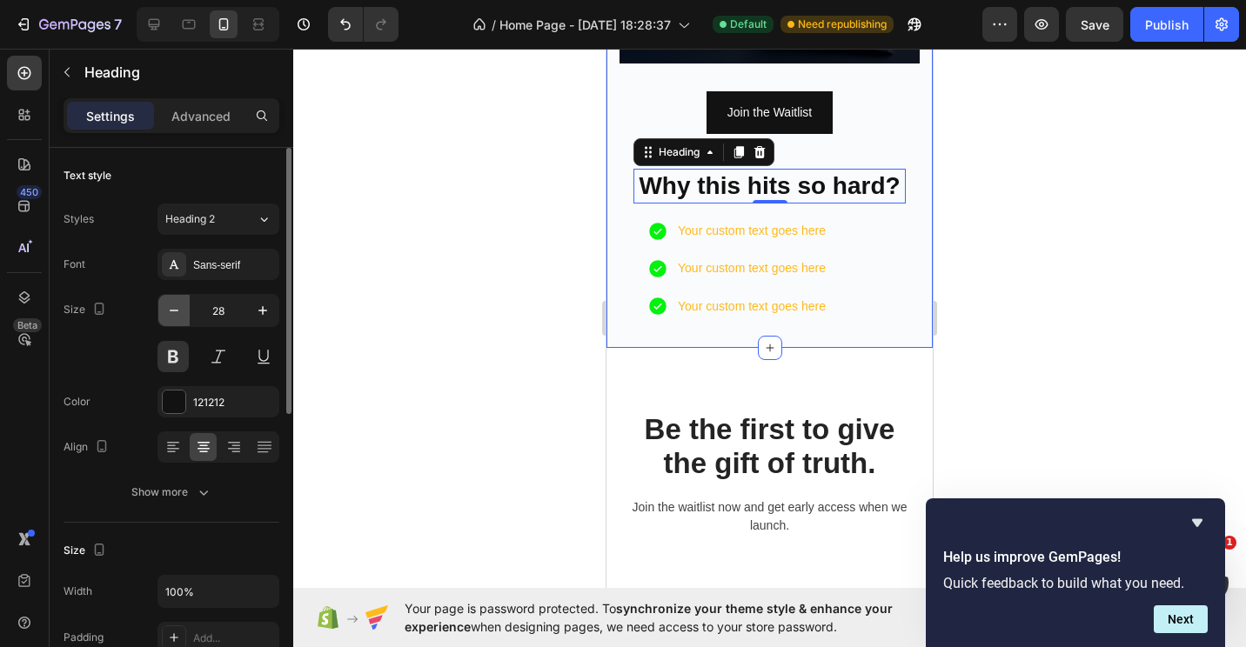
click at [173, 305] on icon "button" at bounding box center [173, 310] width 17 height 17
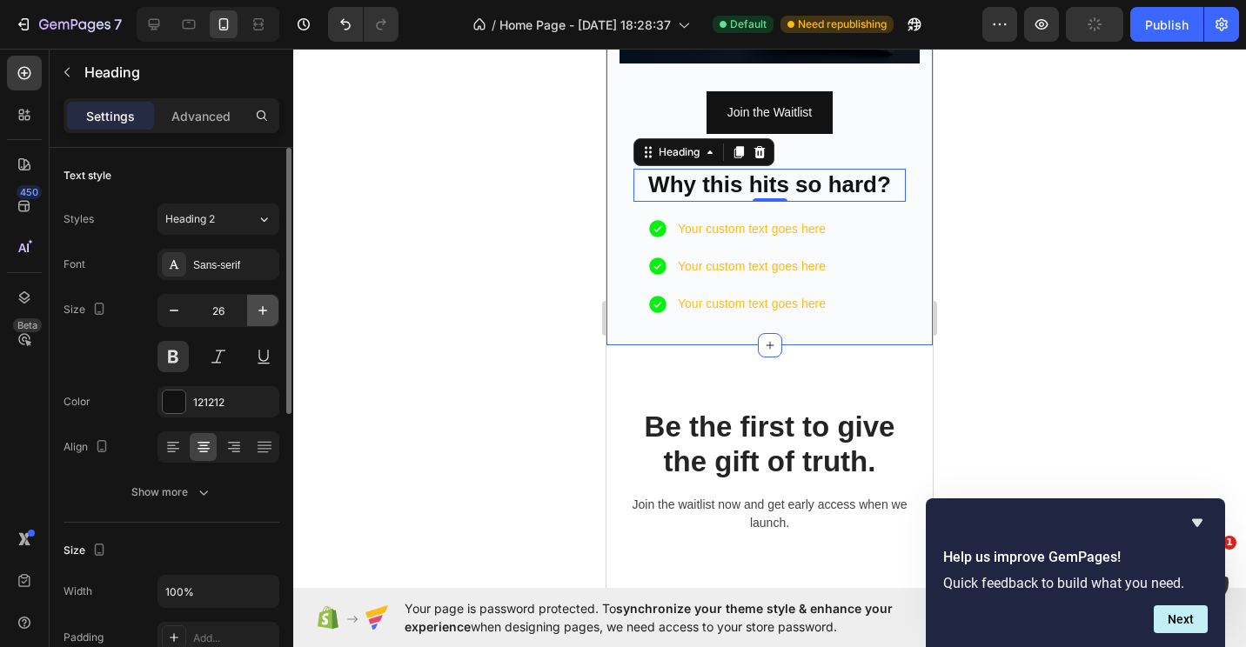
click at [253, 310] on button "button" at bounding box center [262, 310] width 31 height 31
type input "27"
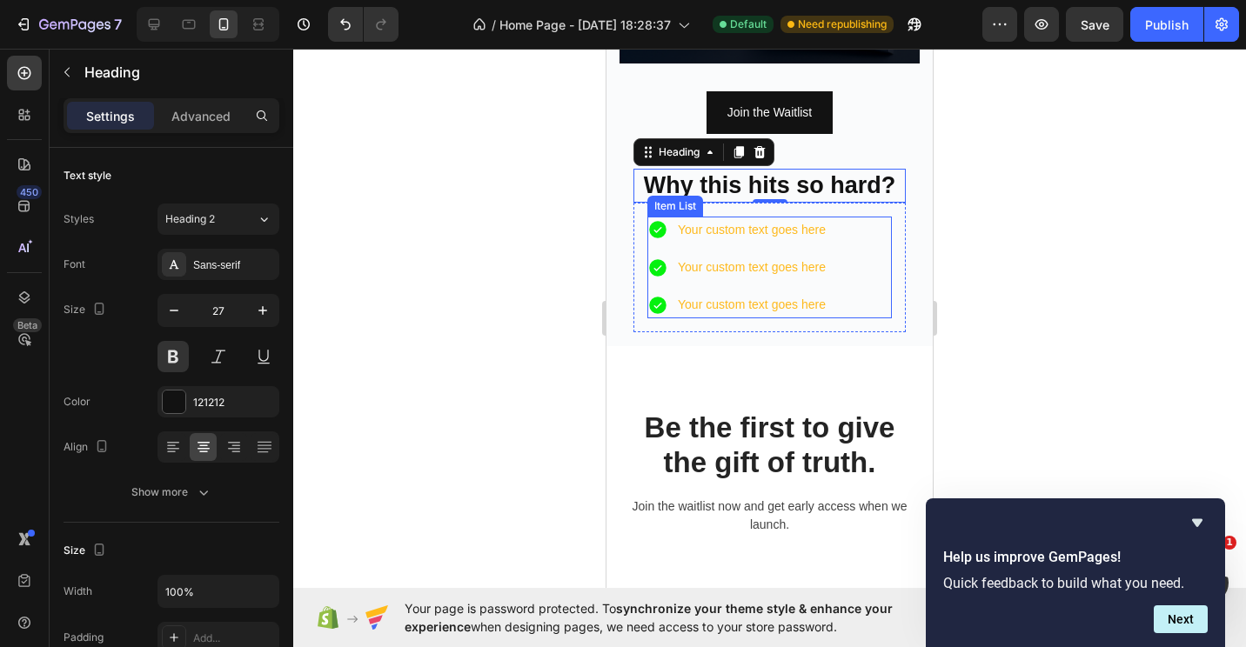
click at [805, 219] on p "Your custom text goes here" at bounding box center [752, 230] width 148 height 22
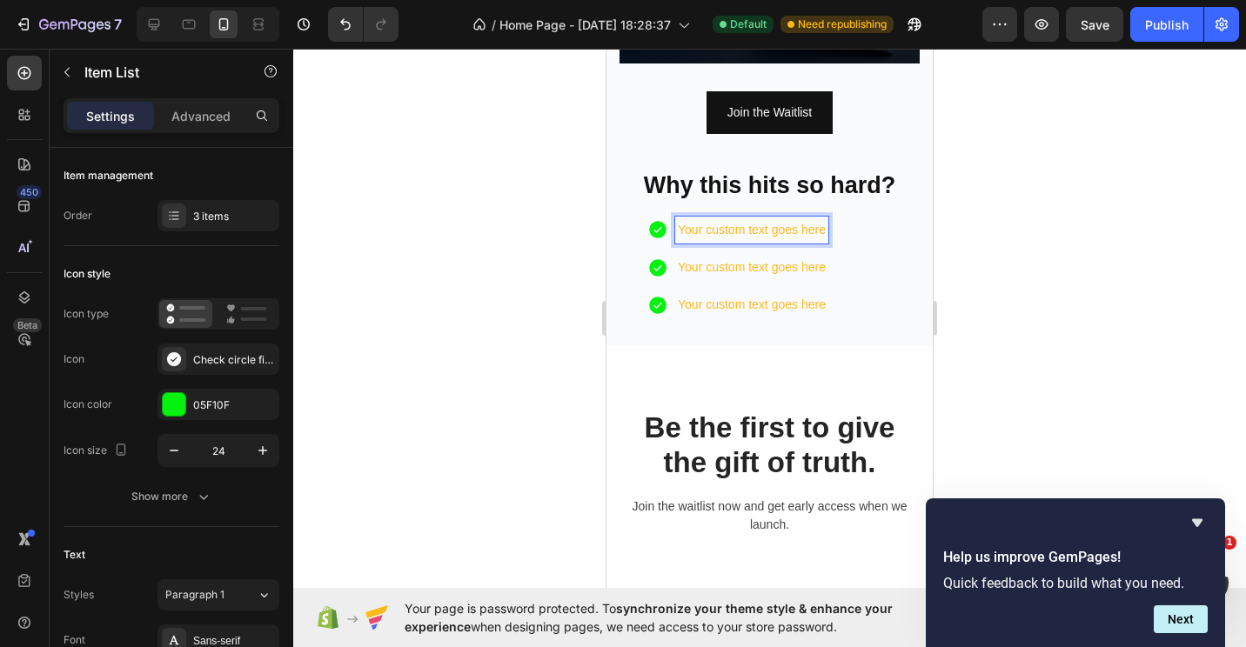
click at [820, 219] on p "Your custom text goes here" at bounding box center [752, 230] width 148 height 22
click at [823, 219] on p "Your custom text goes here" at bounding box center [752, 230] width 148 height 22
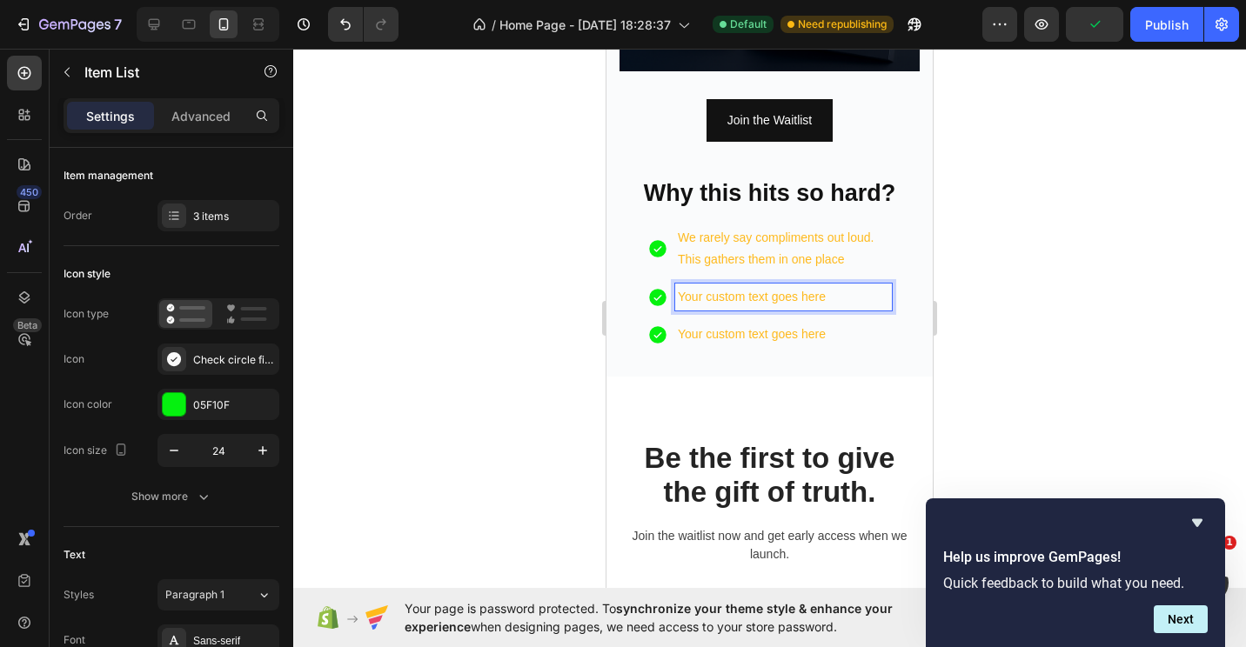
click at [817, 286] on p "Your custom text goes here" at bounding box center [783, 297] width 211 height 22
drag, startPoint x: 836, startPoint y: 285, endPoint x: 677, endPoint y: 288, distance: 159.3
click at [677, 288] on div "Your custom text goes here" at bounding box center [783, 297] width 217 height 27
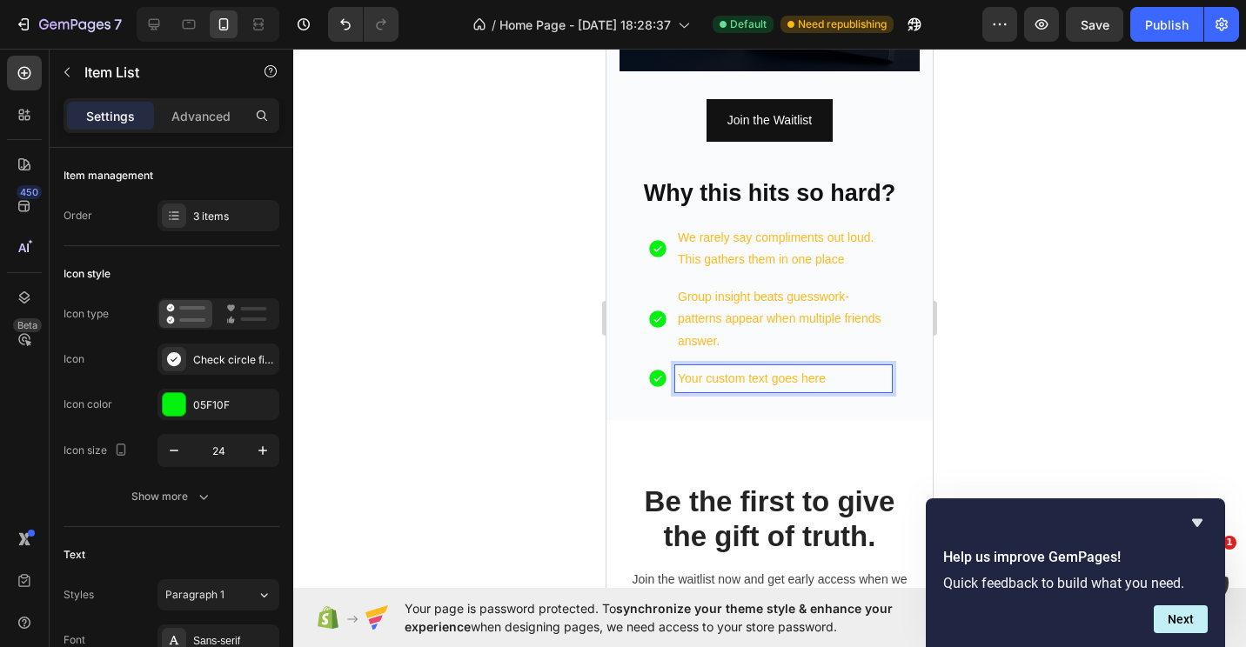
click at [795, 372] on p "Your custom text goes here" at bounding box center [783, 379] width 211 height 22
drag, startPoint x: 836, startPoint y: 369, endPoint x: 677, endPoint y: 362, distance: 159.4
click at [677, 365] on div "Your custom text goes here" at bounding box center [783, 378] width 217 height 27
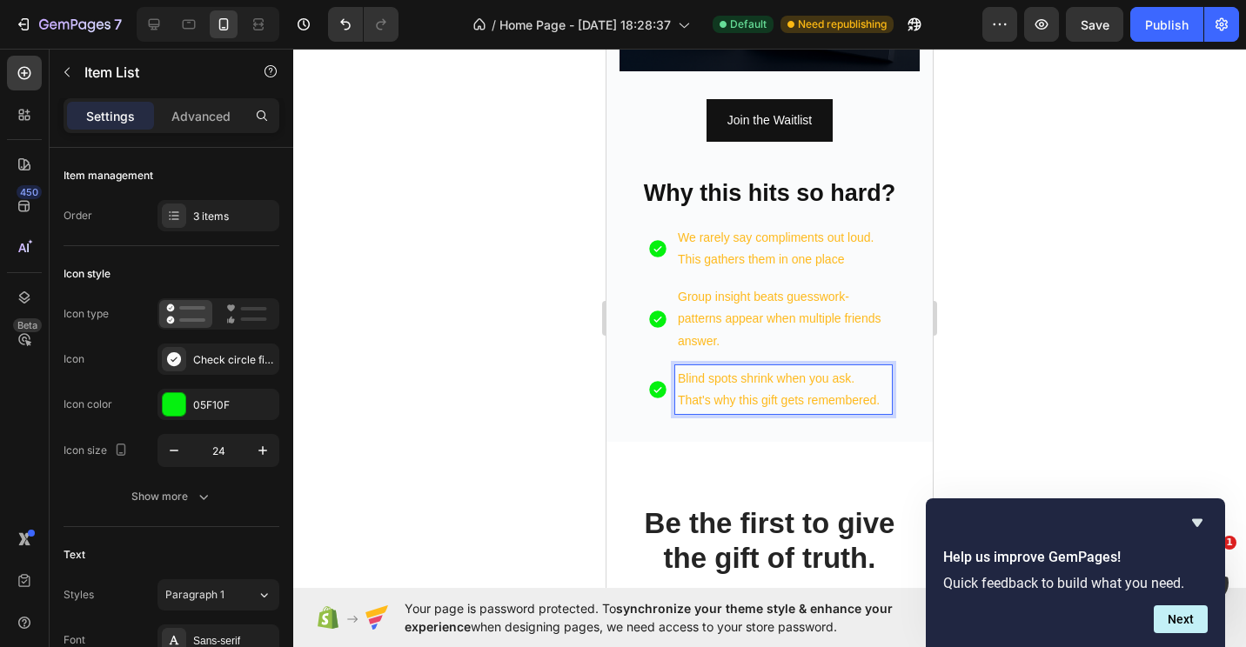
click at [1139, 287] on div at bounding box center [769, 348] width 953 height 599
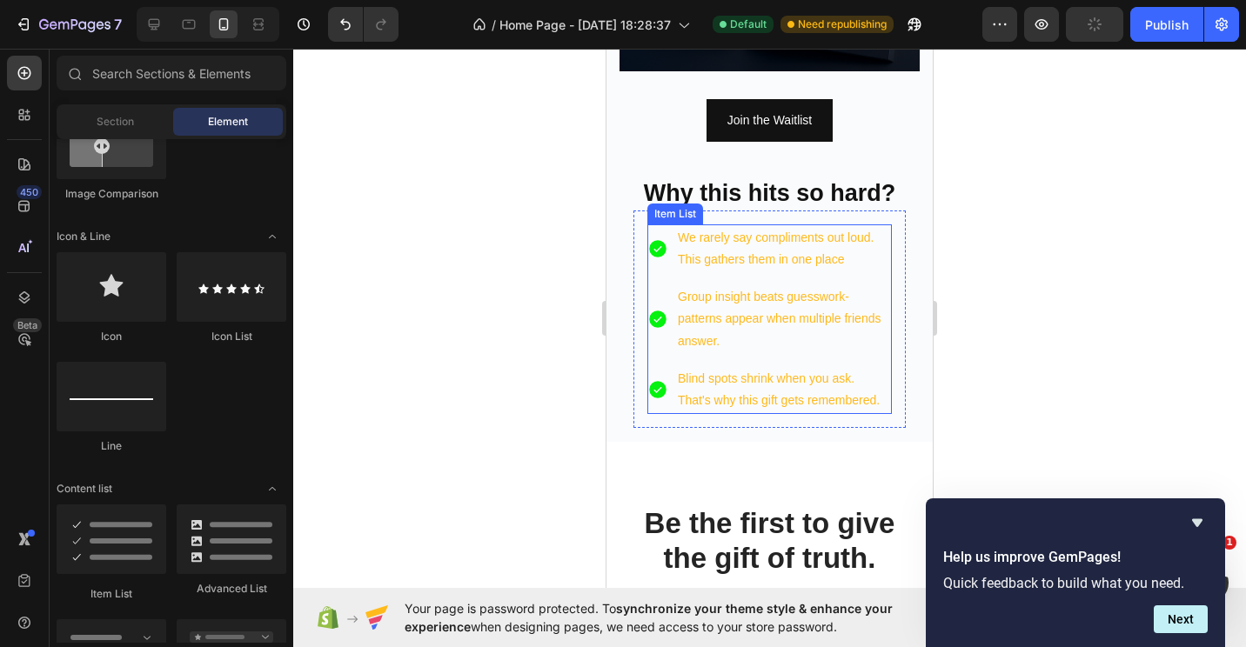
click at [769, 242] on p "We rarely say compliments out loud. This gathers them in one place" at bounding box center [783, 249] width 211 height 44
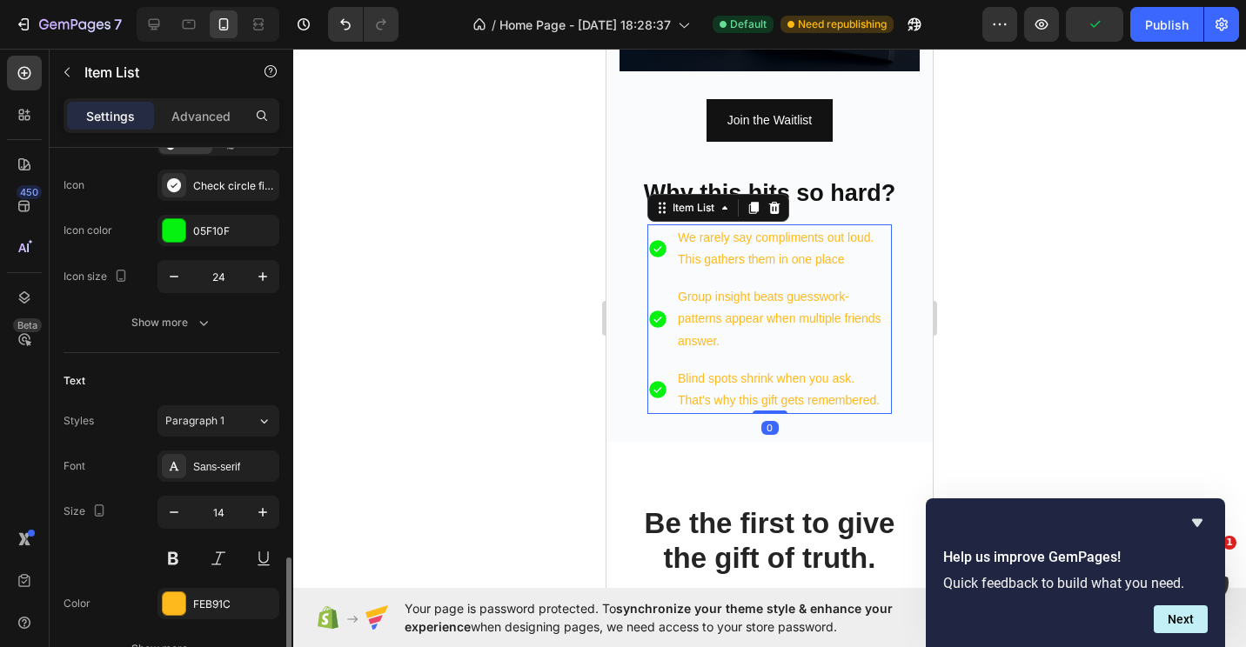
scroll to position [435, 0]
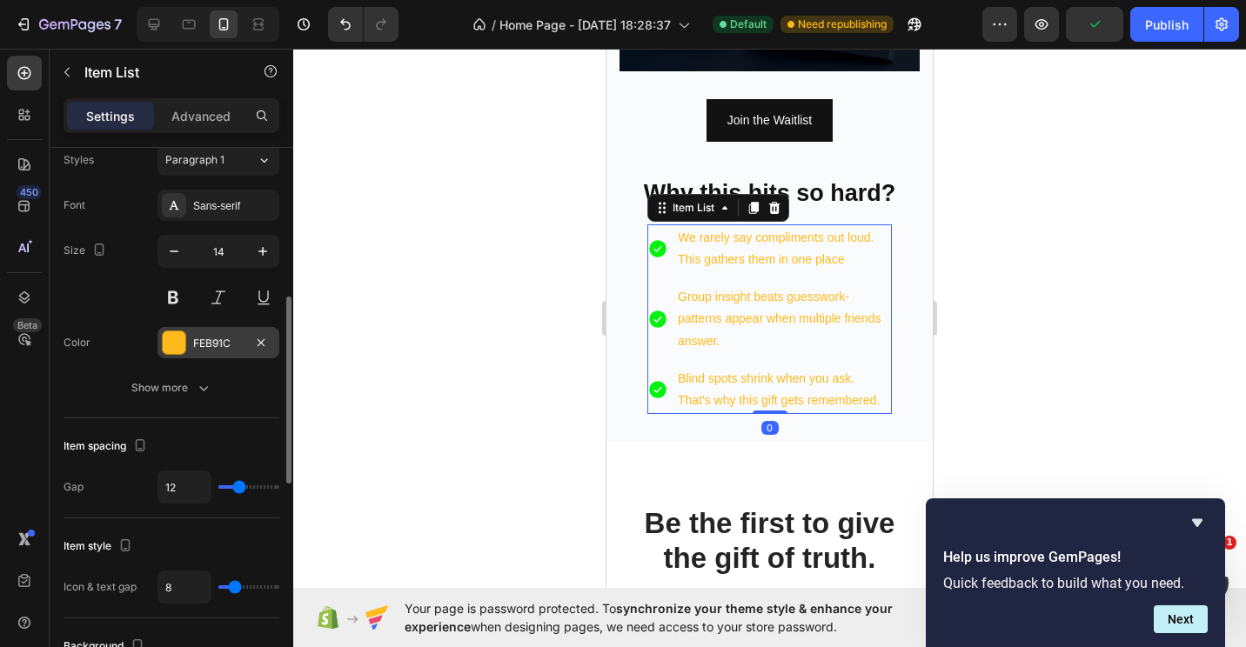
click at [171, 340] on div at bounding box center [174, 343] width 23 height 23
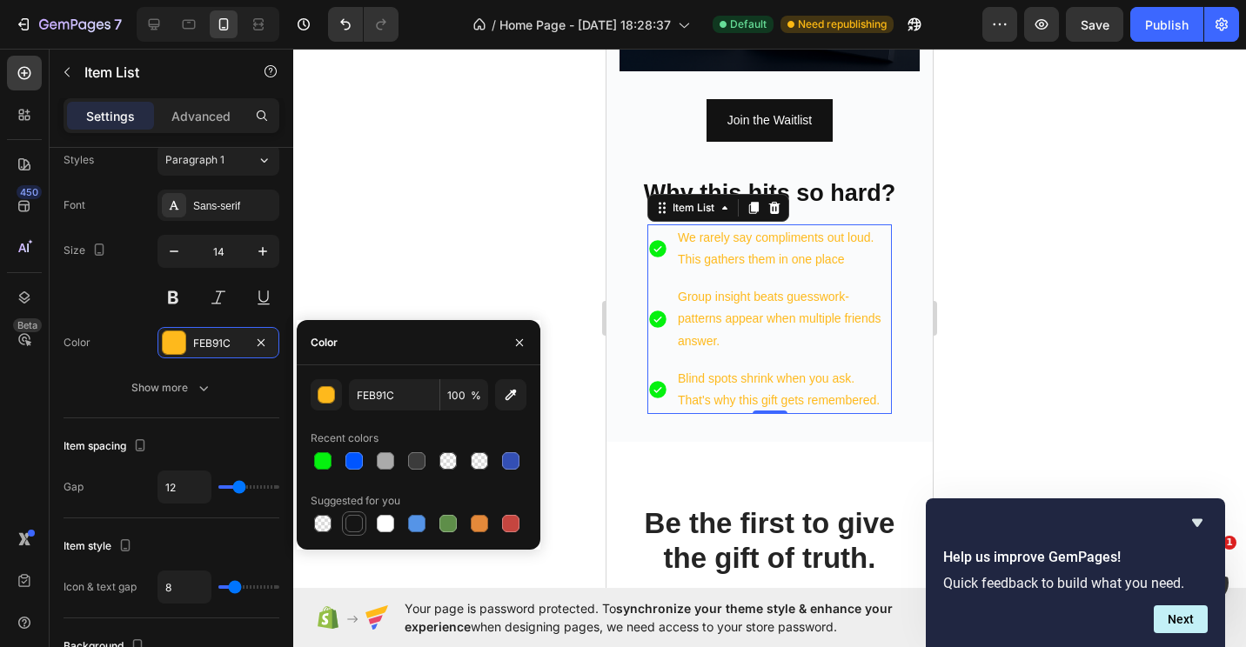
click at [358, 526] on div at bounding box center [353, 523] width 17 height 17
type input "151515"
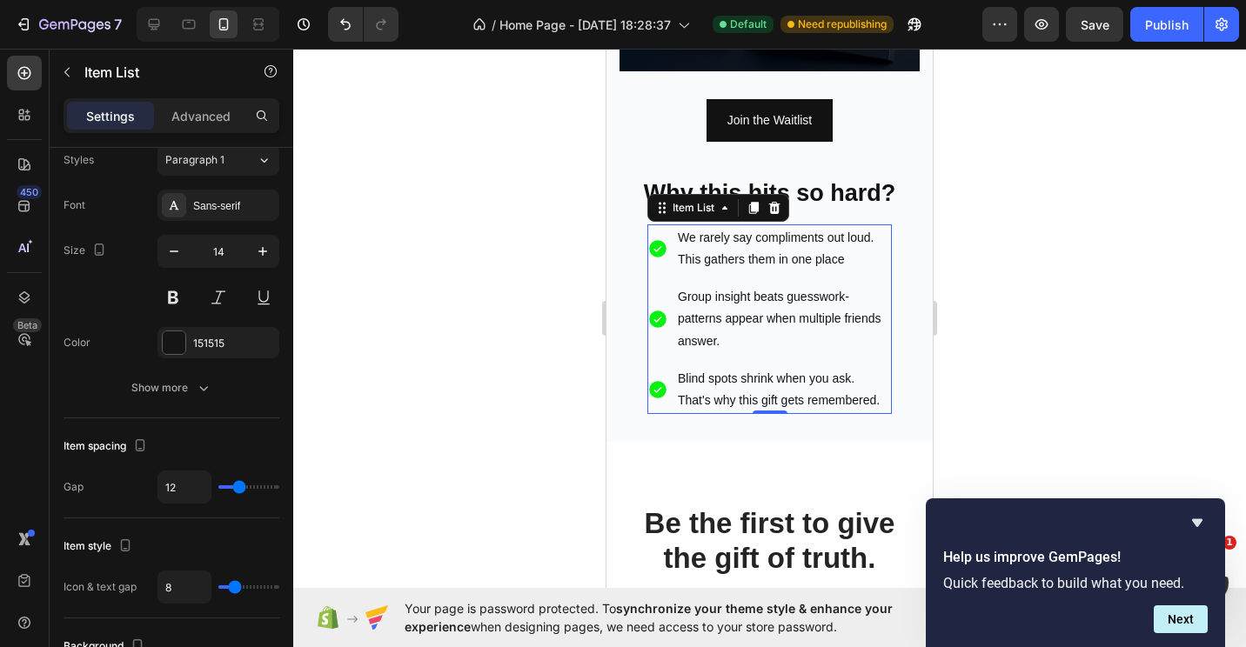
click at [983, 305] on div at bounding box center [769, 348] width 953 height 599
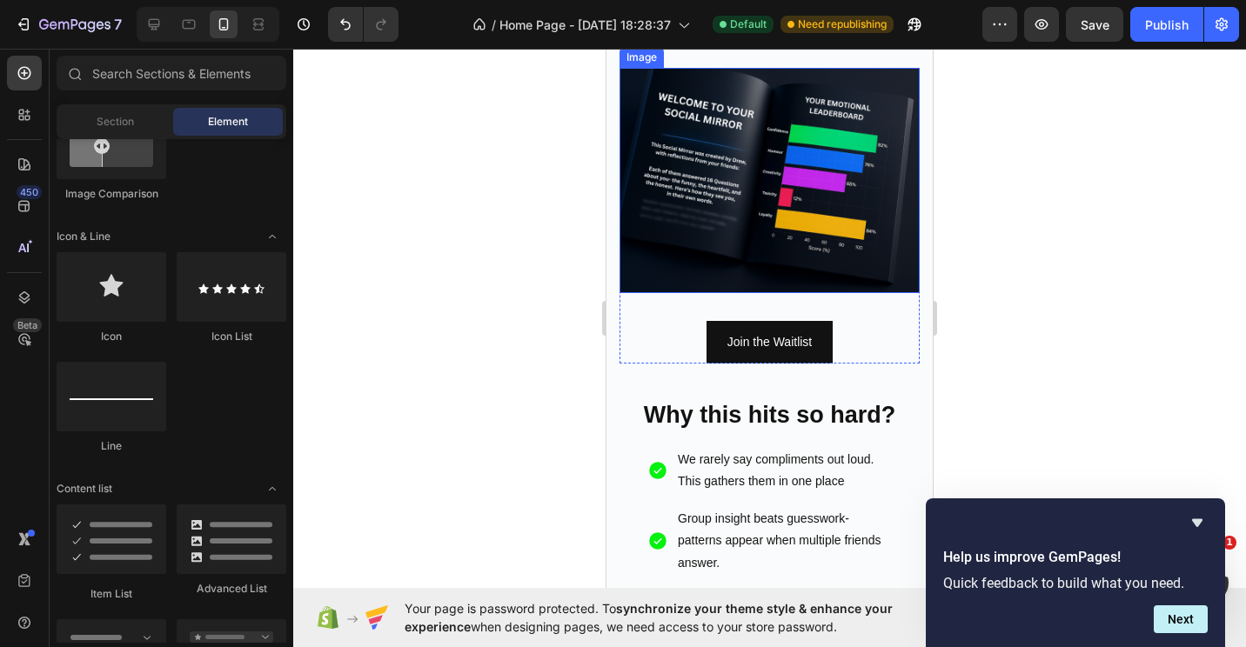
scroll to position [2087, 0]
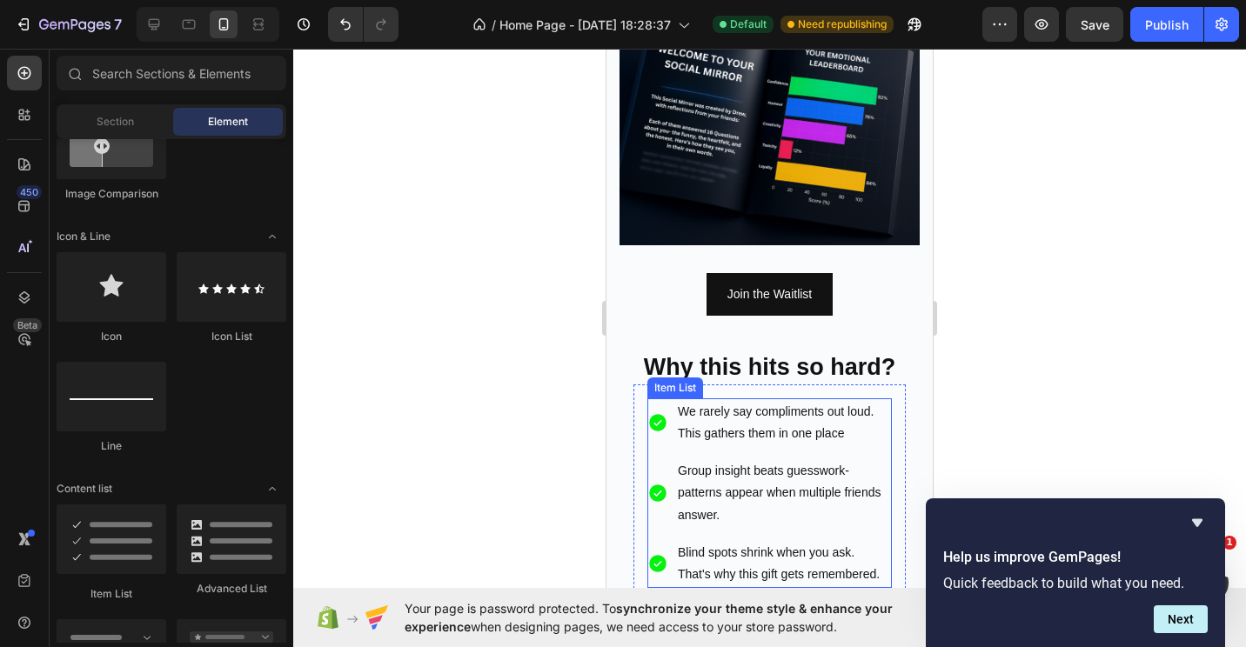
click at [858, 427] on p "We rarely say compliments out loud. This gathers them in one place" at bounding box center [783, 423] width 211 height 44
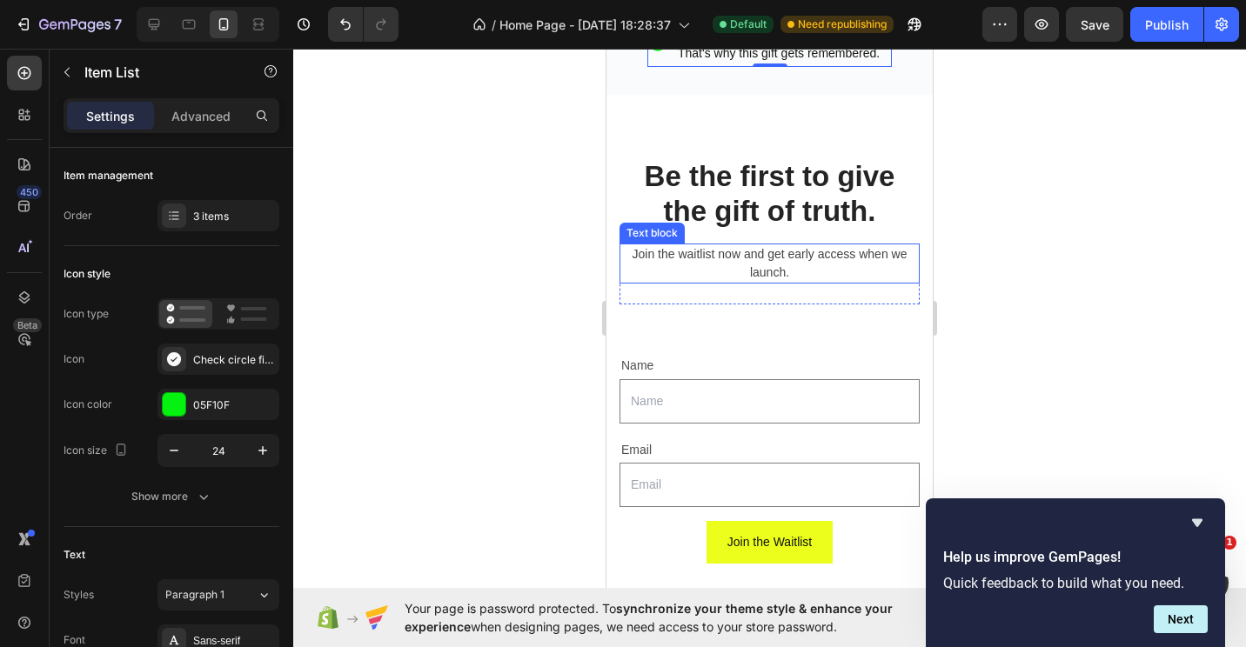
scroll to position [2609, 0]
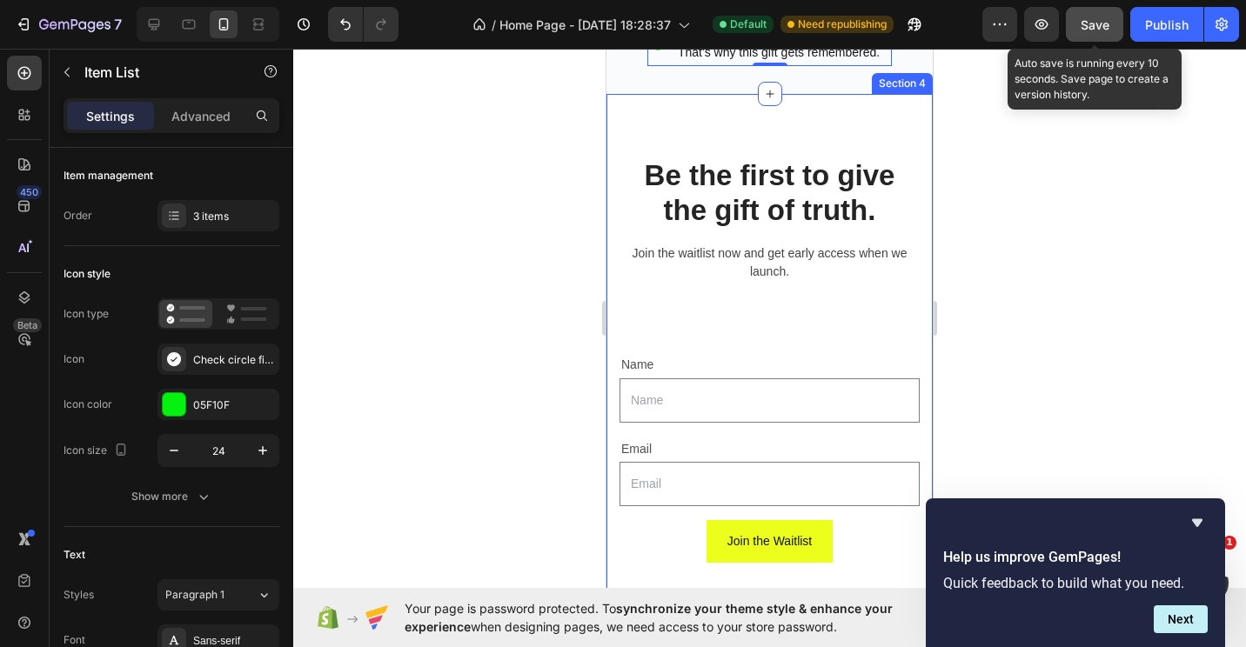
click at [1101, 35] on button "Save" at bounding box center [1094, 24] width 57 height 35
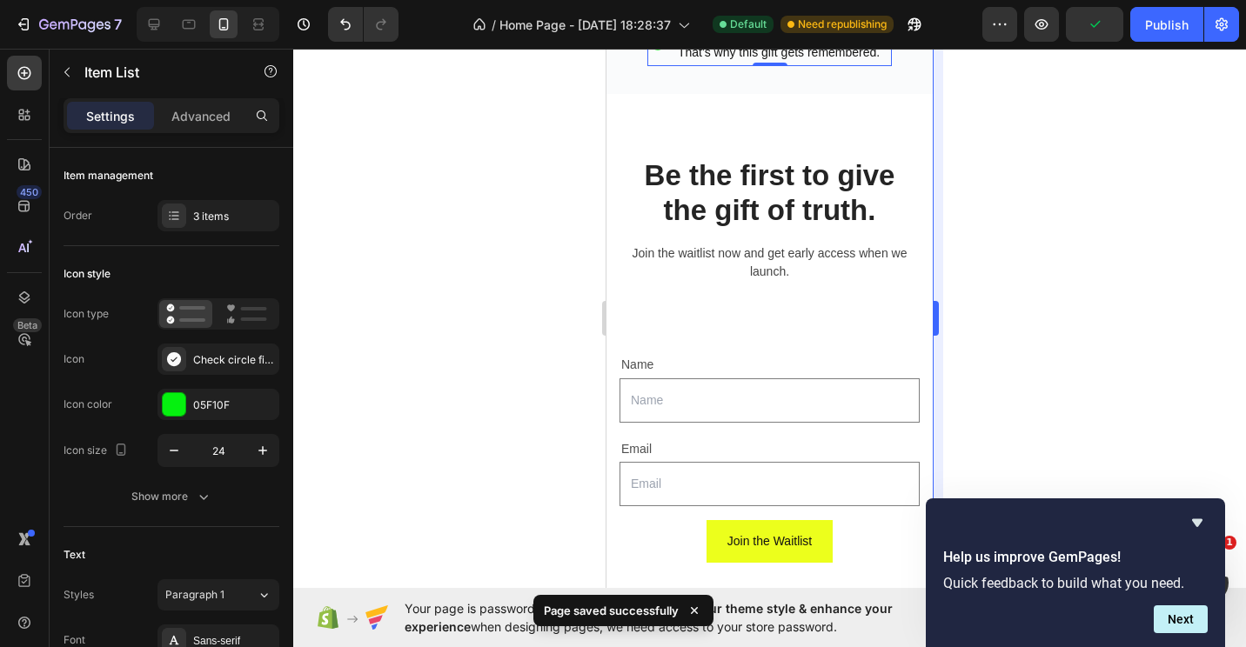
drag, startPoint x: 1028, startPoint y: 403, endPoint x: 934, endPoint y: 392, distance: 94.6
click at [1030, 401] on div at bounding box center [769, 348] width 953 height 599
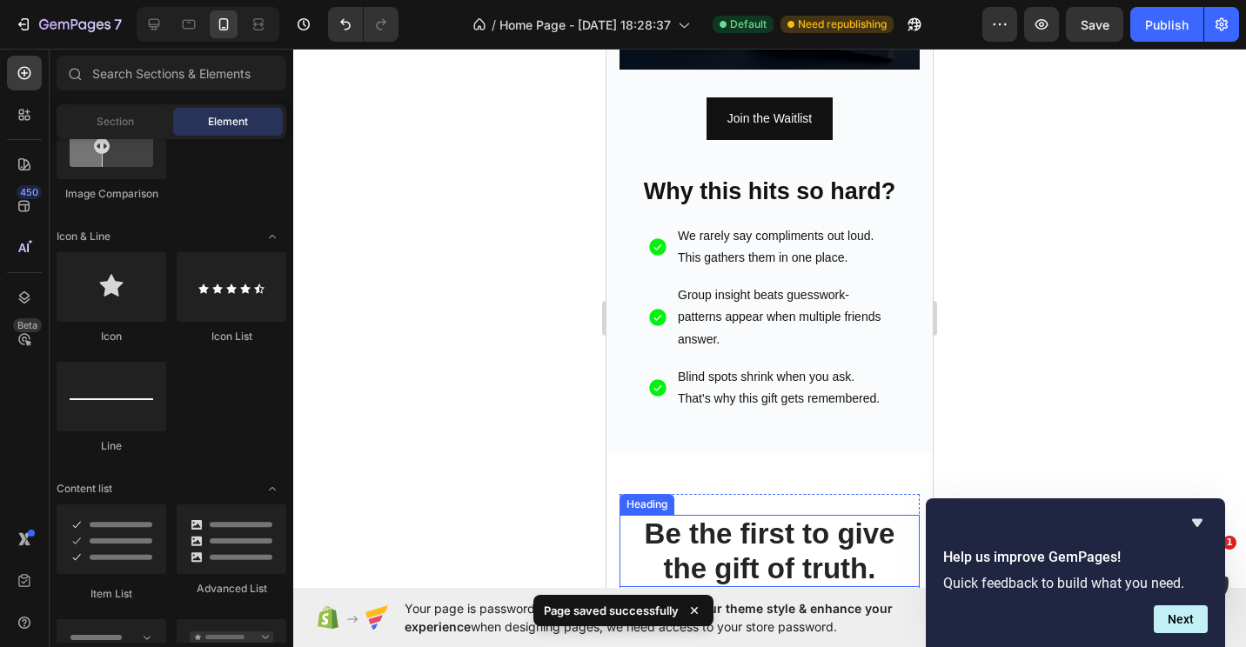
scroll to position [2261, 0]
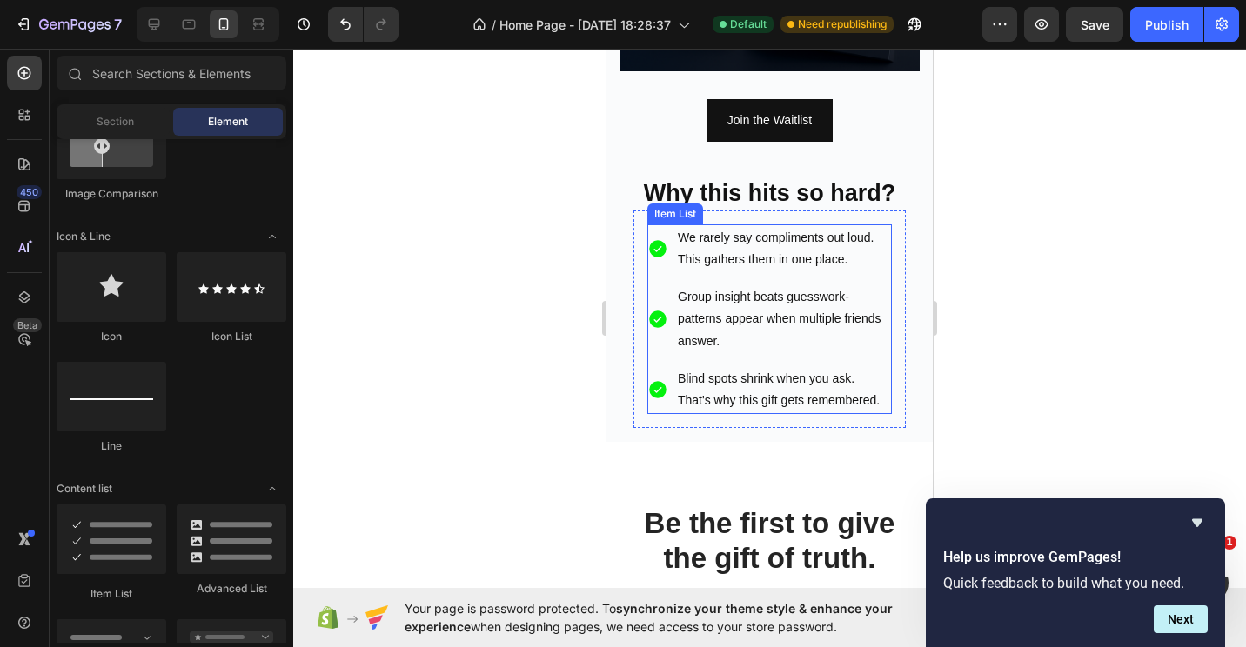
click at [755, 412] on p "Blind spots shrink when you ask. That's why this gift gets remembered." at bounding box center [783, 390] width 211 height 44
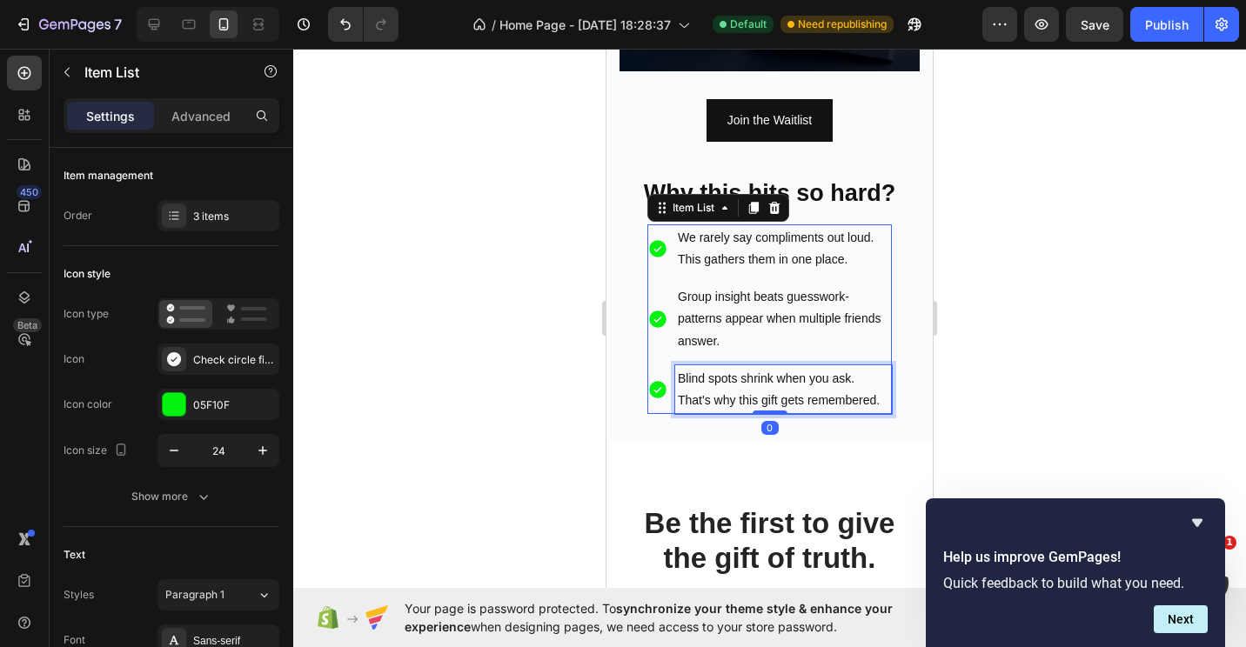
click at [757, 411] on p "Blind spots shrink when you ask. That's why this gift gets remembered." at bounding box center [783, 390] width 211 height 44
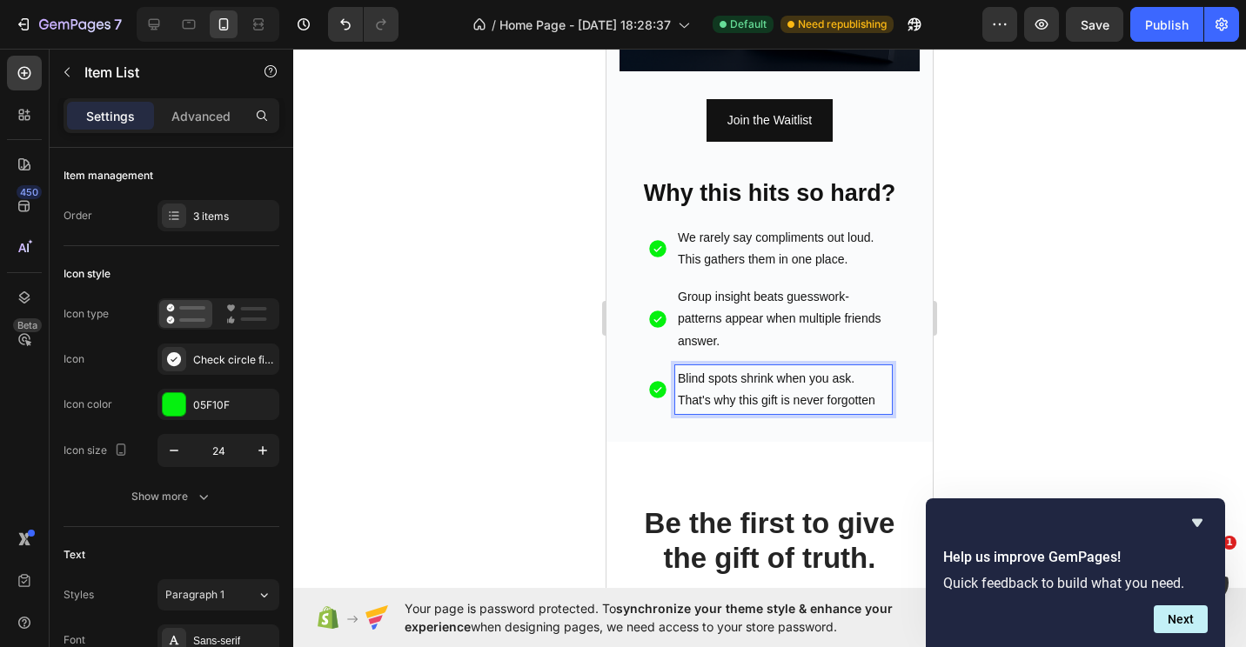
click at [781, 324] on p "Group insight beats guesswork- patterns appear when multiple friends answer." at bounding box center [783, 319] width 211 height 66
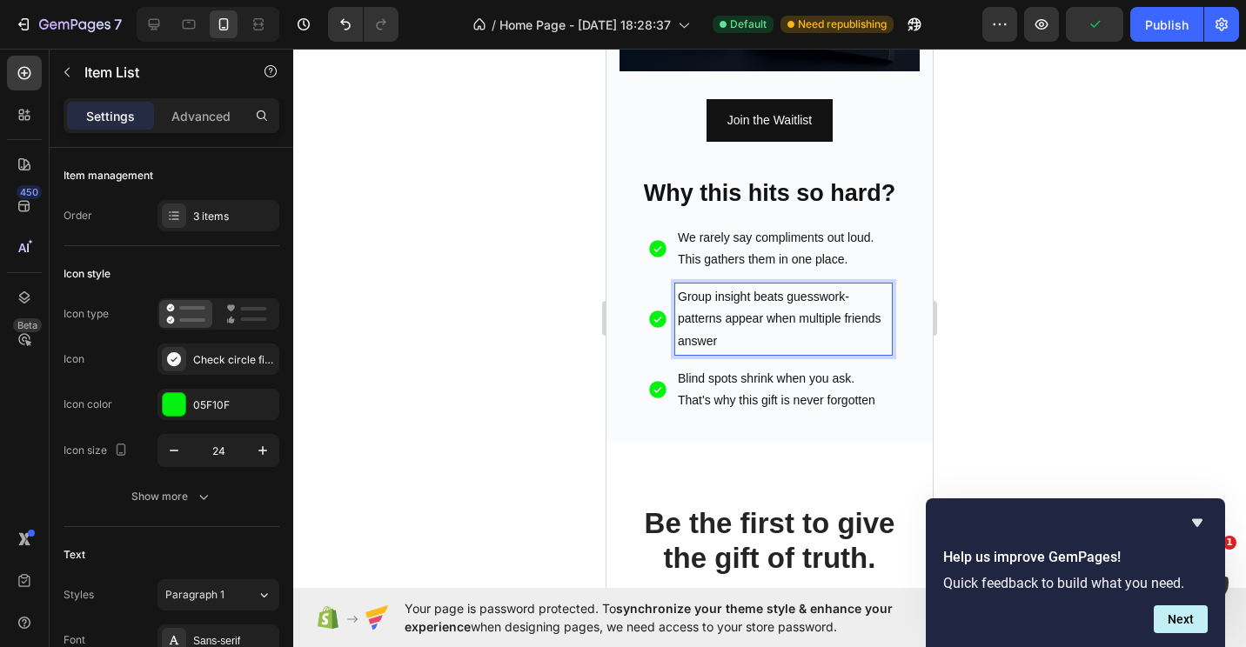
click at [871, 388] on p "Blind spots shrink when you ask. That's why this gift is never forgotten" at bounding box center [783, 390] width 211 height 44
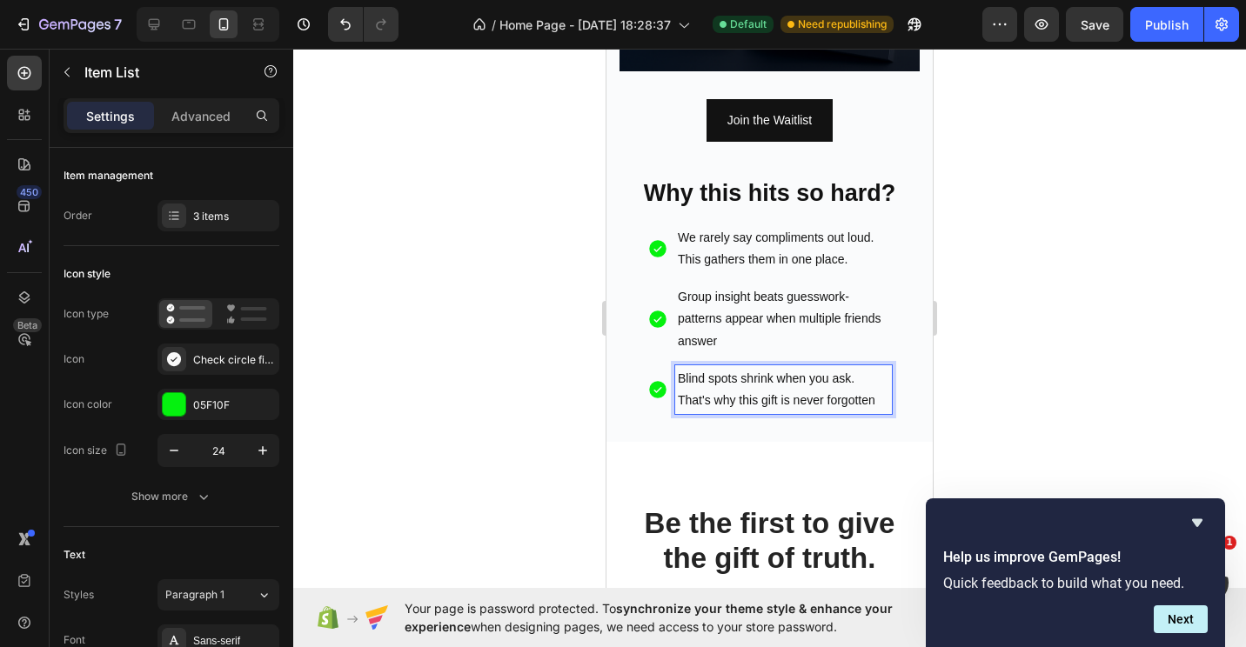
click at [877, 389] on div "Blind spots shrink when you ask. That's why this gift is never forgotten" at bounding box center [783, 389] width 217 height 49
click at [1060, 360] on div at bounding box center [769, 348] width 953 height 599
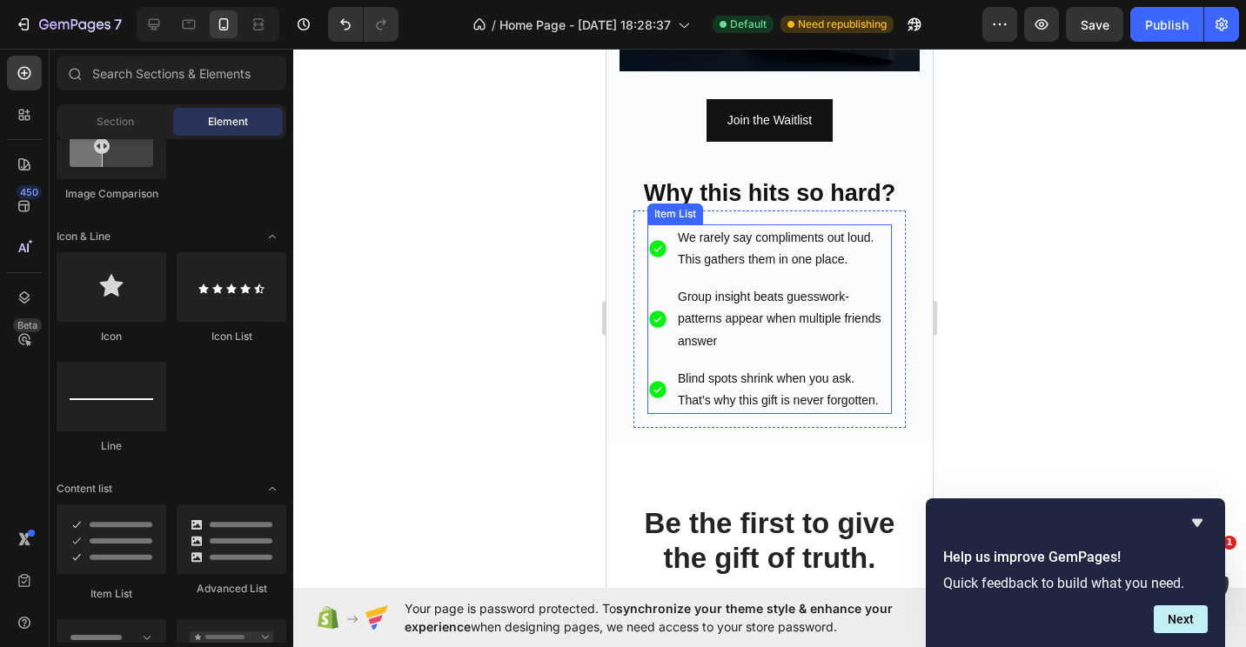
click at [779, 325] on p "Group insight beats guesswork- patterns appear when multiple friends answer" at bounding box center [783, 319] width 211 height 66
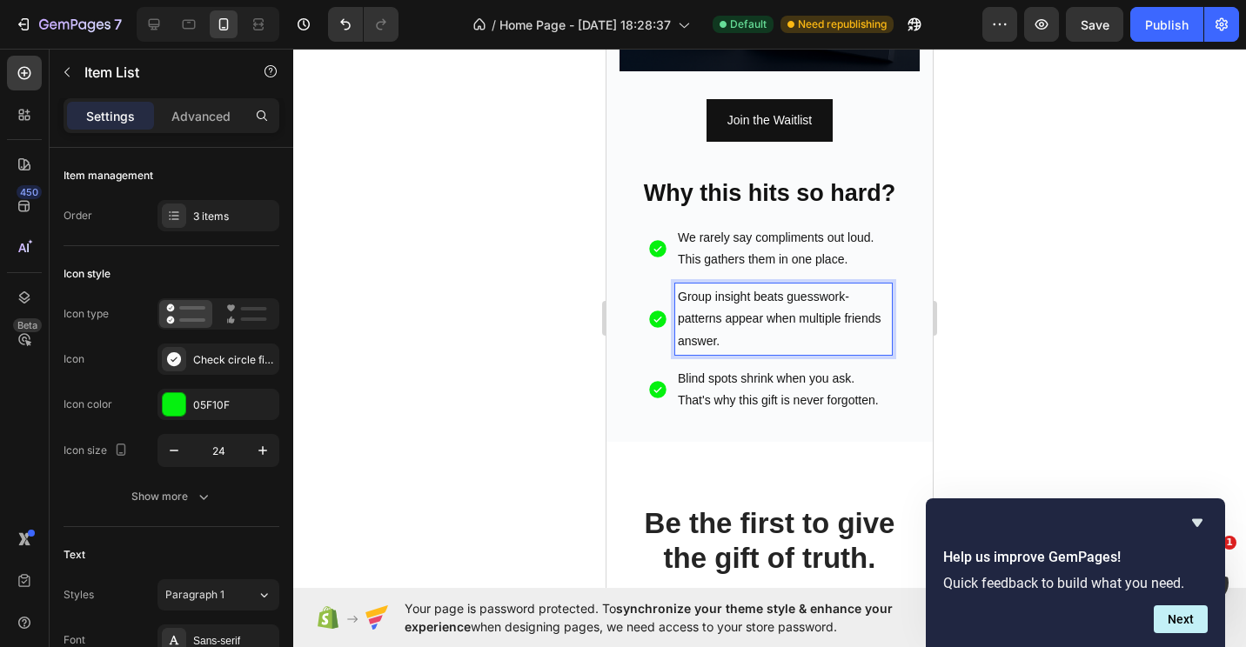
click at [1005, 315] on div at bounding box center [769, 348] width 953 height 599
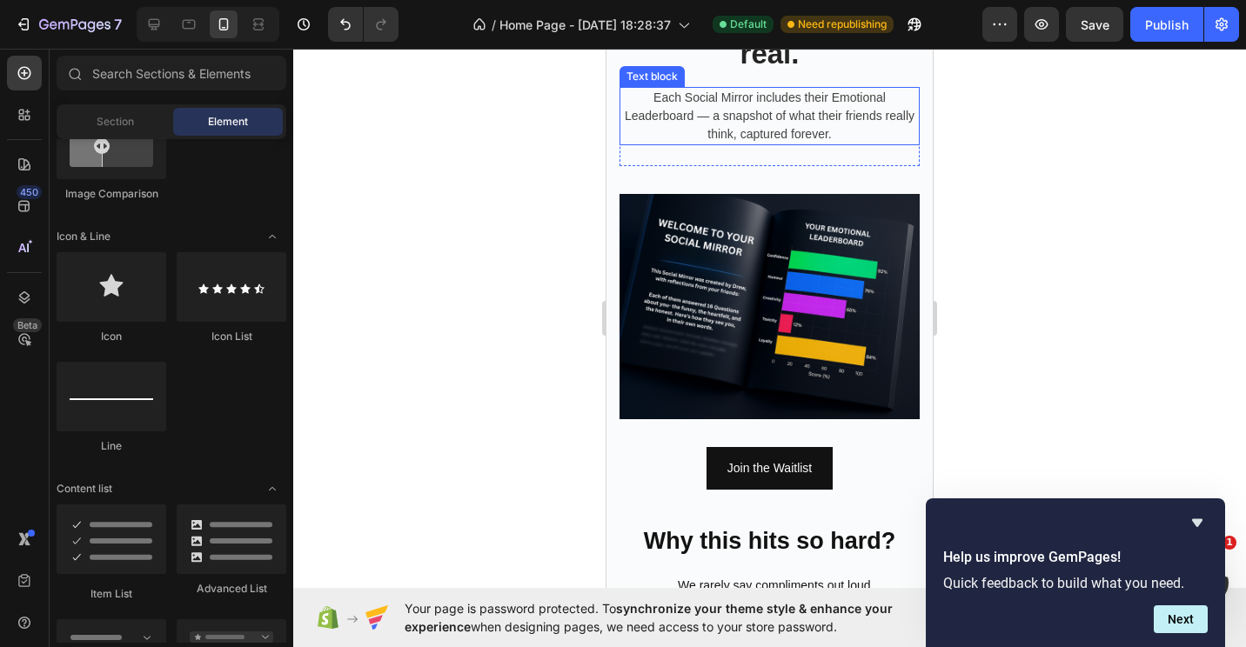
scroll to position [2087, 0]
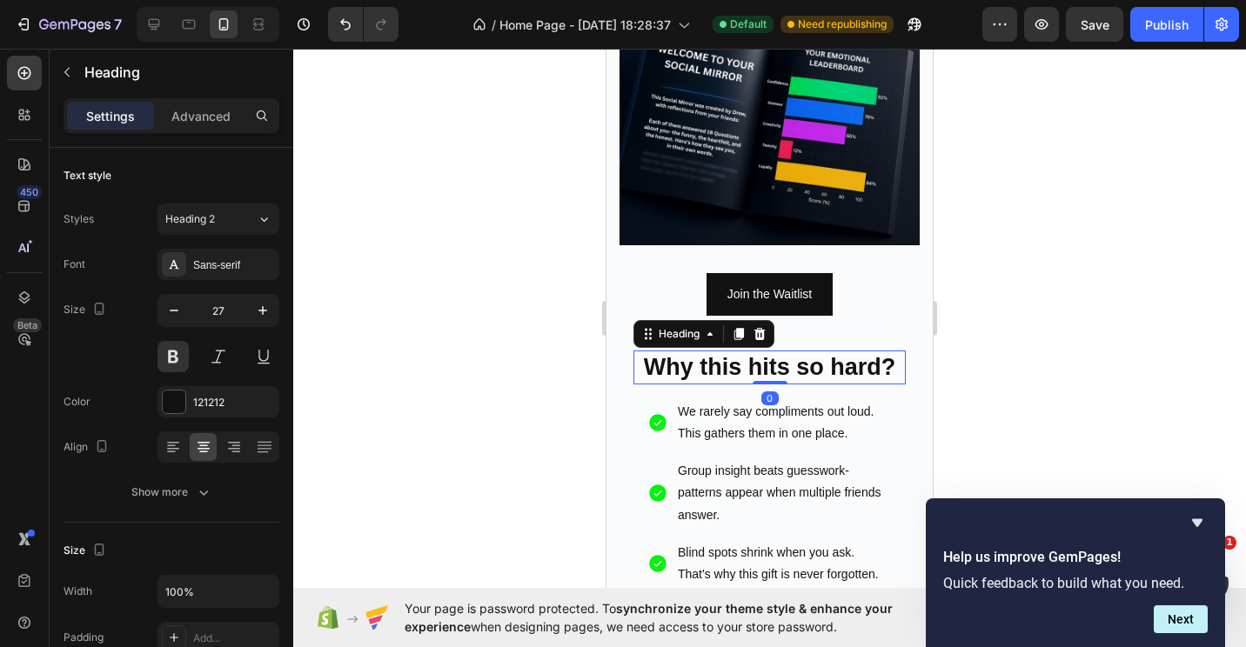
click at [888, 358] on h2 "Why this hits so hard?" at bounding box center [769, 368] width 272 height 34
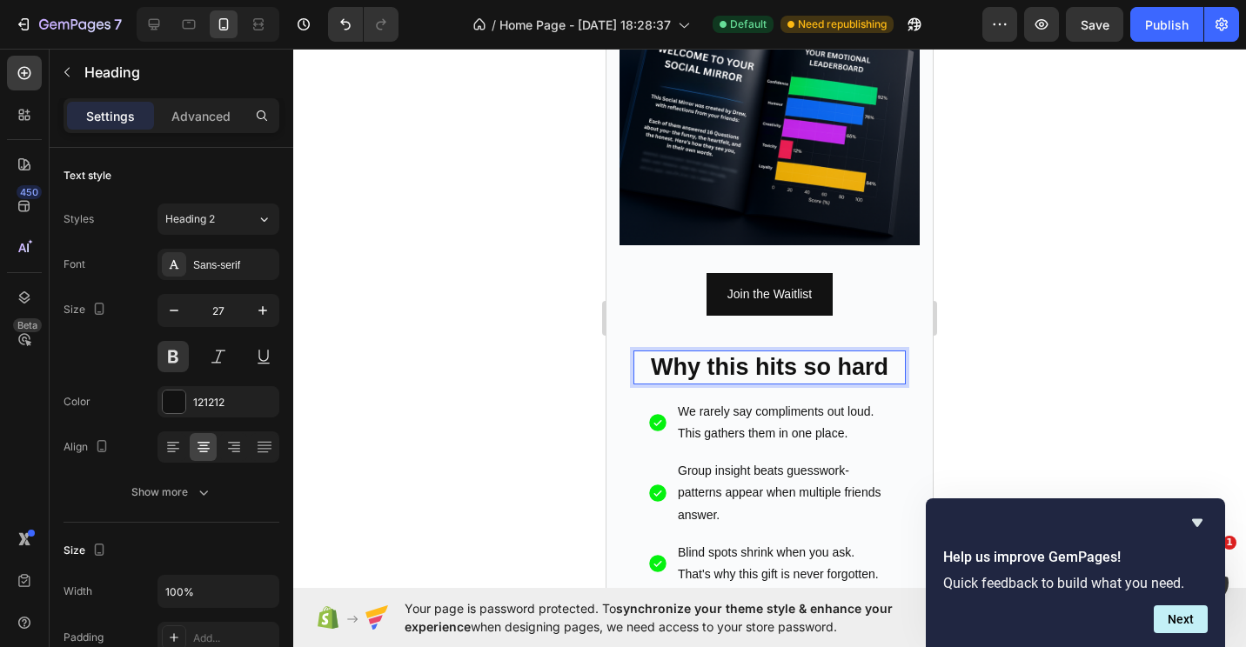
click at [1045, 305] on div at bounding box center [769, 348] width 953 height 599
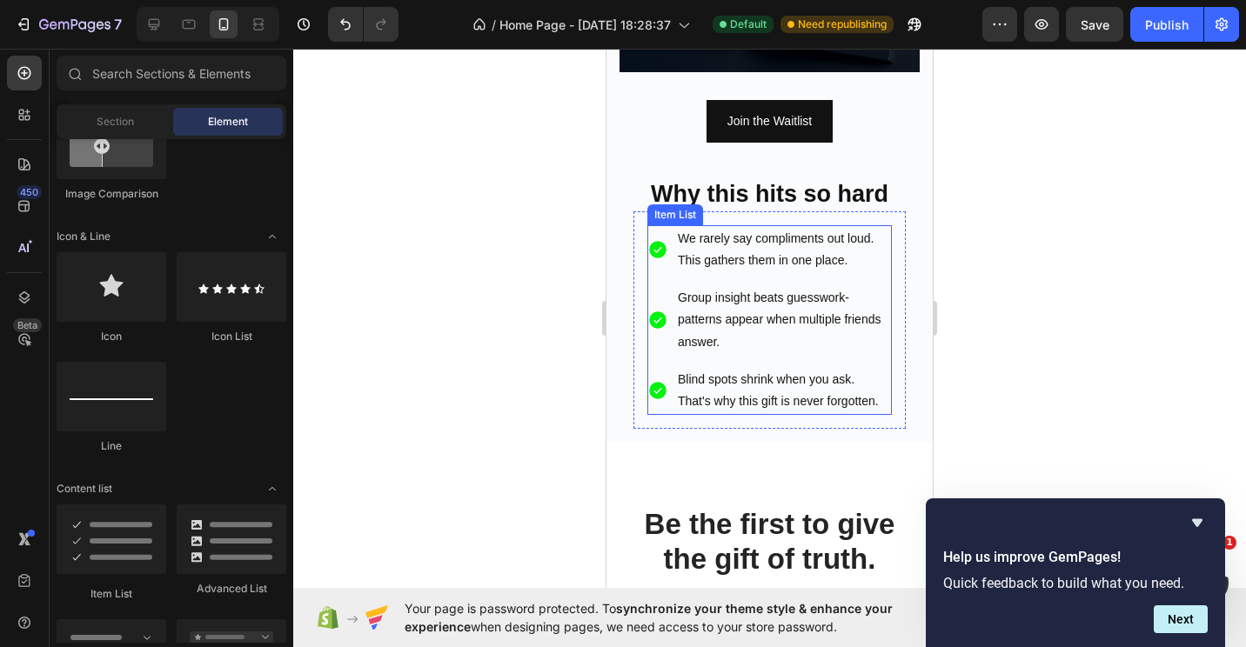
scroll to position [2261, 0]
click at [738, 393] on p "Blind spots shrink when you ask. That's why this gift is never forgotten." at bounding box center [783, 390] width 211 height 44
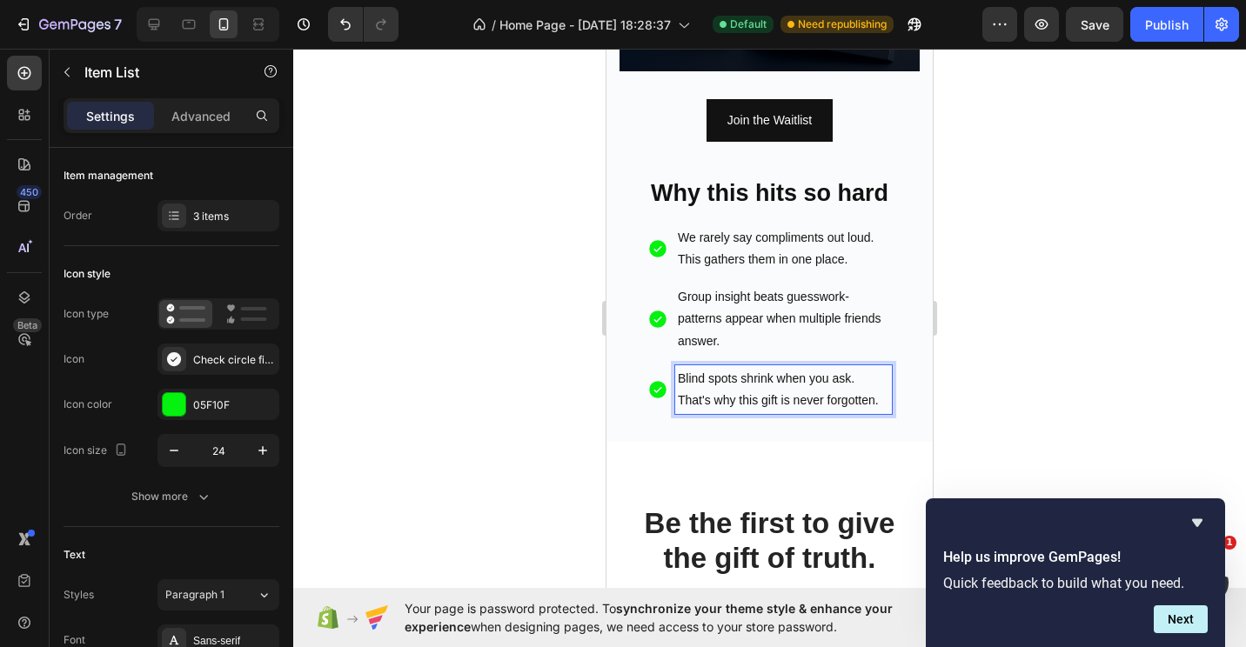
click at [865, 368] on p "Blind spots shrink when you ask. That's why this gift is never forgotten." at bounding box center [783, 390] width 211 height 44
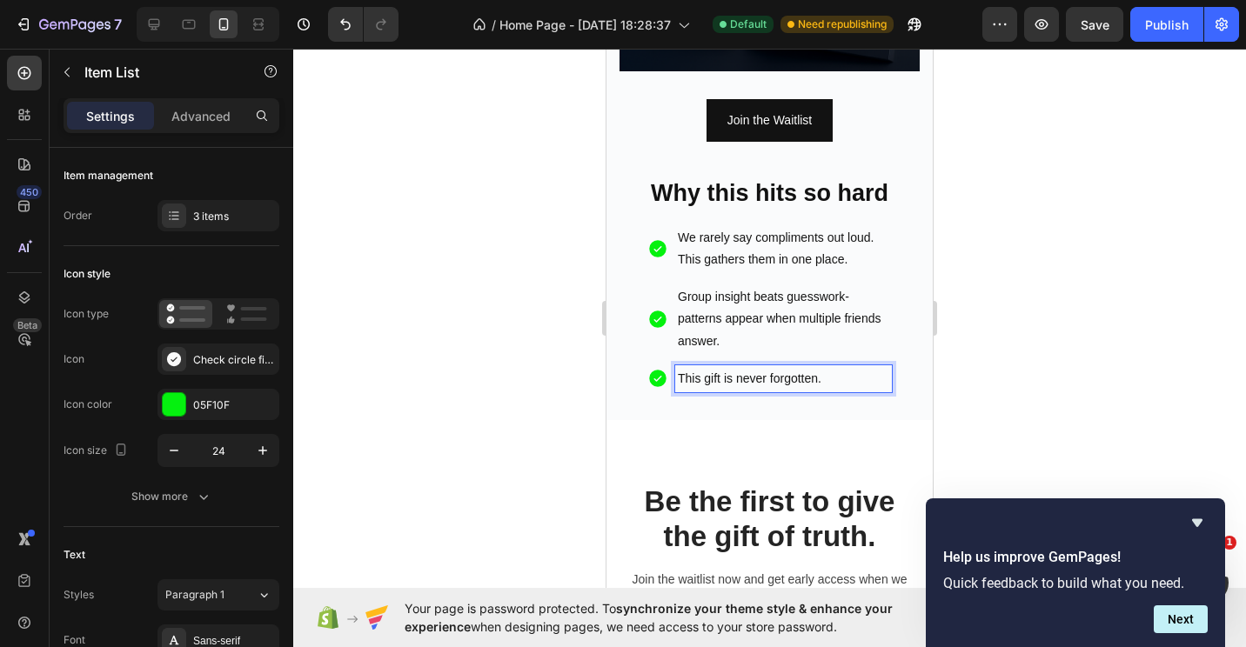
click at [1098, 323] on div at bounding box center [769, 348] width 953 height 599
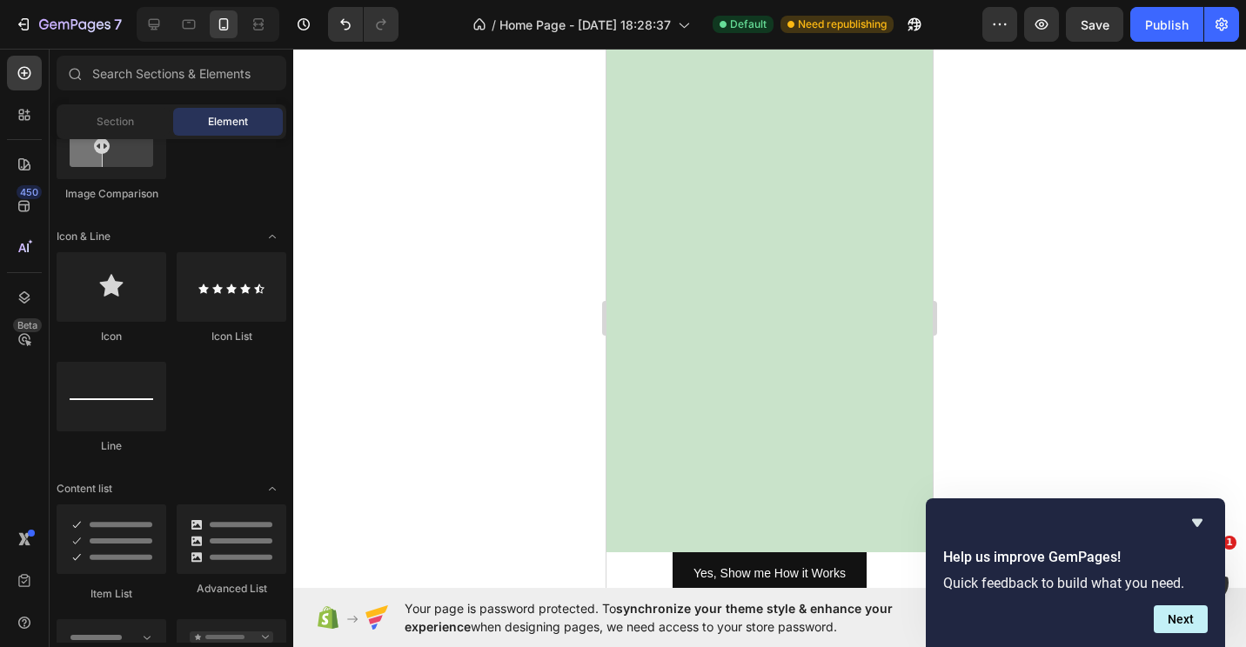
scroll to position [0, 0]
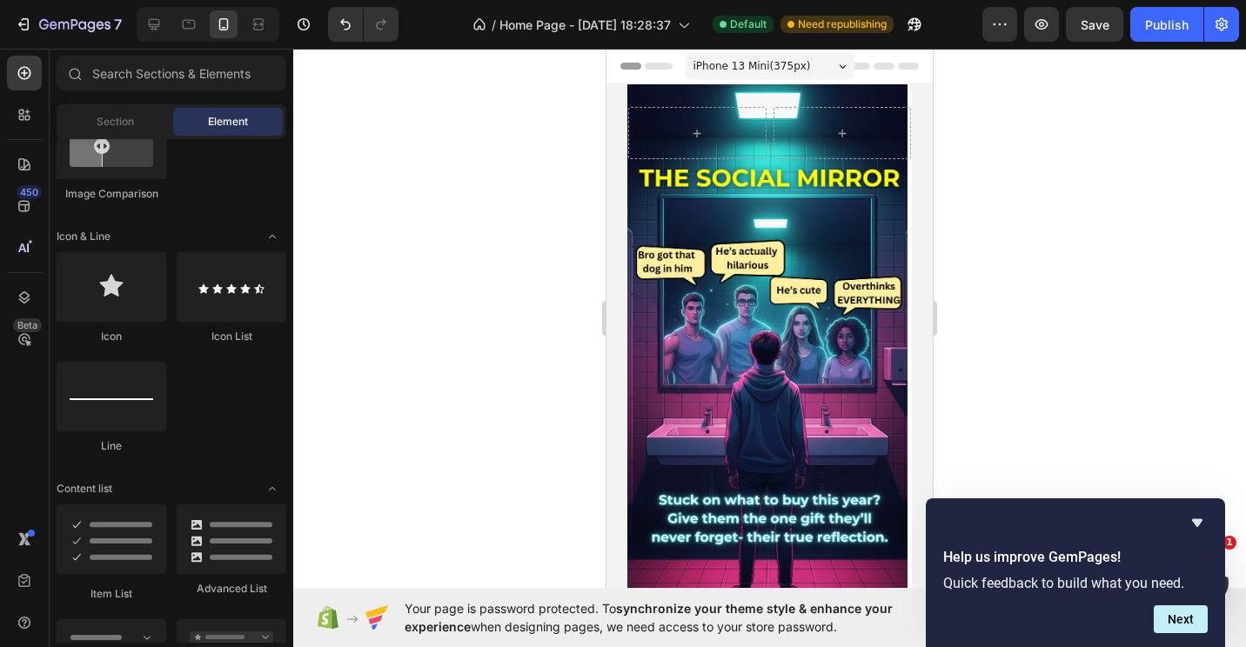
drag, startPoint x: 924, startPoint y: 219, endPoint x: 1544, endPoint y: 139, distance: 624.7
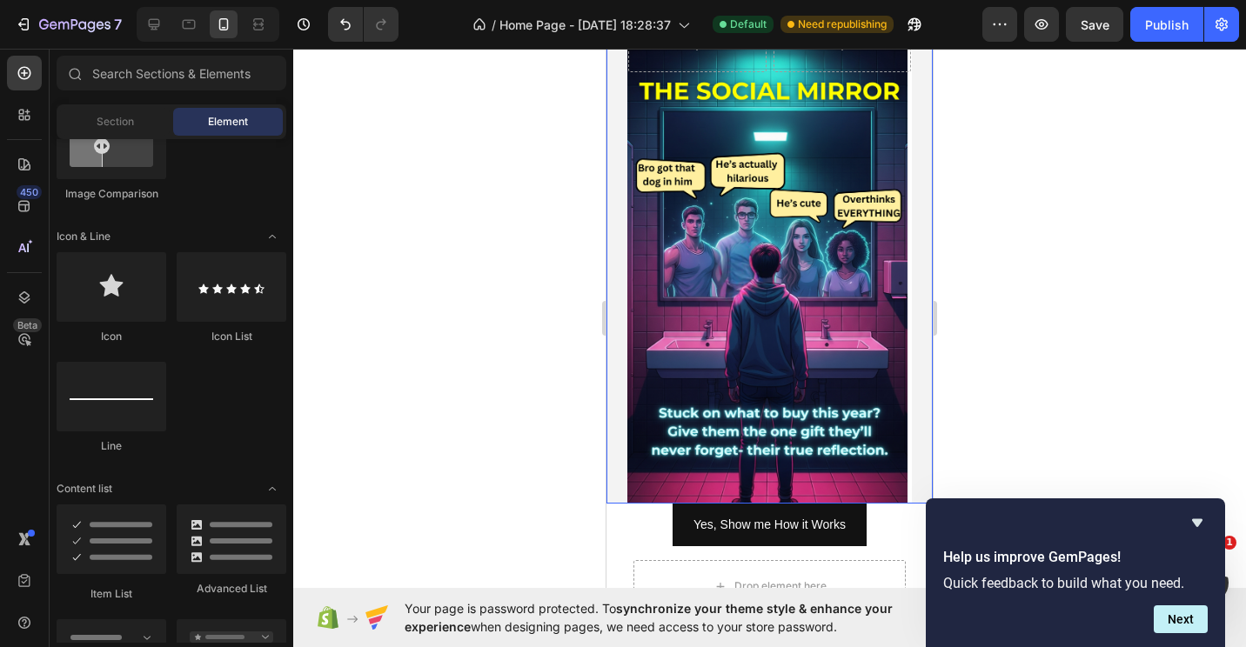
scroll to position [87, 0]
click at [999, 184] on div at bounding box center [769, 348] width 953 height 599
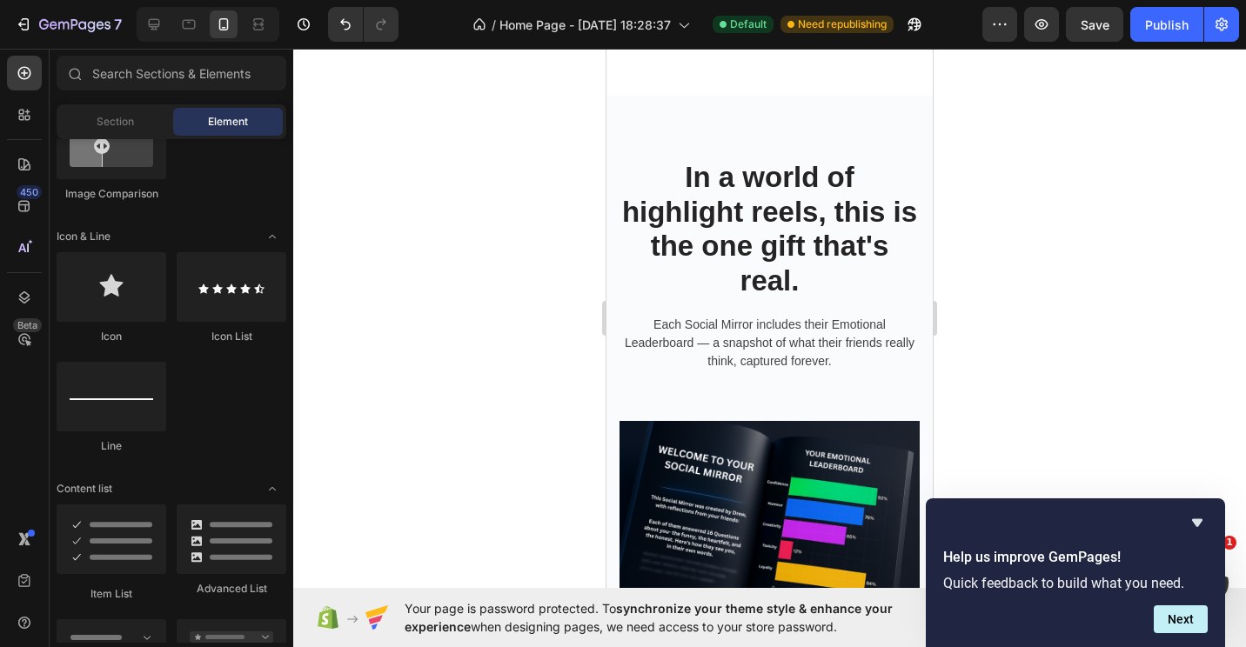
scroll to position [1140, 0]
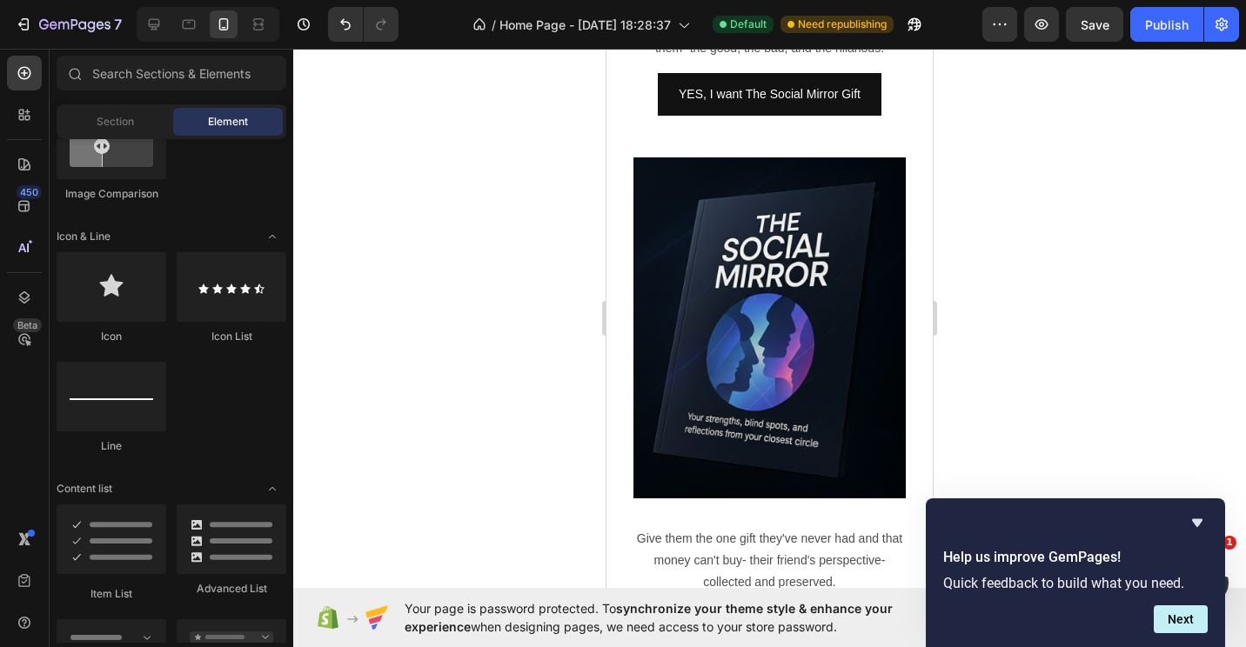
drag, startPoint x: 930, startPoint y: 104, endPoint x: 1578, endPoint y: 302, distance: 676.8
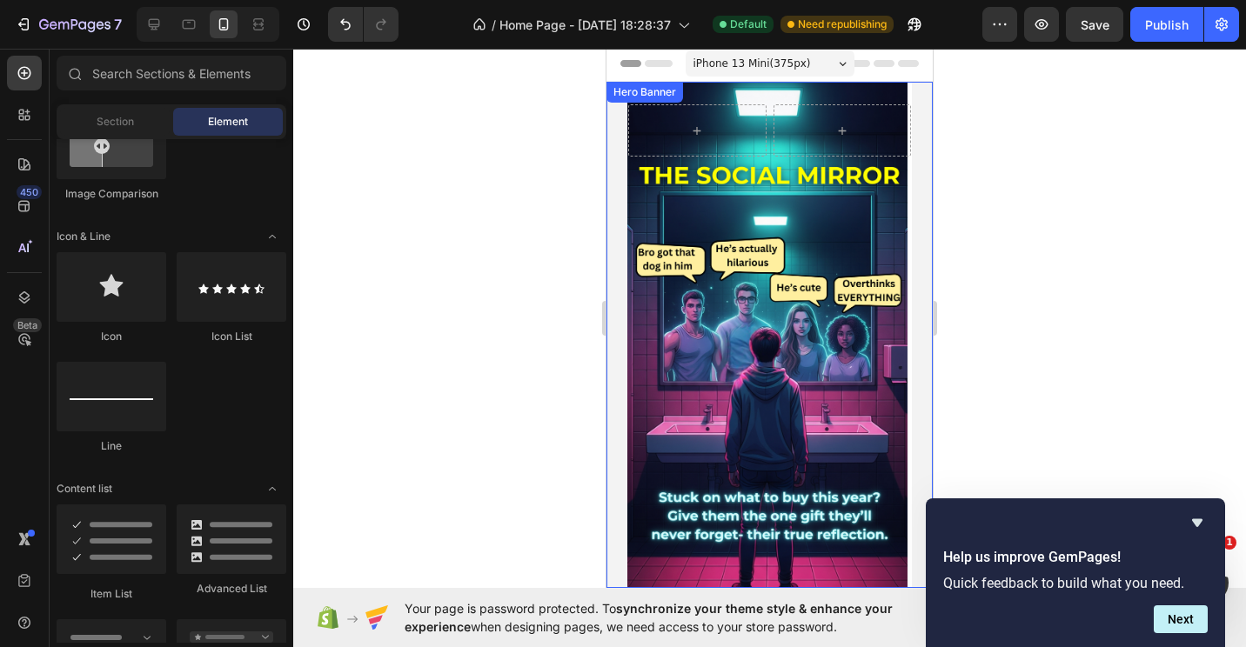
scroll to position [0, 0]
